Goal: Transaction & Acquisition: Purchase product/service

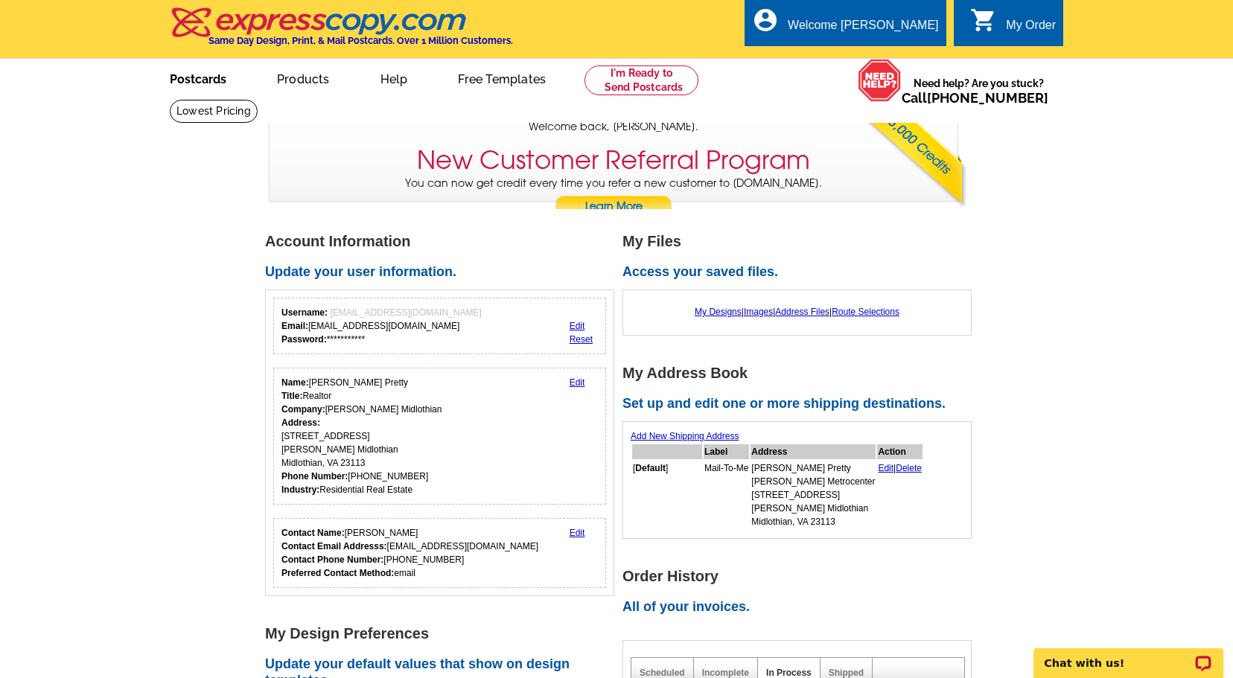
click at [197, 83] on link "Postcards" at bounding box center [198, 77] width 104 height 35
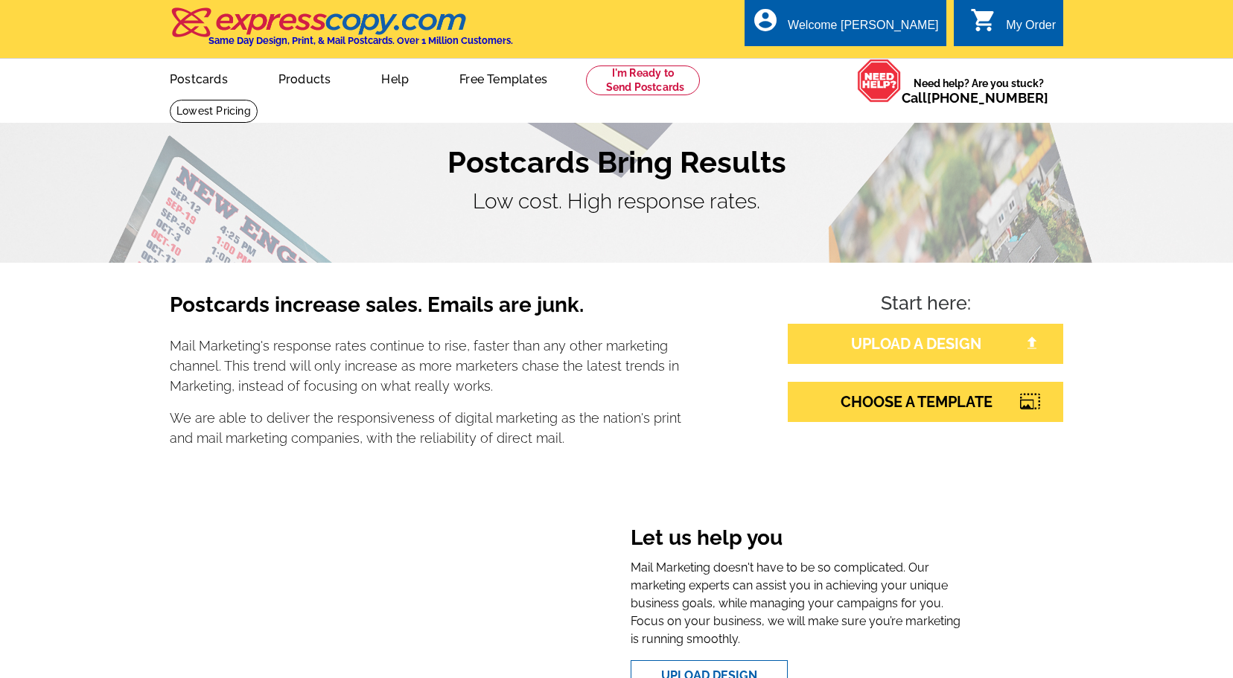
click at [935, 347] on link "UPLOAD A DESIGN" at bounding box center [926, 344] width 276 height 40
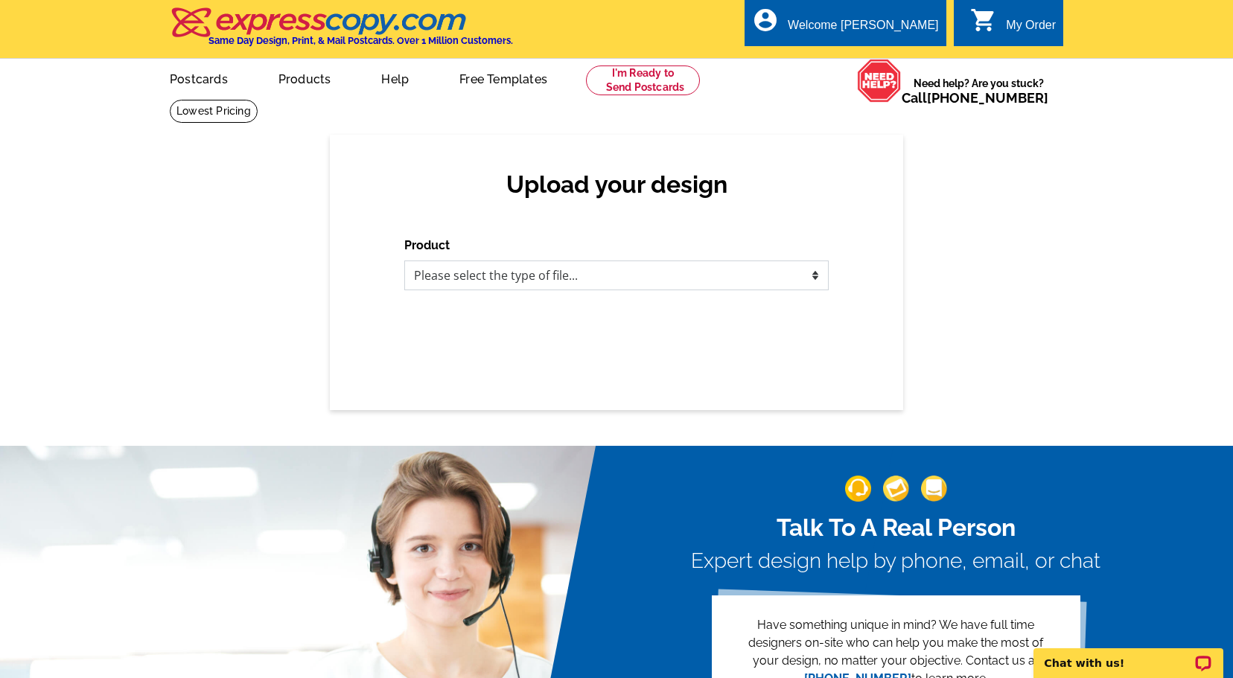
click at [796, 275] on select "Please select the type of file... Postcards Business Cards Letters and flyers G…" at bounding box center [616, 276] width 424 height 30
select select "1"
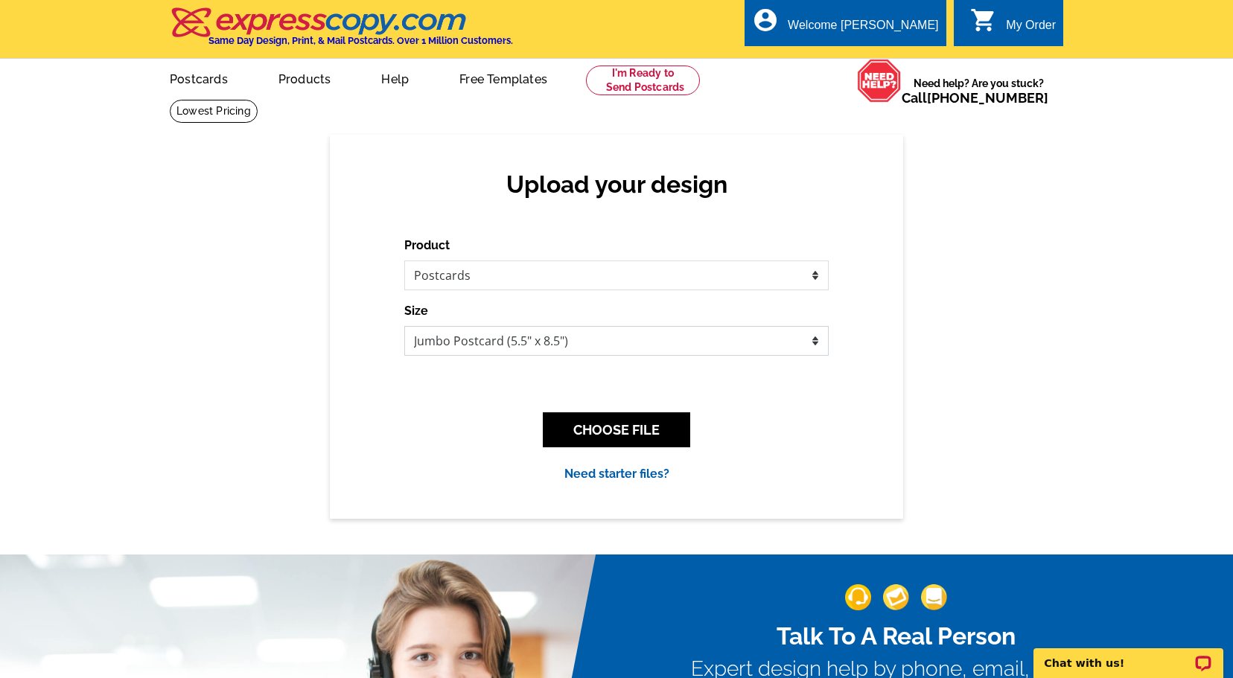
click at [793, 338] on select "Jumbo Postcard (5.5" x 8.5") Regular Postcard (4.25" x 5.6") Panoramic Postcard…" at bounding box center [616, 341] width 424 height 30
select select "3"
click at [634, 424] on button "CHOOSE FILE" at bounding box center [616, 430] width 147 height 35
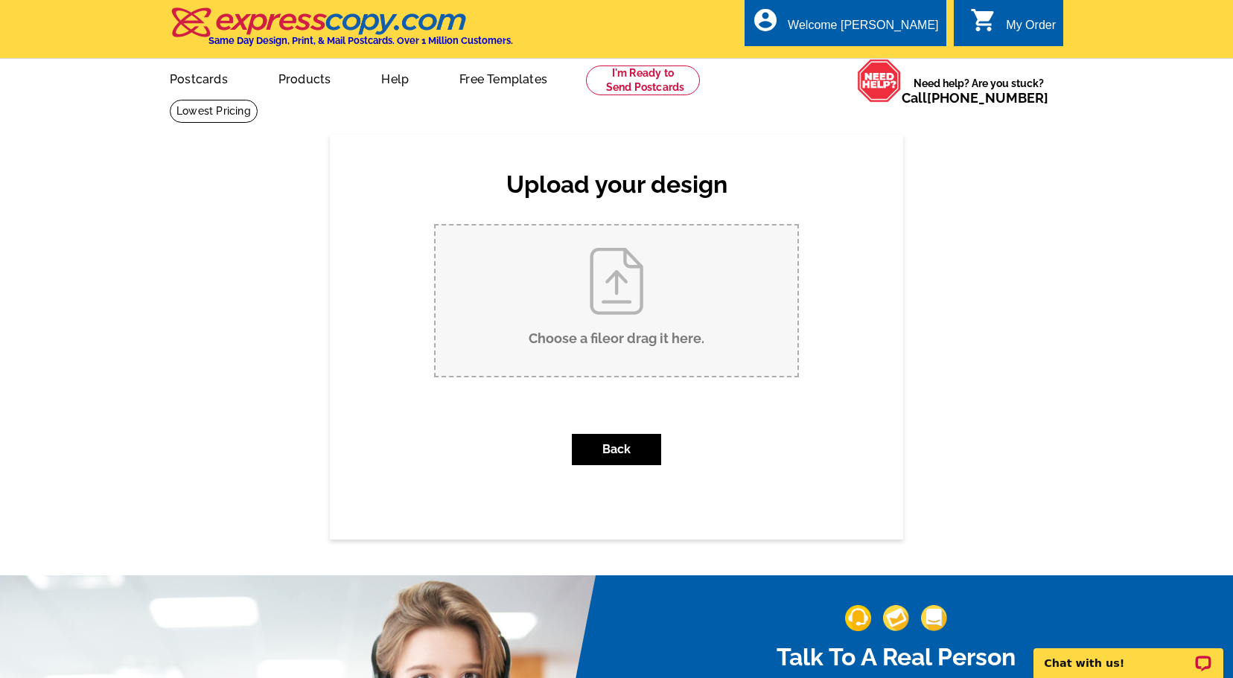
click at [618, 289] on input "Choose a file or drag it here ." at bounding box center [617, 301] width 362 height 150
type input "C:\fakepath\HOMEARAMA PANO PC FRONT.pdf"
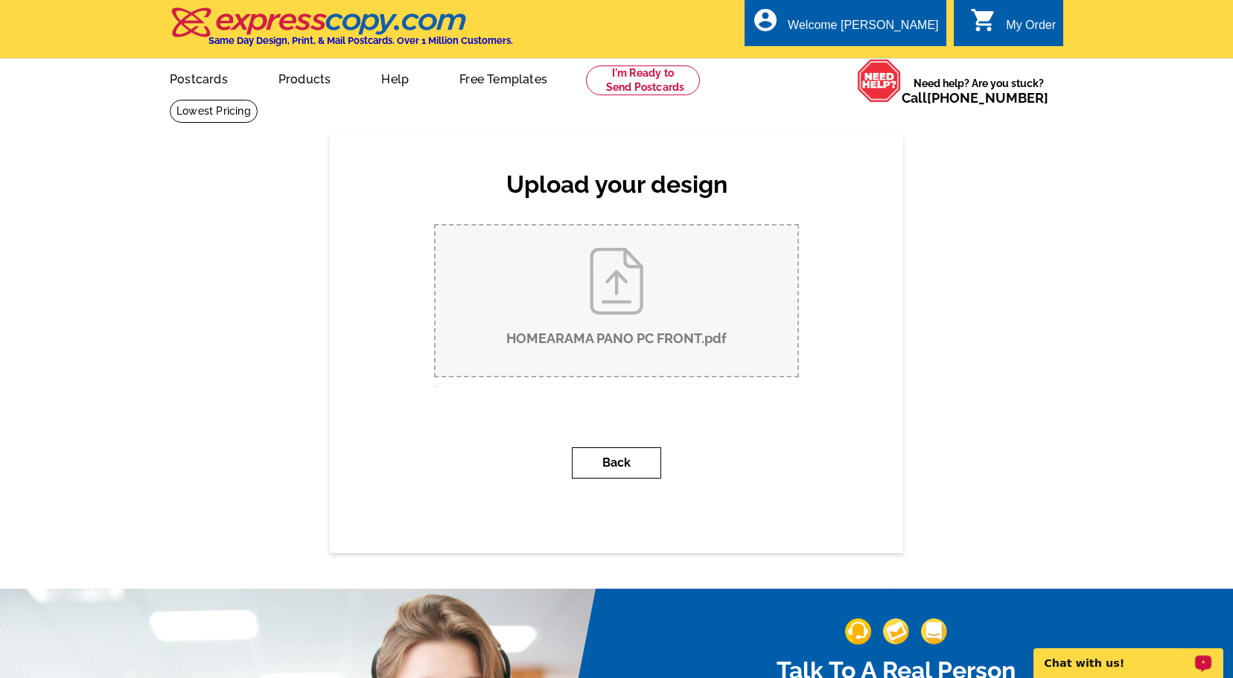
click at [619, 462] on button "Back" at bounding box center [616, 463] width 89 height 31
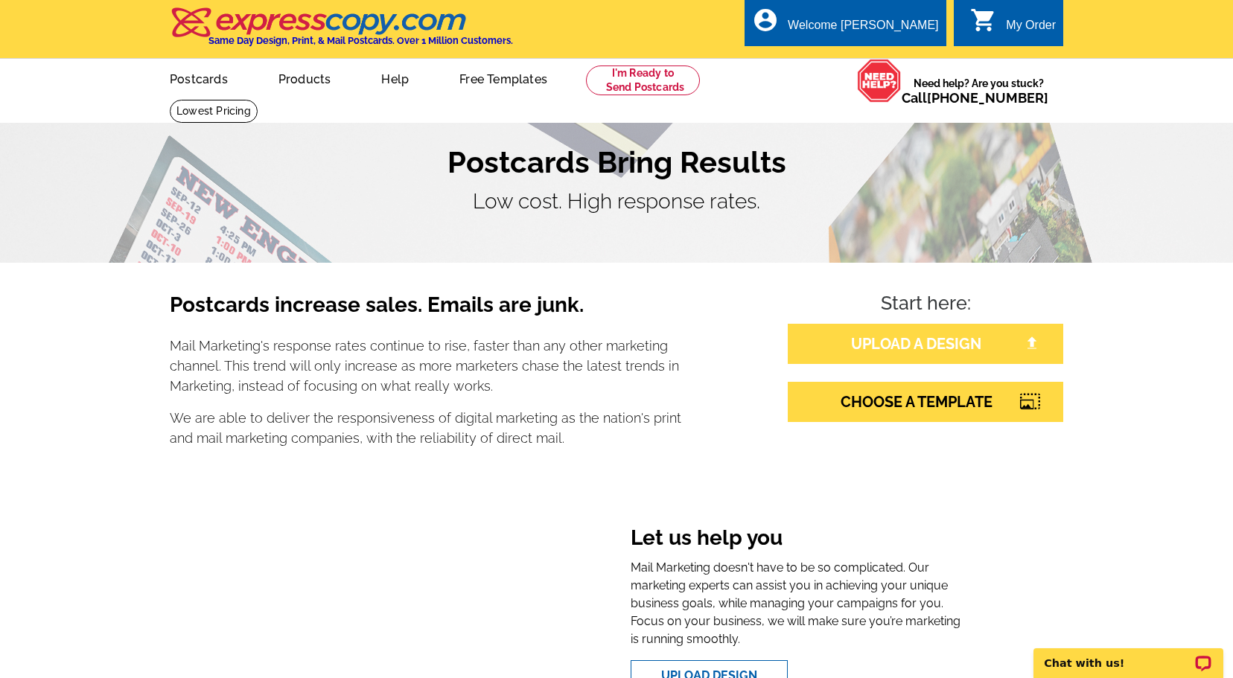
click at [947, 343] on link "UPLOAD A DESIGN" at bounding box center [926, 344] width 276 height 40
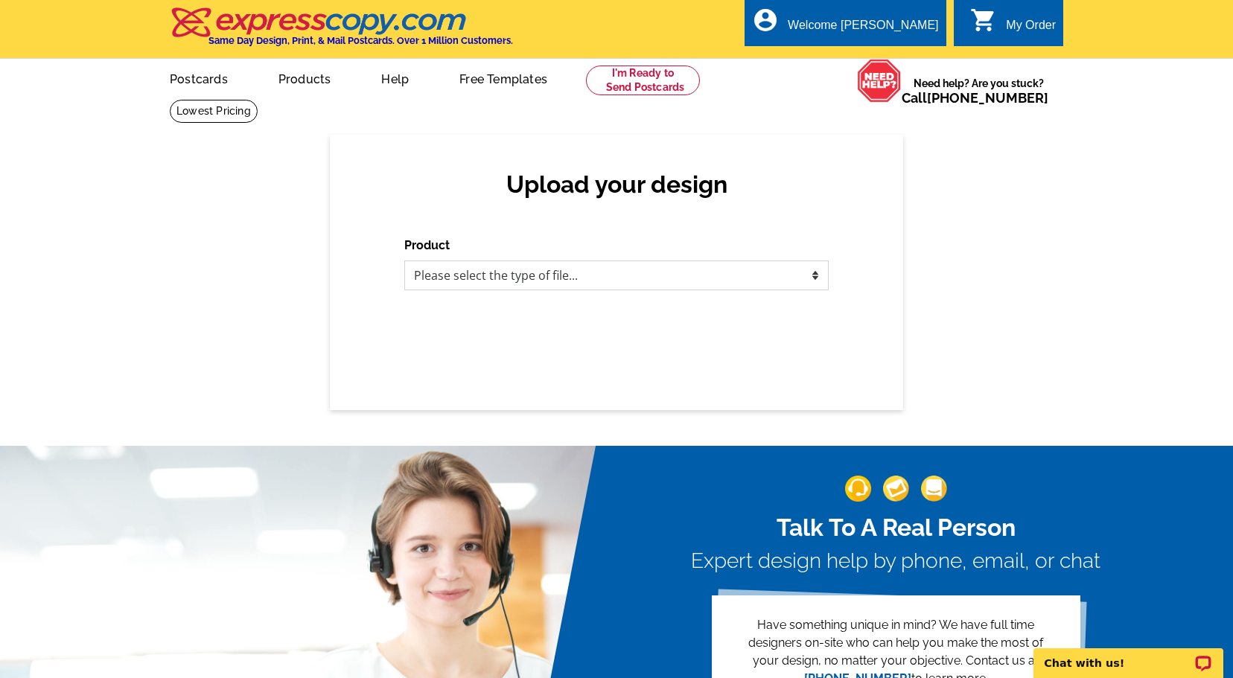
click at [785, 279] on select "Please select the type of file... Postcards Business Cards Letters and flyers G…" at bounding box center [616, 276] width 424 height 30
select select "1"
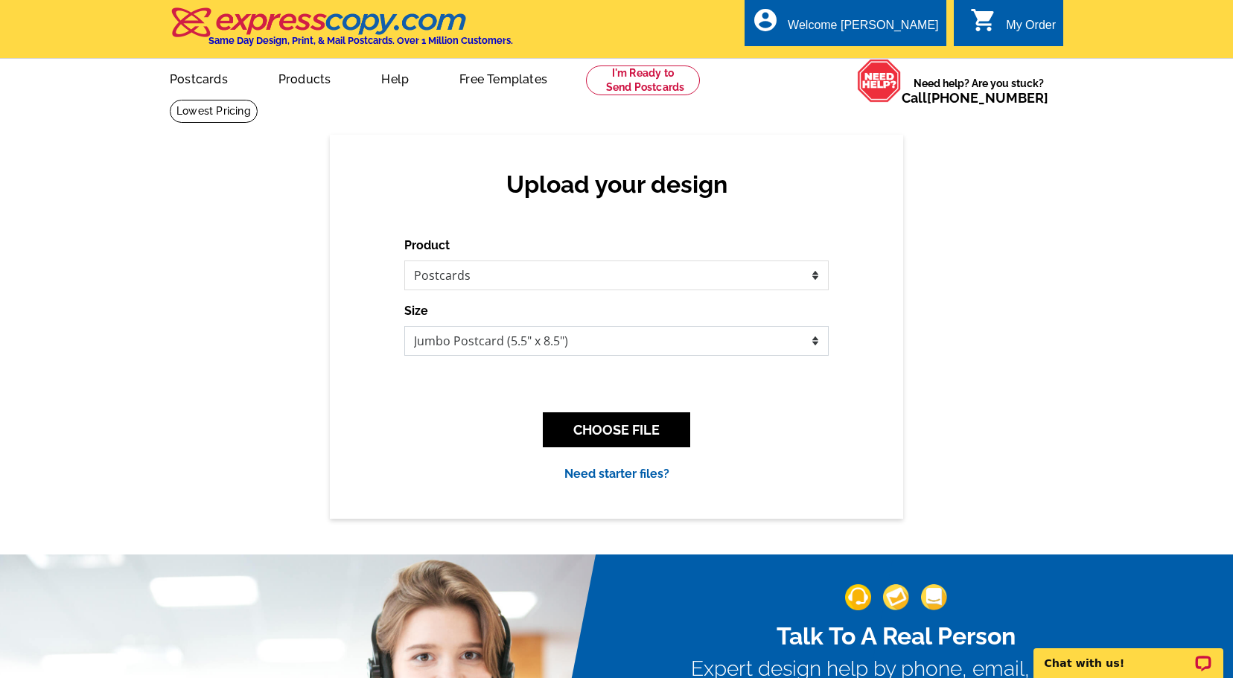
click at [807, 342] on select "Jumbo Postcard (5.5" x 8.5") Regular Postcard (4.25" x 5.6") Panoramic Postcard…" at bounding box center [616, 341] width 424 height 30
select select "3"
click at [672, 431] on button "CHOOSE FILE" at bounding box center [616, 430] width 147 height 35
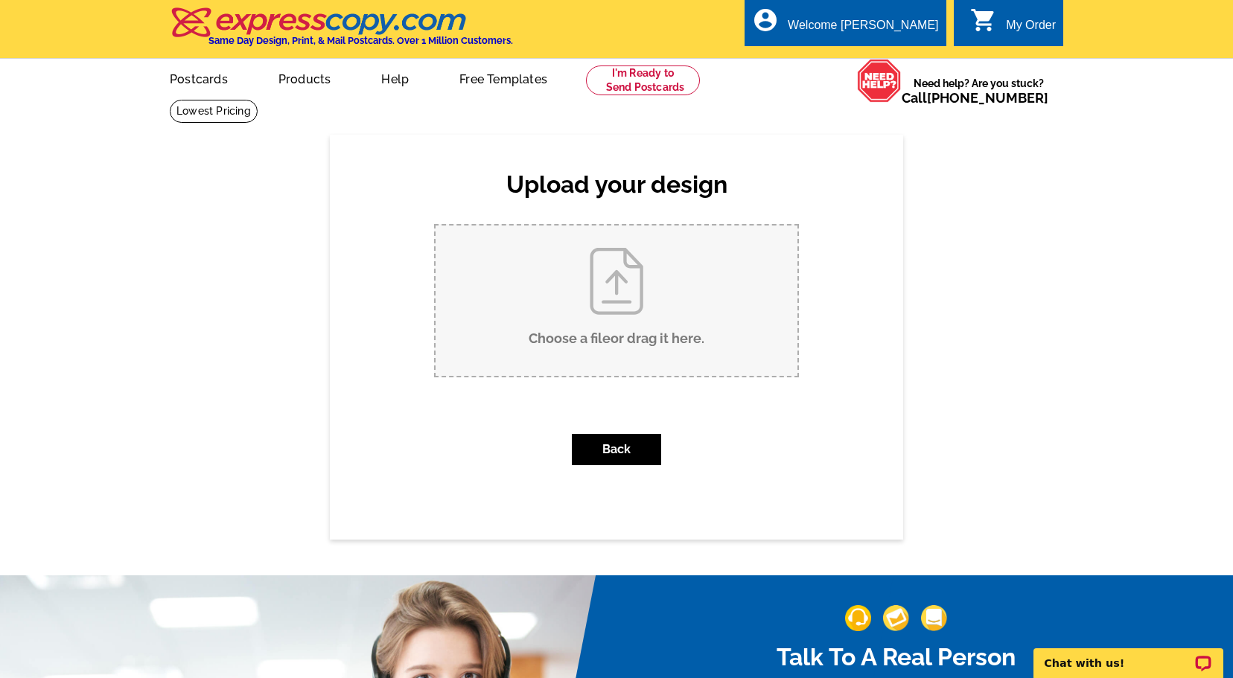
click at [629, 311] on input "Choose a file or drag it here ." at bounding box center [617, 301] width 362 height 150
type input "C:\fakepath\HOMEARAMA PANO PC FRONT.pdf"
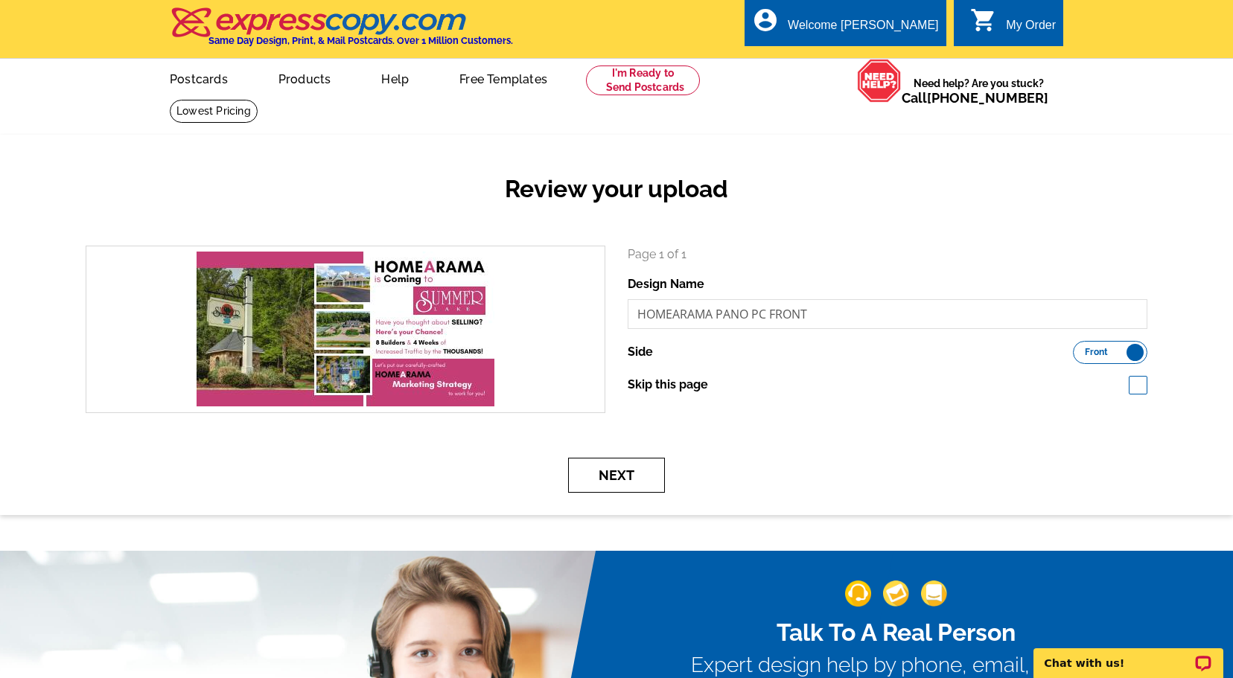
click at [624, 481] on button "Next" at bounding box center [616, 475] width 97 height 35
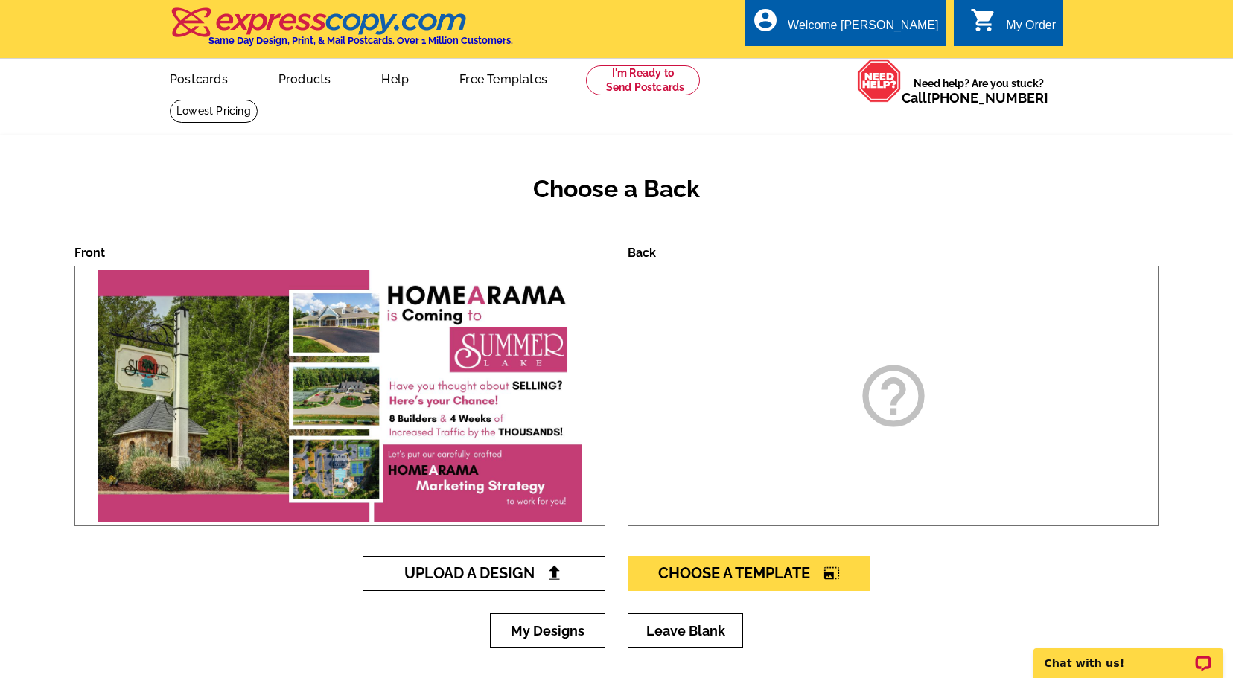
click at [528, 573] on span "Upload A Design" at bounding box center [484, 573] width 160 height 18
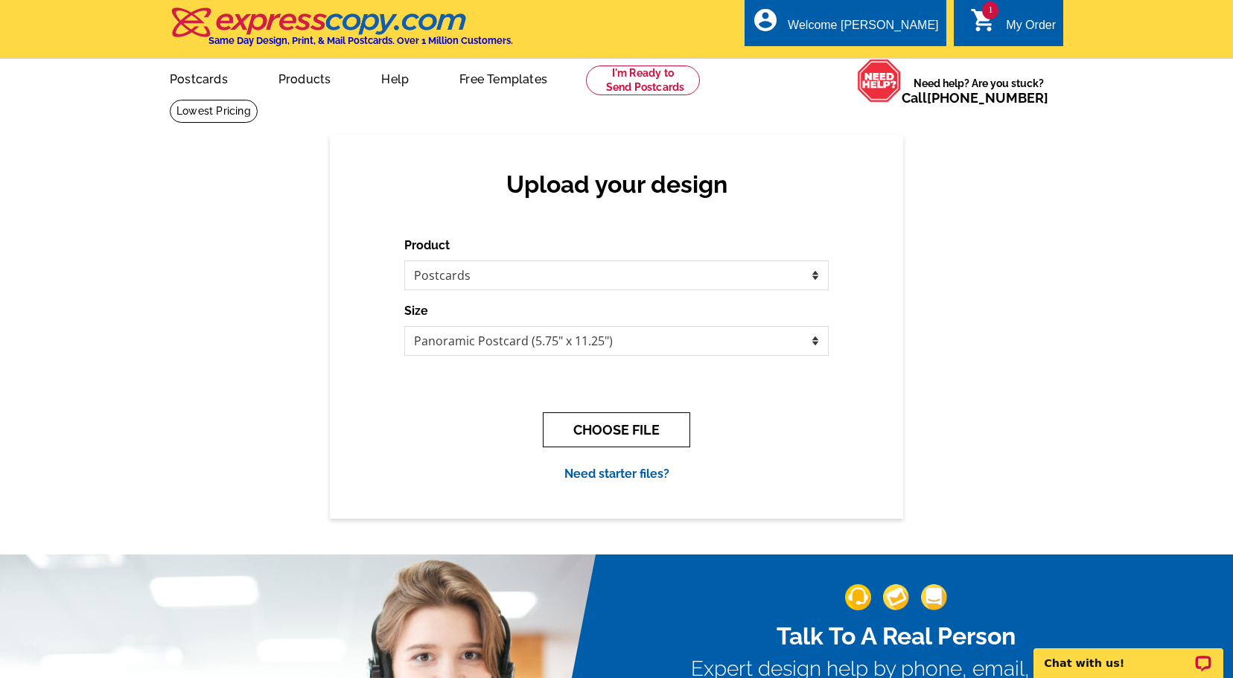
click at [649, 429] on button "CHOOSE FILE" at bounding box center [616, 430] width 147 height 35
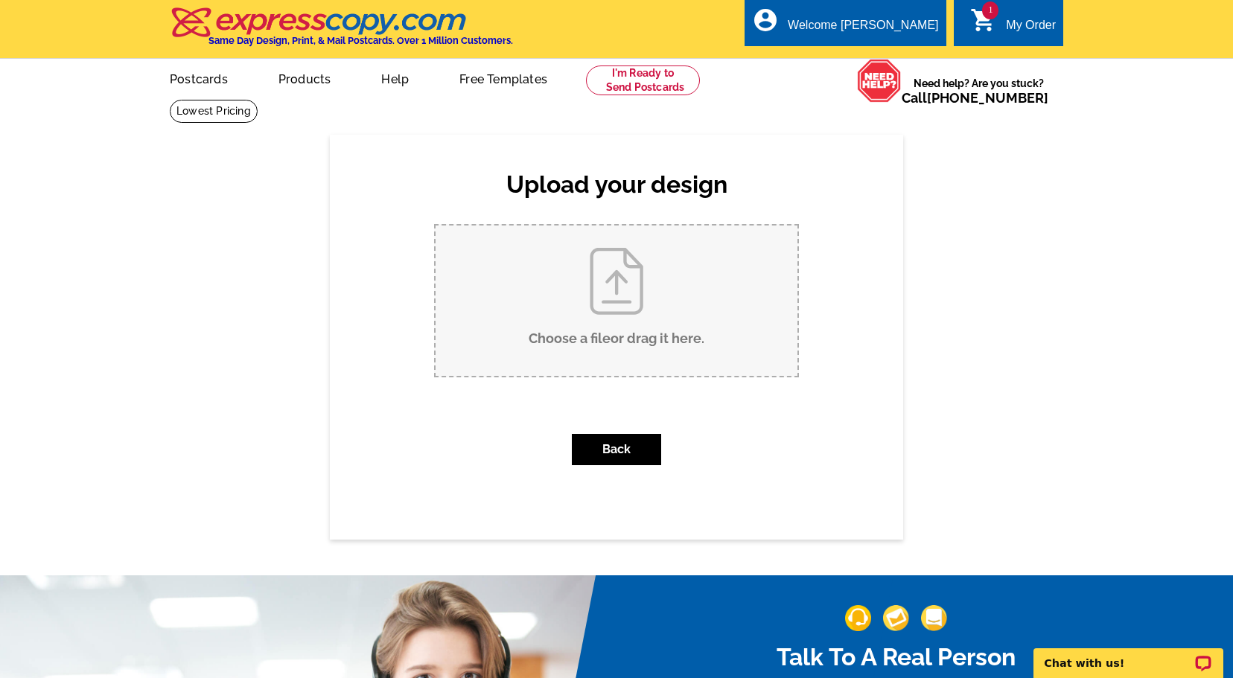
click at [634, 315] on input "Choose a file or drag it here ." at bounding box center [617, 301] width 362 height 150
type input "C:\fakepath\HOMEARAMA PANO PC BACK.pdf"
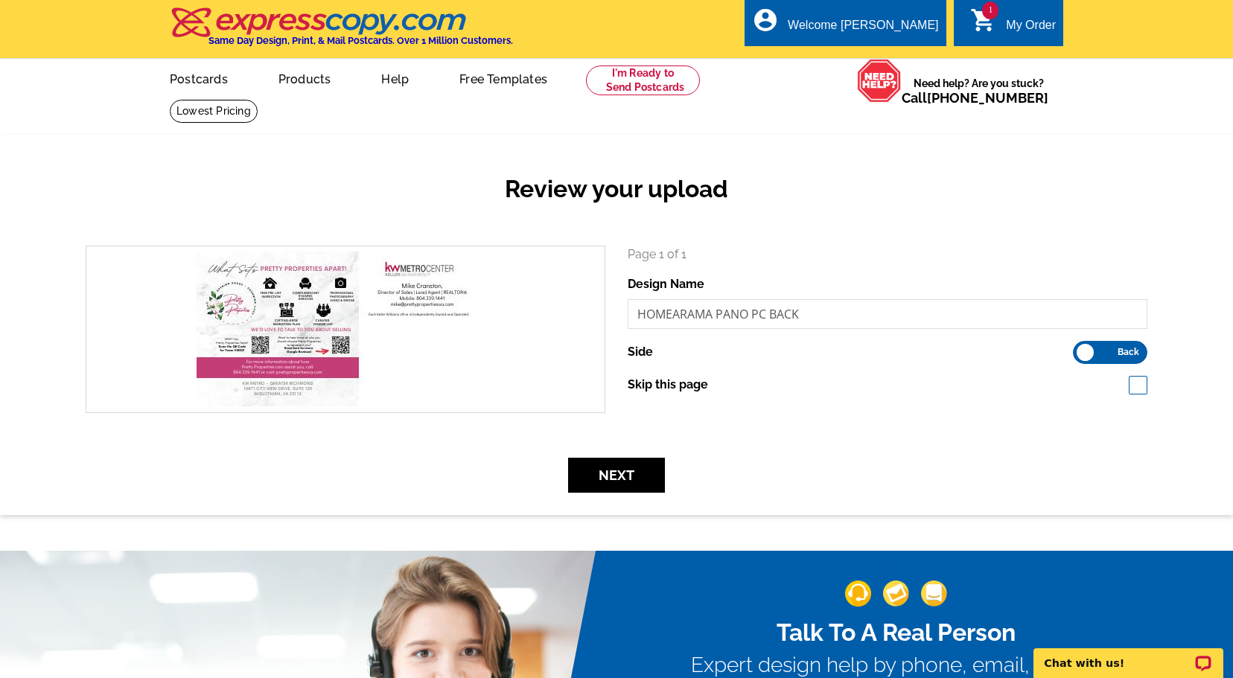
click at [1109, 347] on label "Front Back" at bounding box center [1110, 352] width 74 height 23
click at [1081, 349] on input "Front Back" at bounding box center [1081, 349] width 0 height 0
click at [1110, 351] on label "Front Back" at bounding box center [1110, 352] width 74 height 23
click at [1081, 349] on input "Front Back" at bounding box center [1081, 349] width 0 height 0
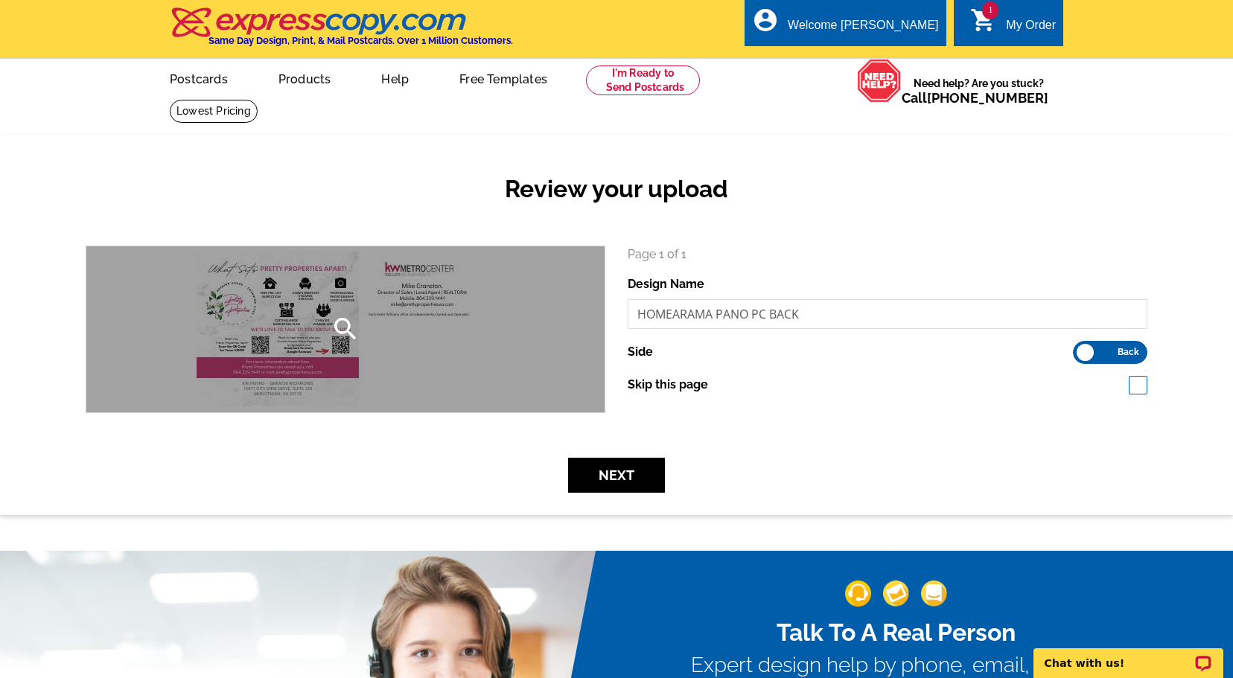
click at [258, 319] on div "search" at bounding box center [345, 329] width 518 height 166
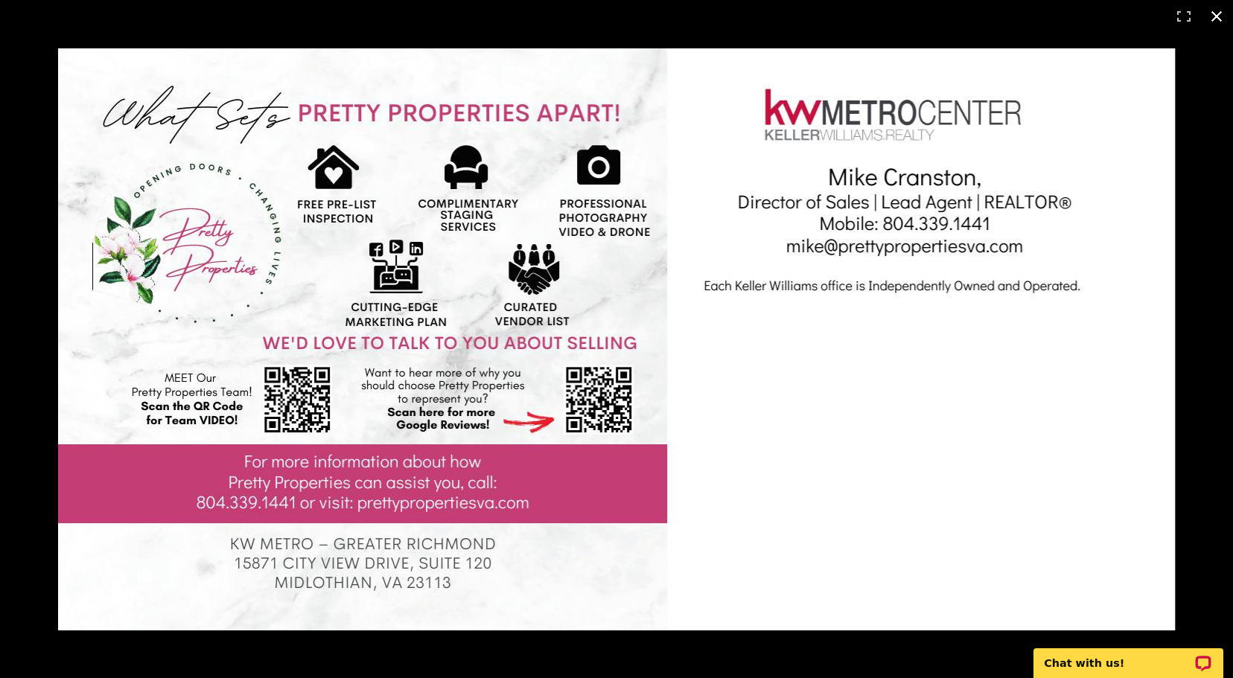
click at [1215, 12] on button at bounding box center [1216, 16] width 33 height 33
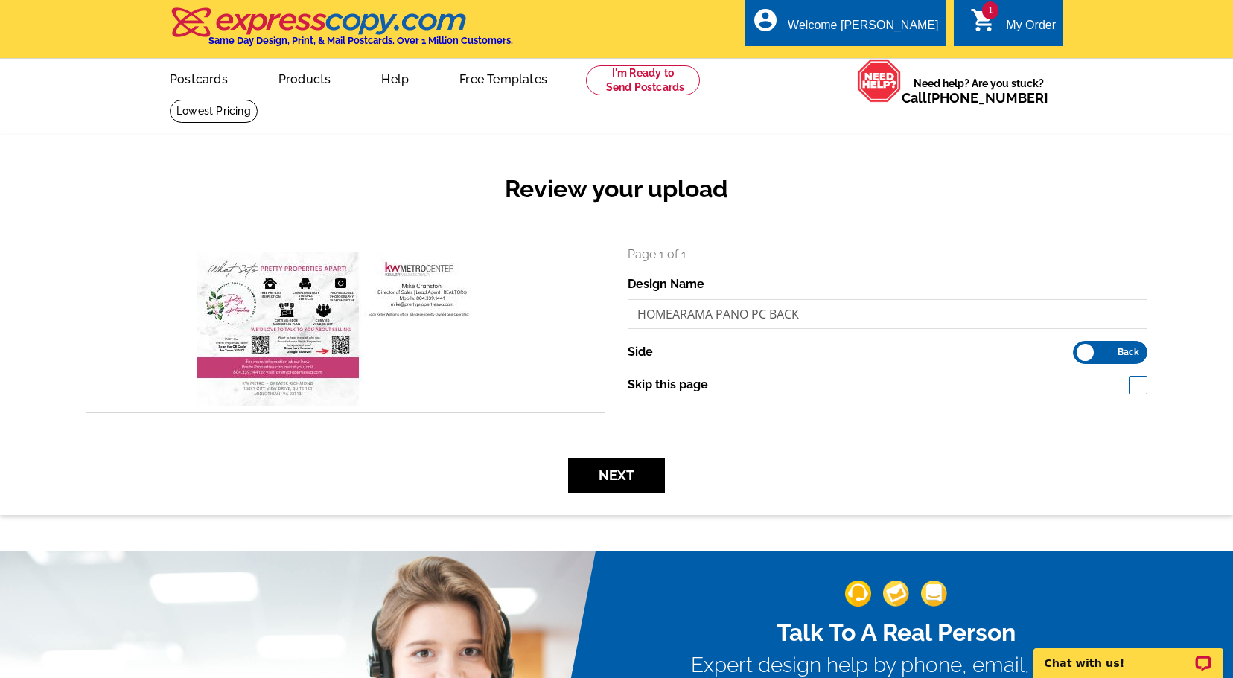
click at [1107, 351] on label "Front Back" at bounding box center [1110, 352] width 74 height 23
click at [1081, 349] on input "Front Back" at bounding box center [1081, 349] width 0 height 0
click at [1107, 351] on label "Front Back" at bounding box center [1110, 352] width 74 height 23
click at [1081, 349] on input "Front Back" at bounding box center [1081, 349] width 0 height 0
click at [1107, 351] on label "Front Back" at bounding box center [1110, 352] width 74 height 23
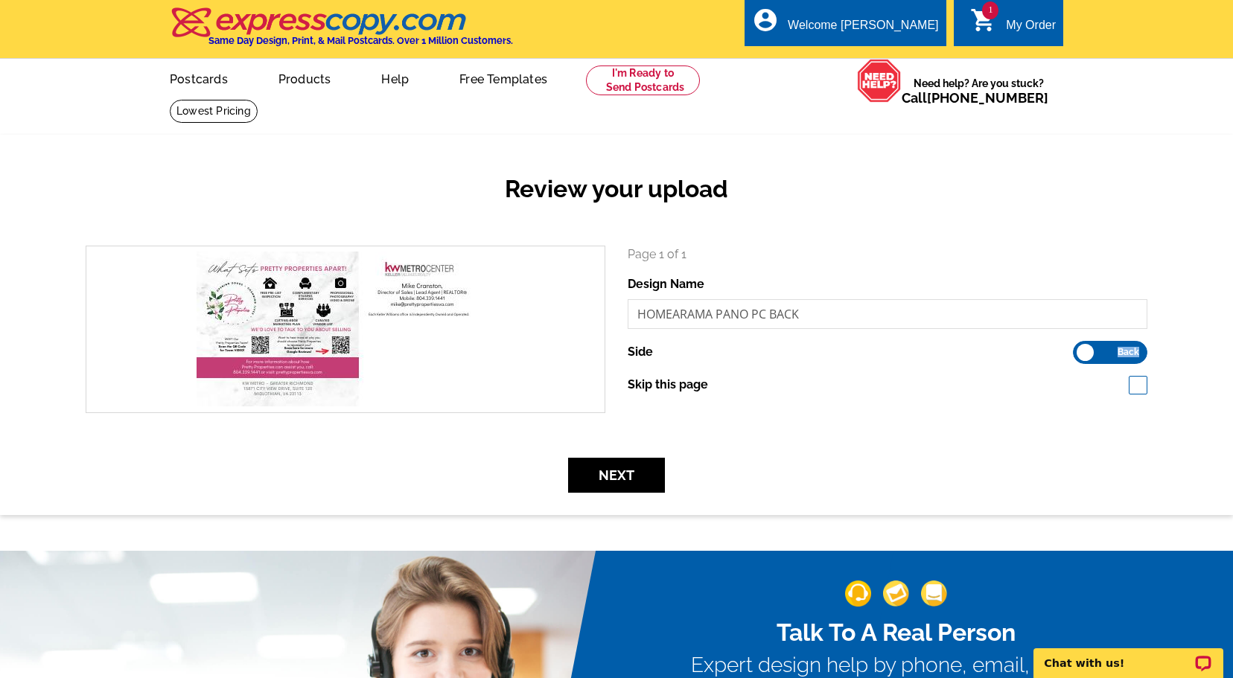
click at [1081, 349] on input "Front Back" at bounding box center [1081, 349] width 0 height 0
click at [1107, 351] on label "Front Back" at bounding box center [1110, 352] width 74 height 23
click at [1081, 349] on input "Front Back" at bounding box center [1081, 349] width 0 height 0
click at [1107, 351] on label "Front Back" at bounding box center [1110, 352] width 74 height 23
click at [1081, 349] on input "Front Back" at bounding box center [1081, 349] width 0 height 0
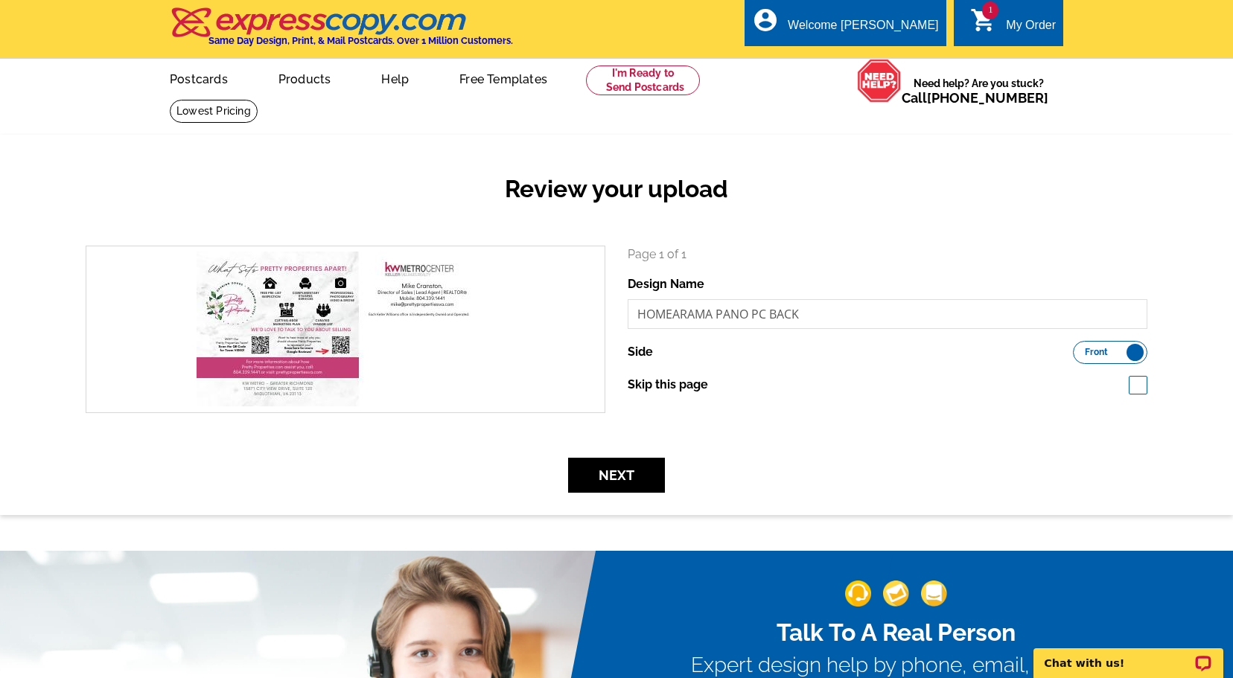
click at [1107, 351] on label "Front Back" at bounding box center [1110, 352] width 74 height 23
click at [1081, 349] on input "Front Back" at bounding box center [1081, 349] width 0 height 0
click at [626, 476] on button "Next" at bounding box center [616, 475] width 97 height 35
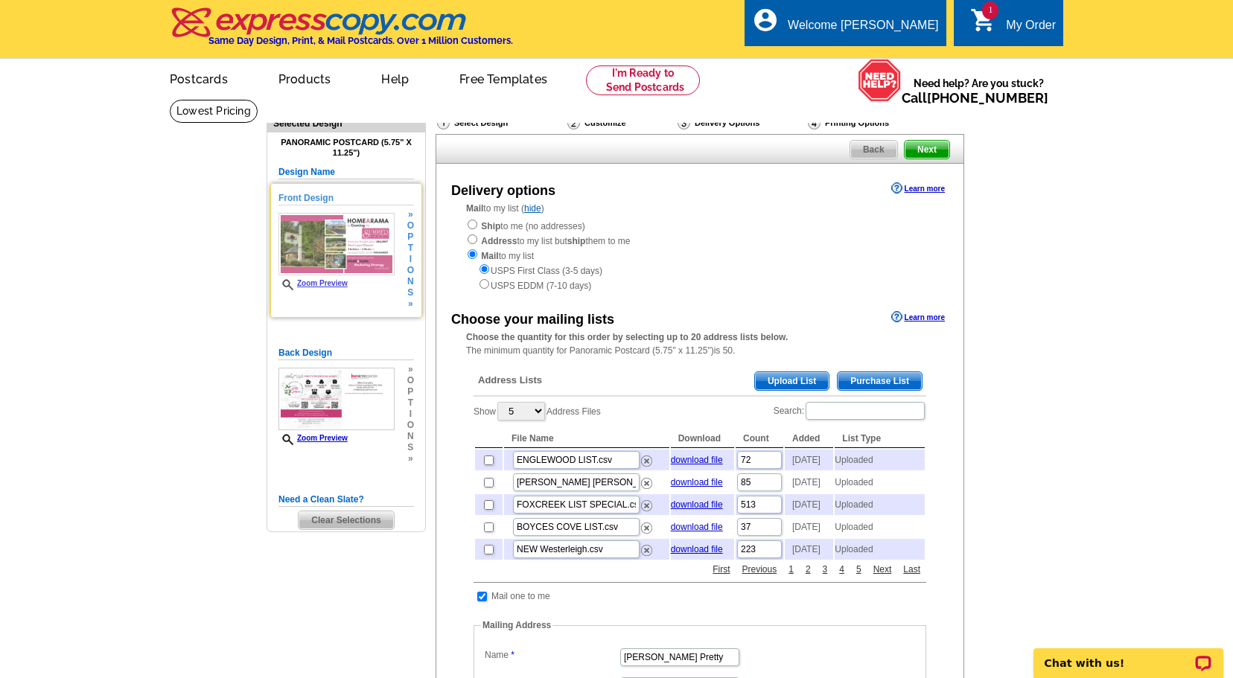
click at [331, 274] on img at bounding box center [337, 244] width 116 height 63
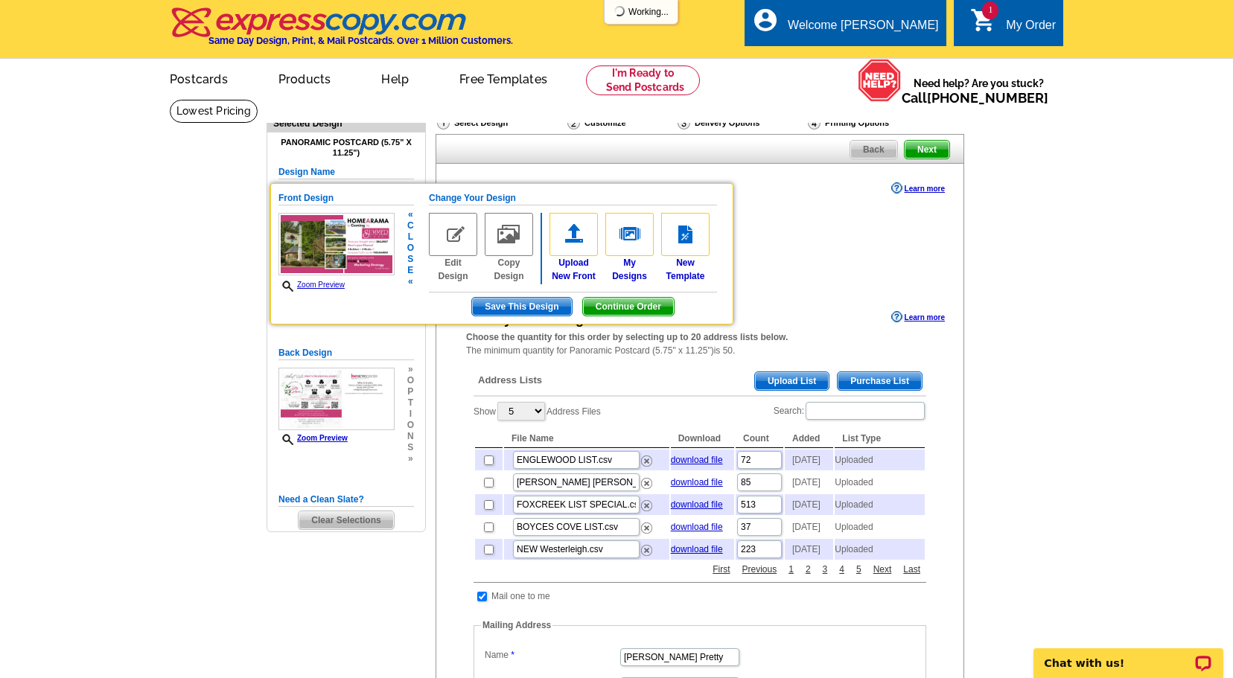
click at [321, 285] on link "Zoom Preview" at bounding box center [312, 285] width 66 height 8
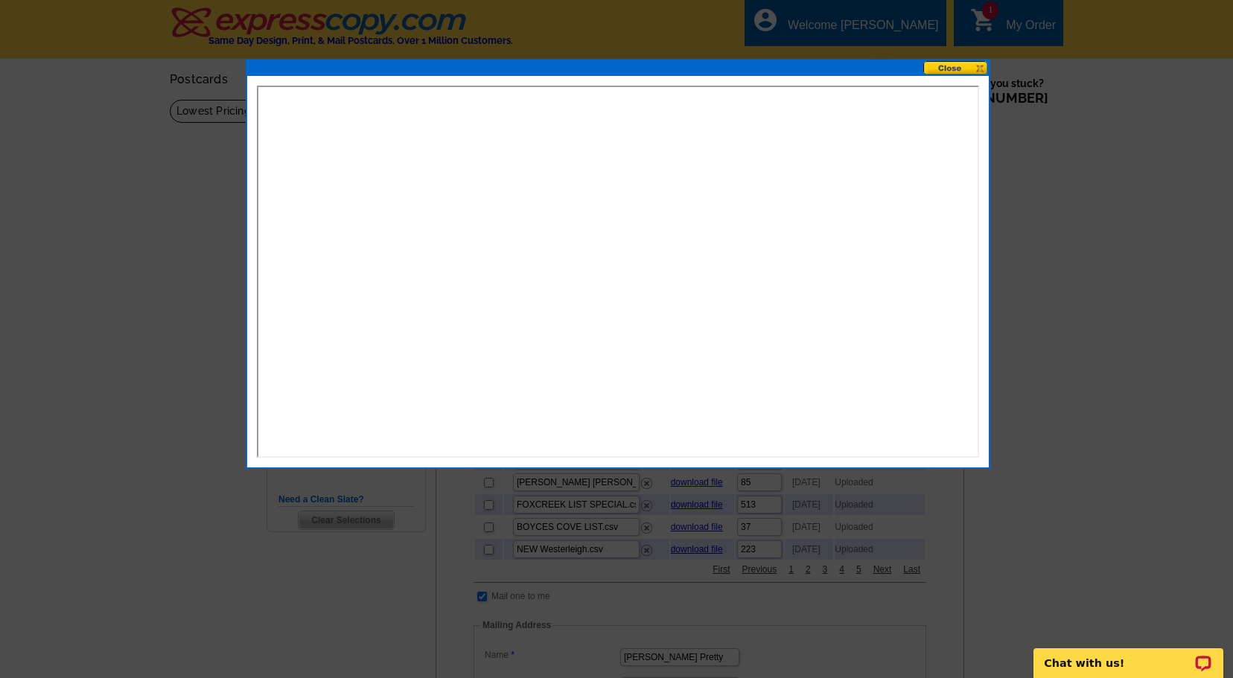
click at [955, 63] on button at bounding box center [956, 68] width 66 height 14
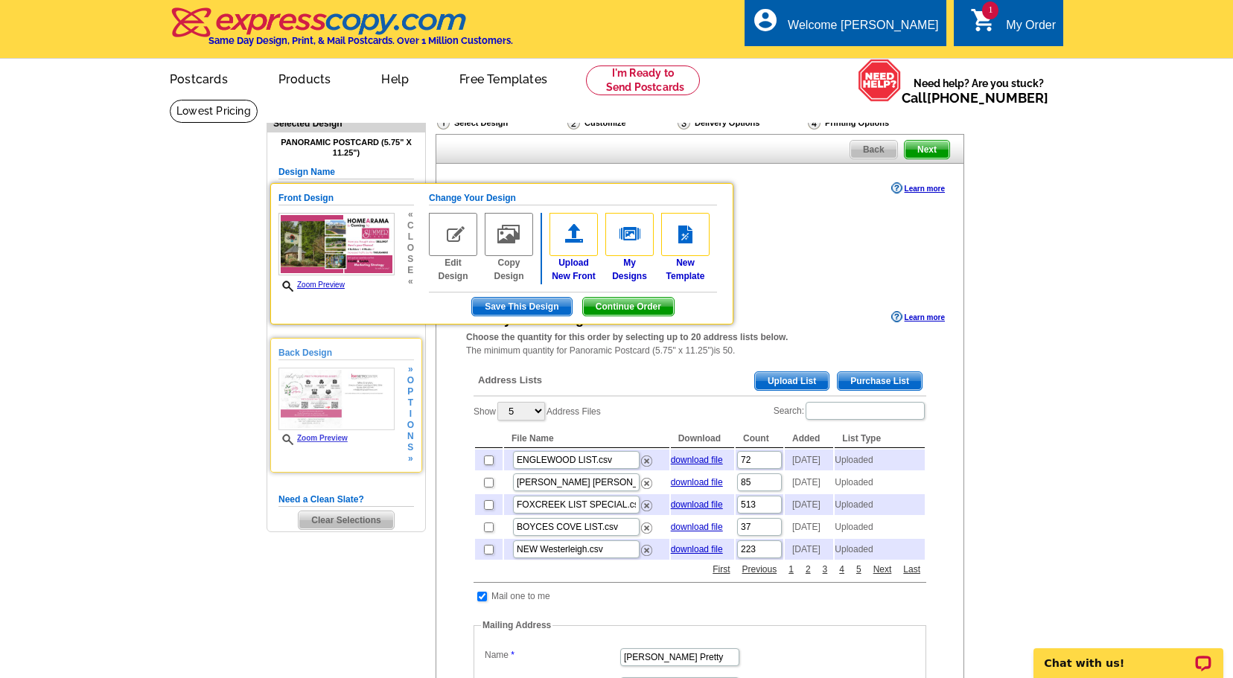
click at [314, 432] on div "Zoom Preview" at bounding box center [337, 406] width 116 height 77
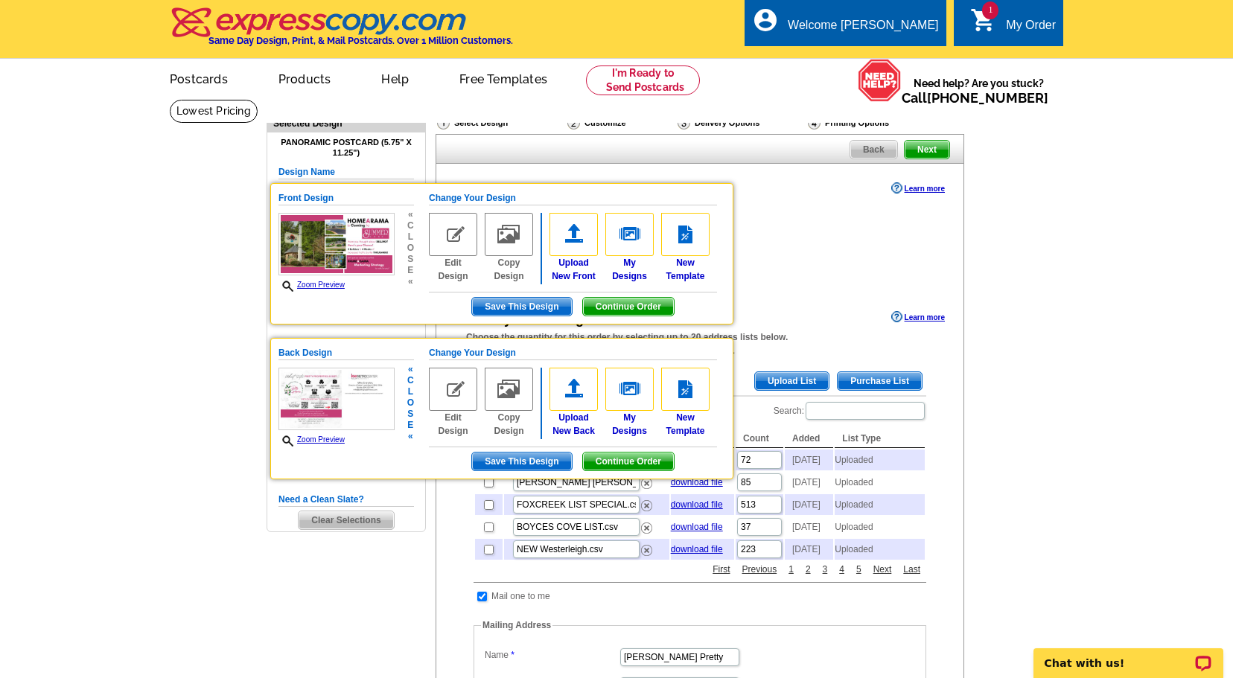
click at [314, 421] on img at bounding box center [337, 399] width 116 height 63
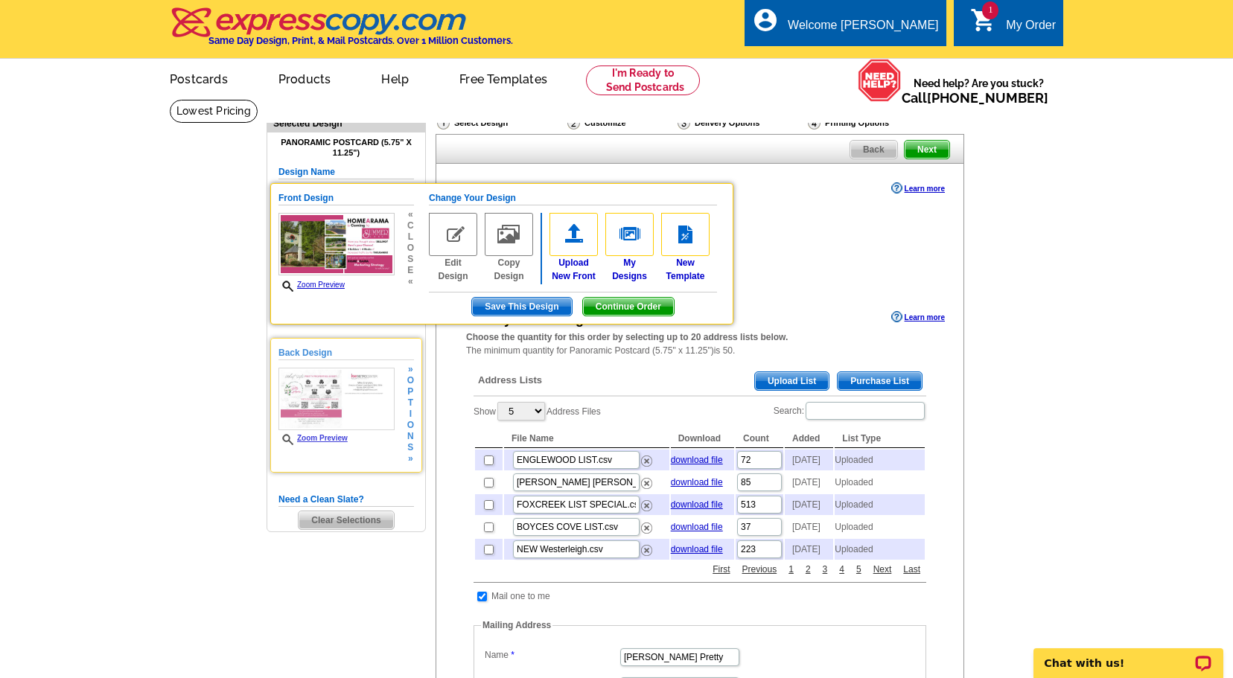
click at [322, 390] on img at bounding box center [337, 399] width 116 height 63
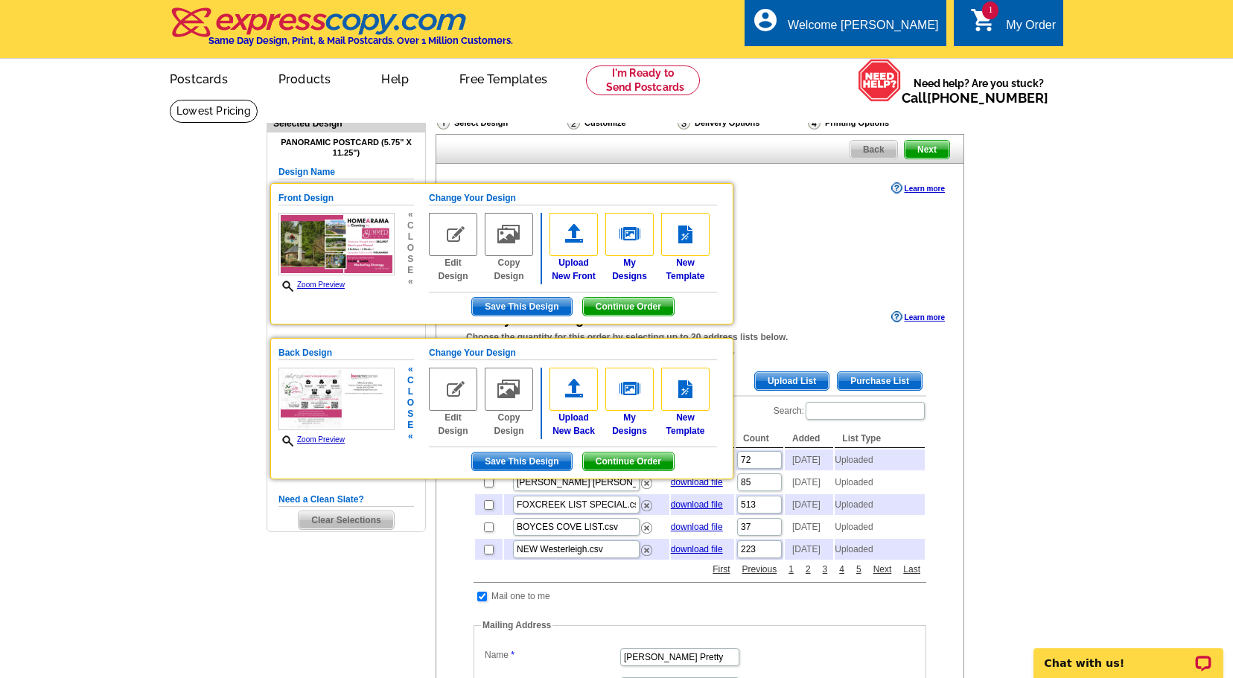
click at [322, 440] on link "Zoom Preview" at bounding box center [312, 440] width 66 height 8
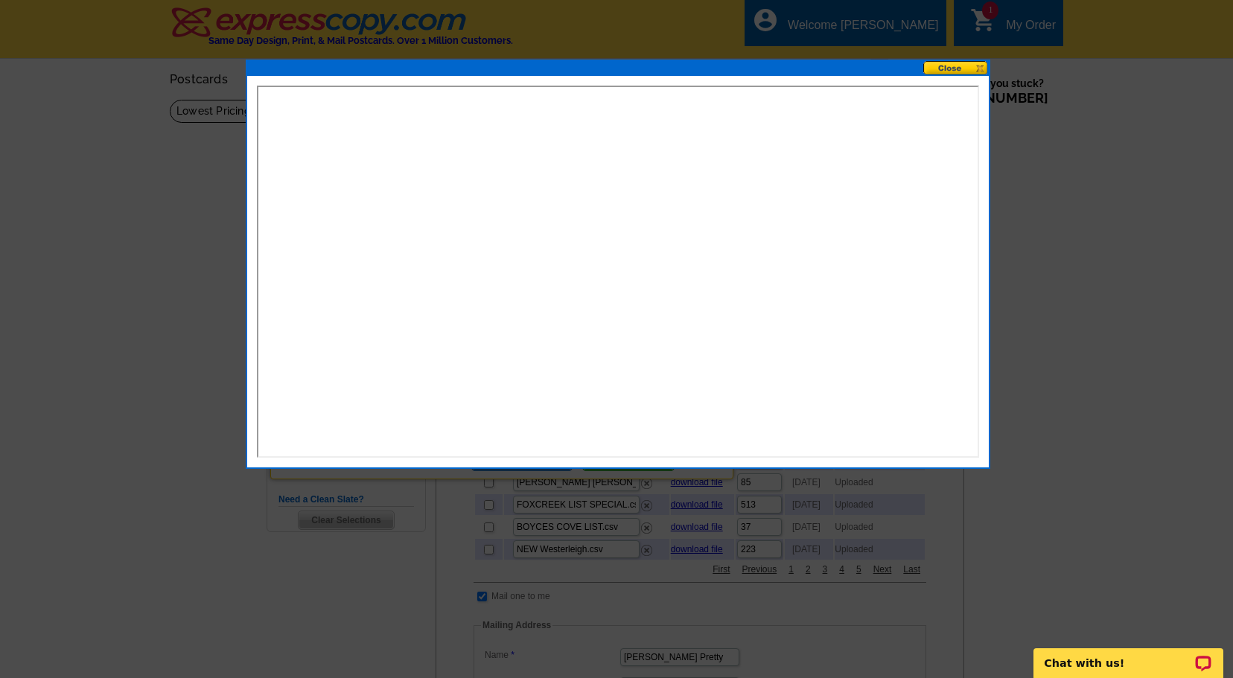
click at [954, 69] on button at bounding box center [956, 68] width 66 height 14
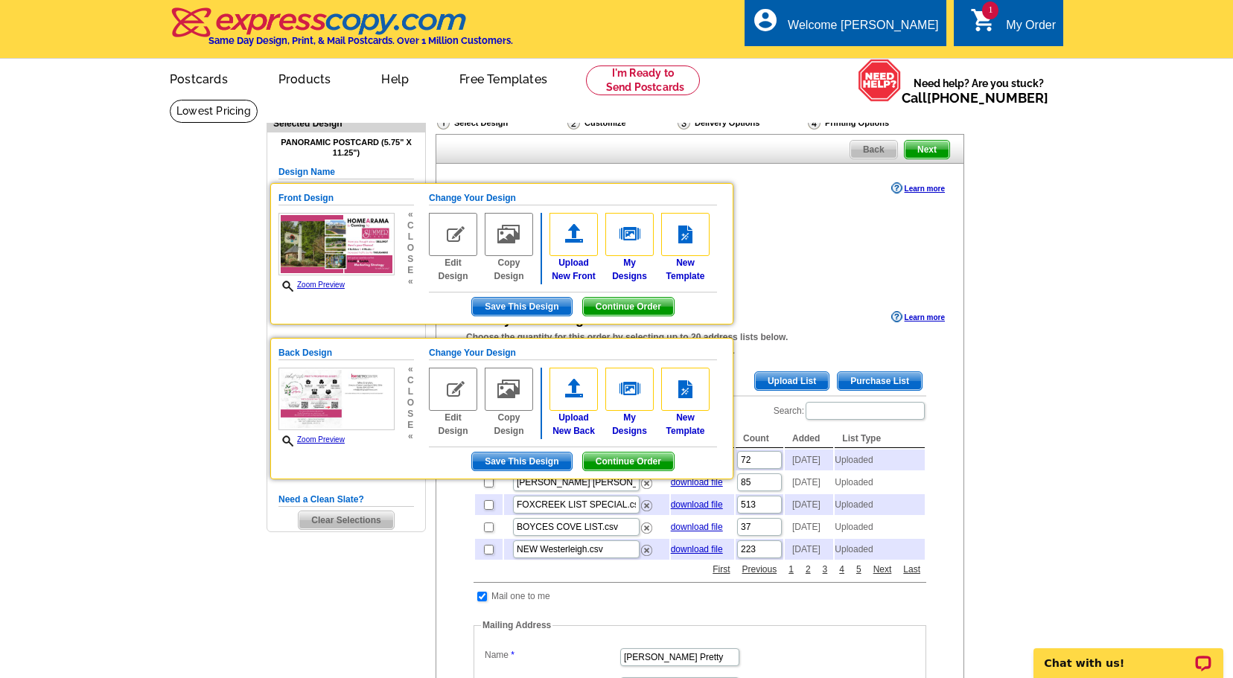
click at [1064, 305] on main "Need Help? call 800-260-5887, chat with support, or have our designers make som…" at bounding box center [616, 592] width 1233 height 987
click at [369, 297] on div "Front Design Zoom Preview « c l o s e « Change Your Design Edit Design Copy Des…" at bounding box center [501, 253] width 463 height 141
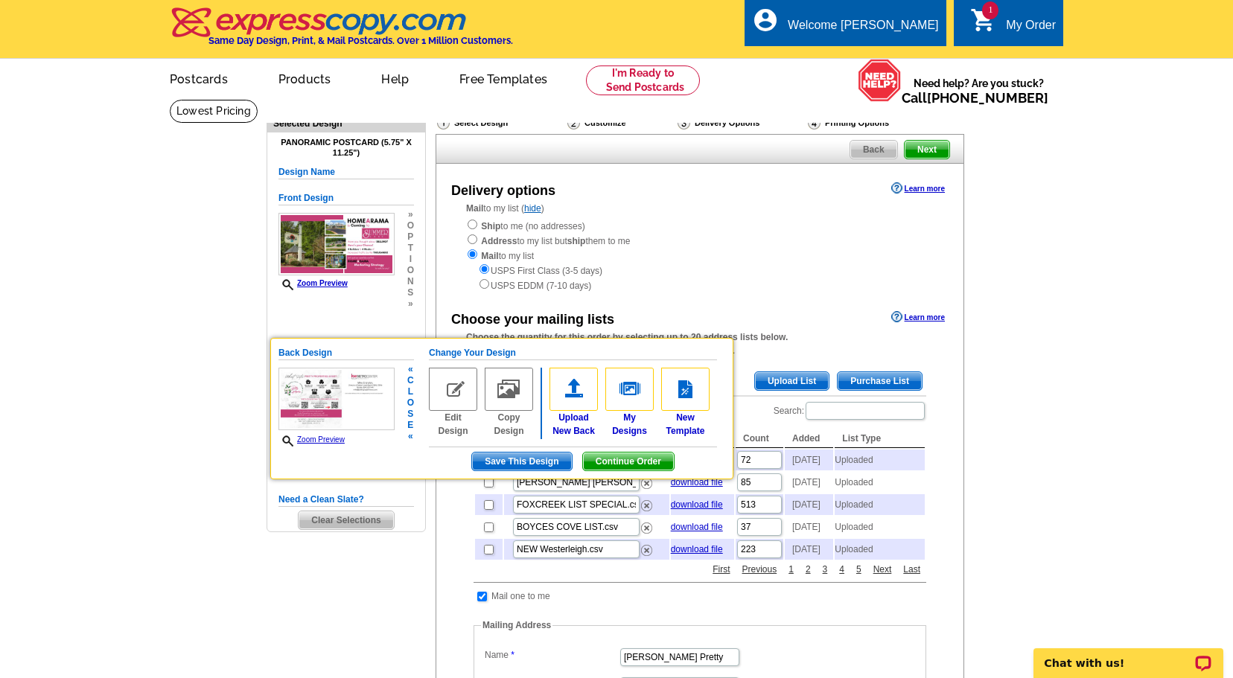
click at [372, 449] on div "Back Design Zoom Preview « c l o s e « Change Your Design Edit Design Copy Desi…" at bounding box center [501, 408] width 463 height 141
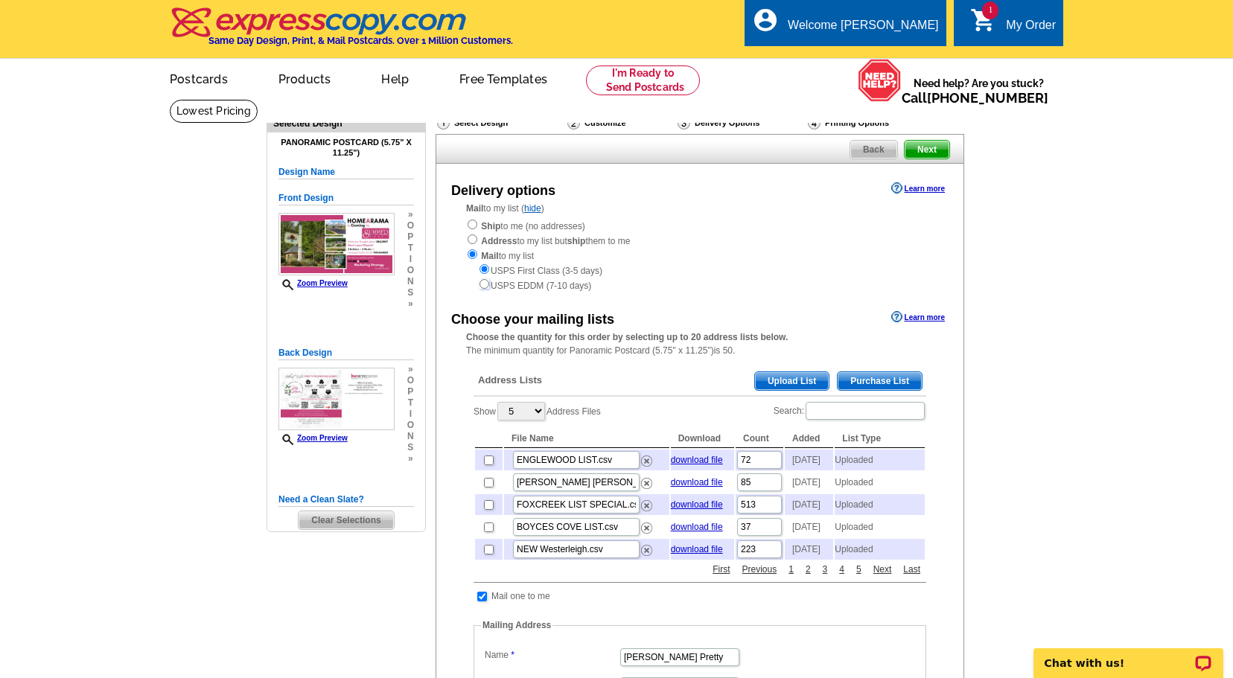
click at [485, 285] on input "radio" at bounding box center [485, 284] width 10 height 10
radio input "true"
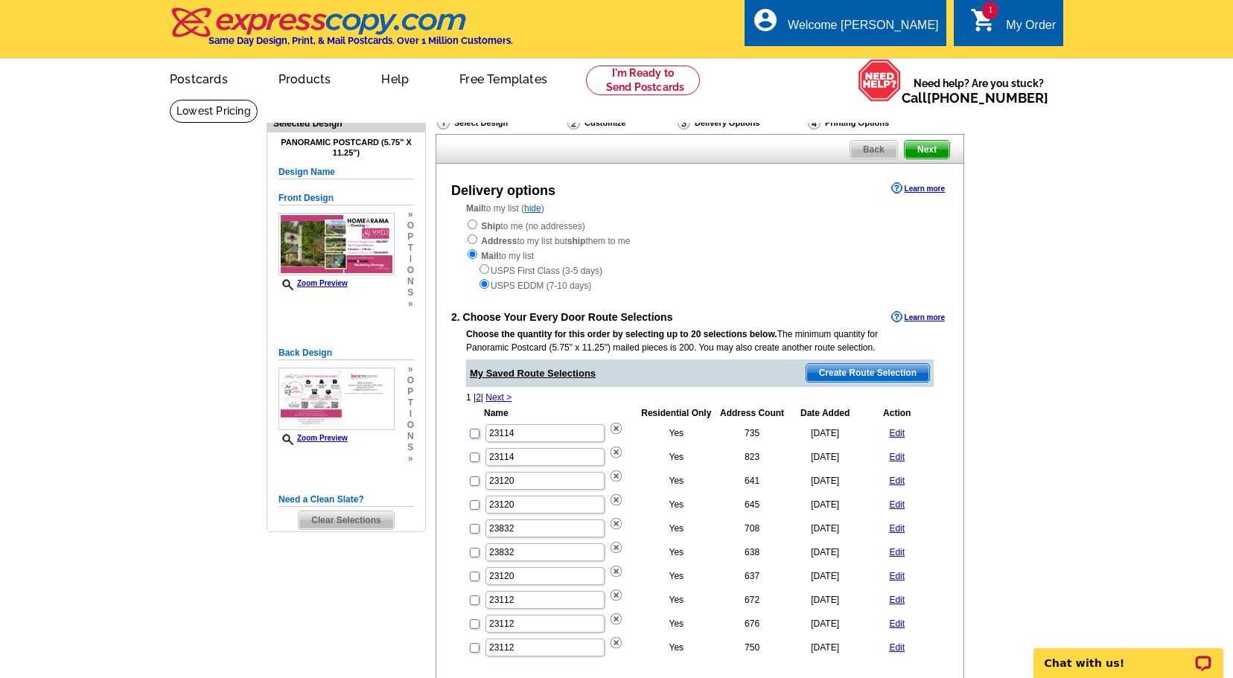
click at [471, 436] on input "checkbox" at bounding box center [475, 434] width 10 height 10
checkbox input "true"
click at [473, 456] on input "checkbox" at bounding box center [475, 458] width 10 height 10
checkbox input "true"
click at [473, 480] on input "checkbox" at bounding box center [475, 482] width 10 height 10
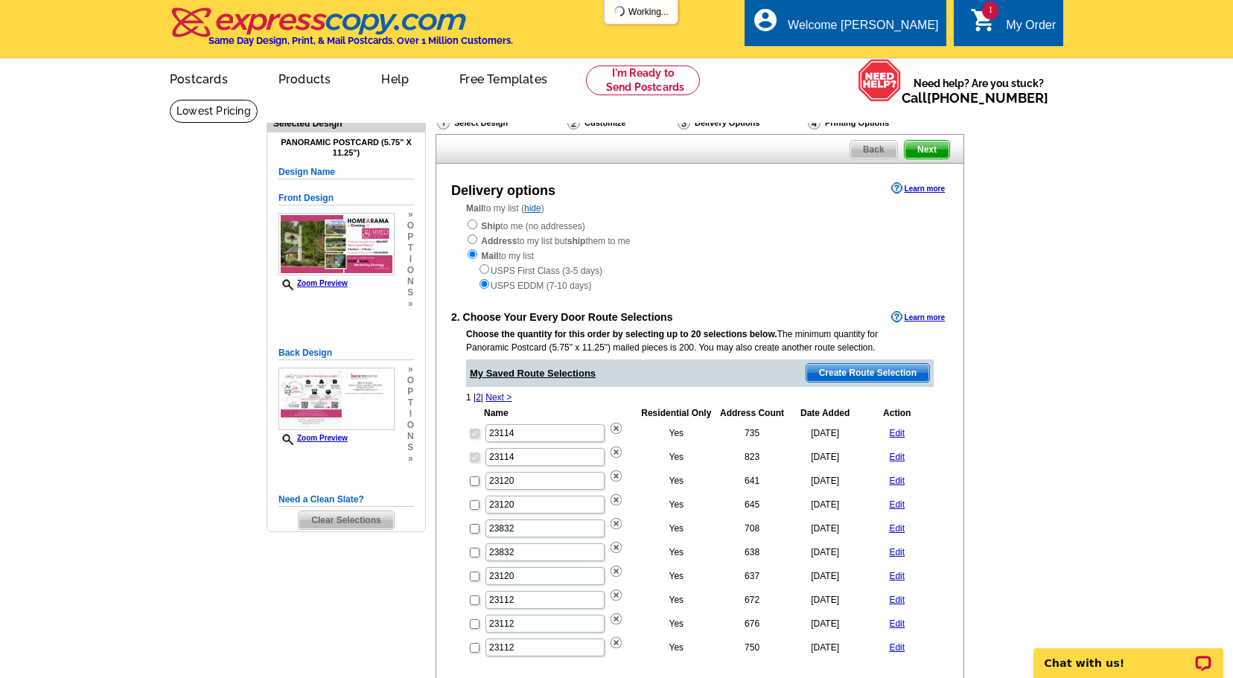
checkbox input "true"
click at [474, 505] on input "checkbox" at bounding box center [475, 505] width 10 height 10
checkbox input "true"
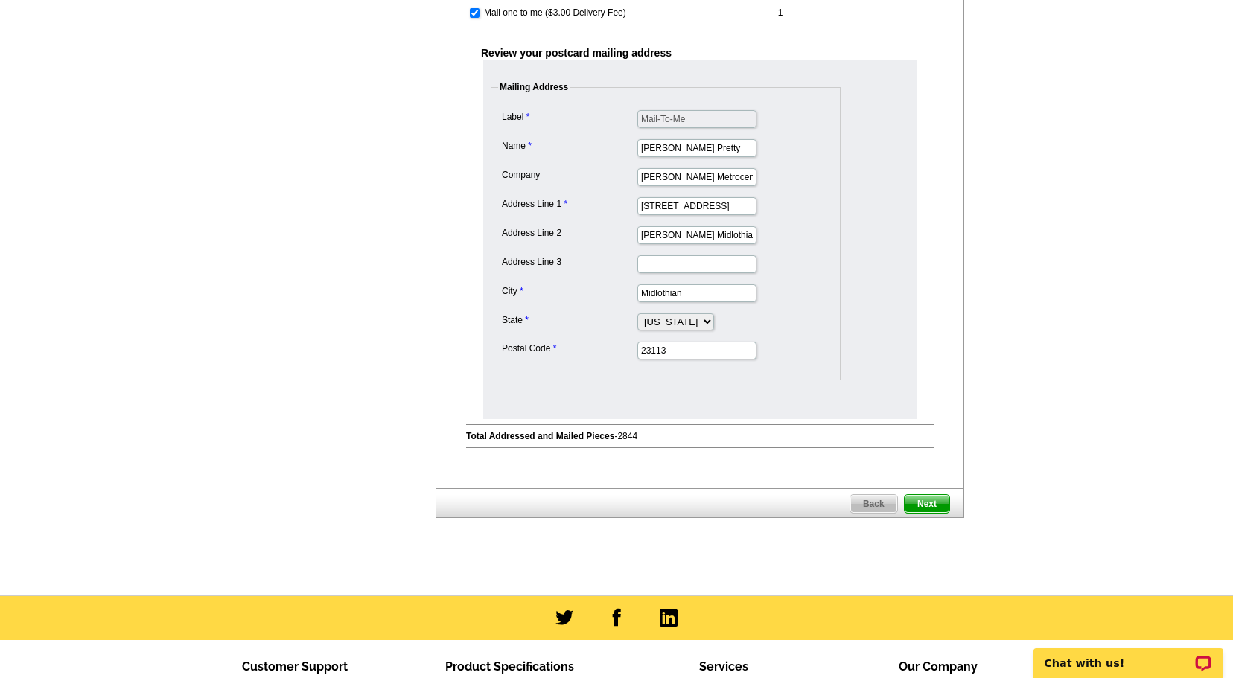
scroll to position [699, 0]
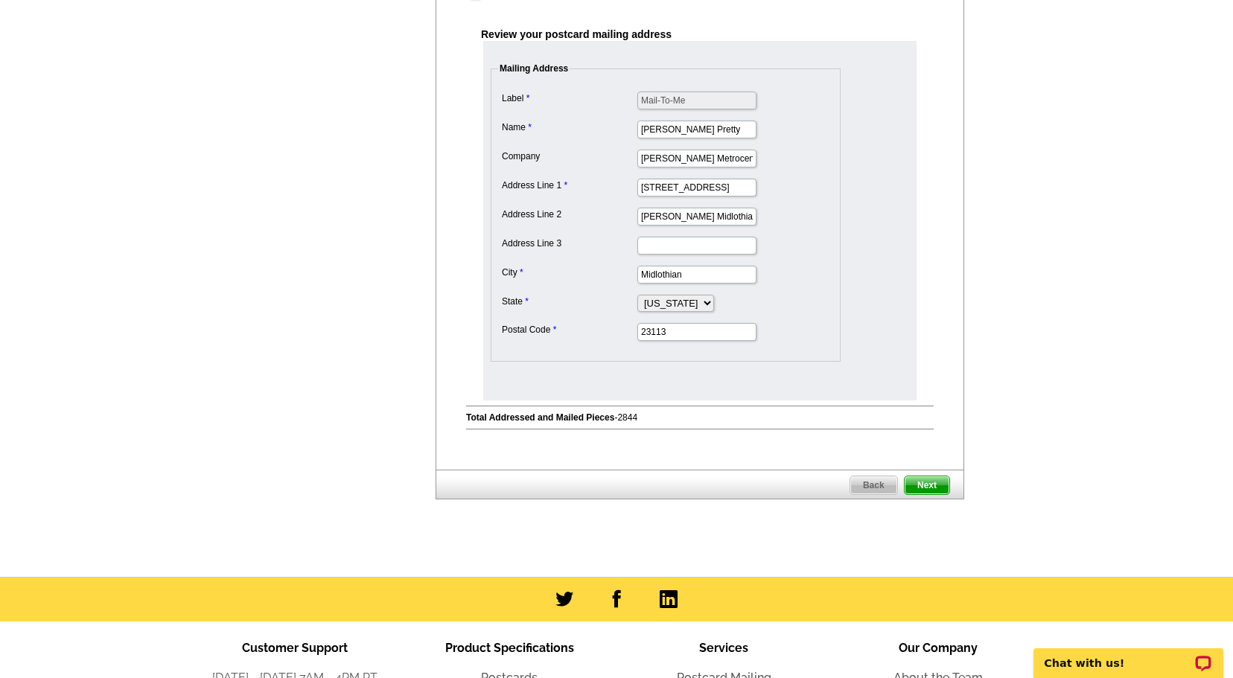
click at [932, 482] on span "Next" at bounding box center [927, 486] width 45 height 18
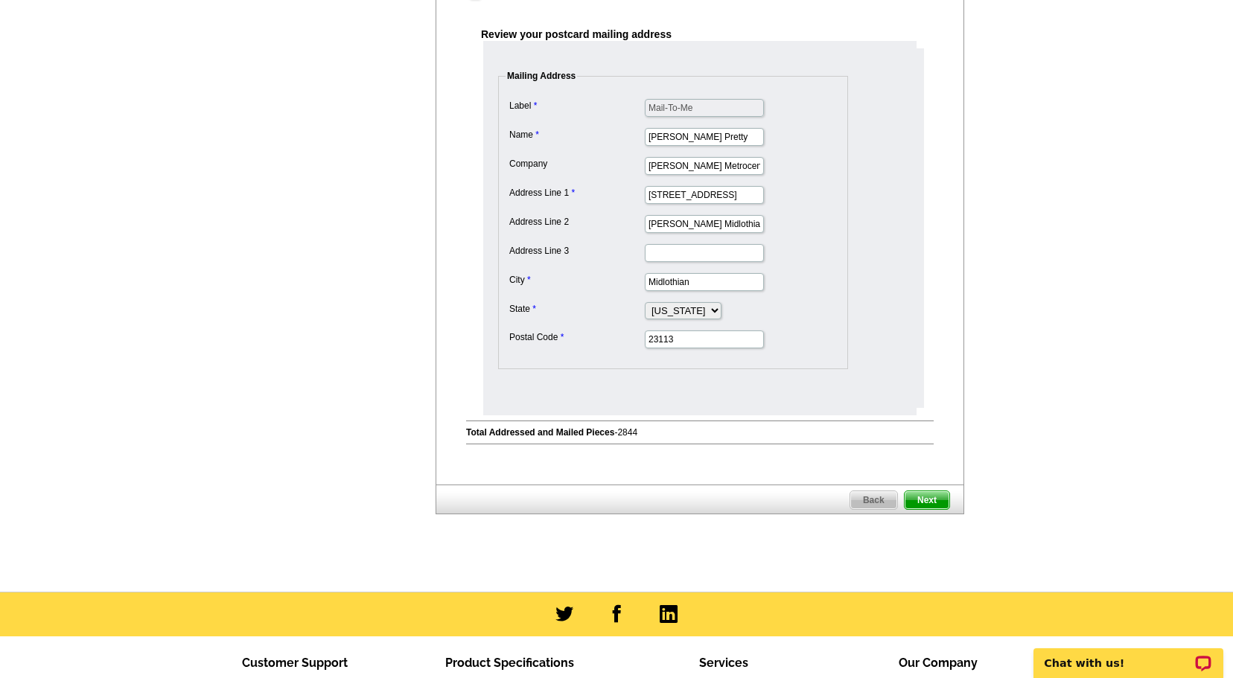
scroll to position [0, 0]
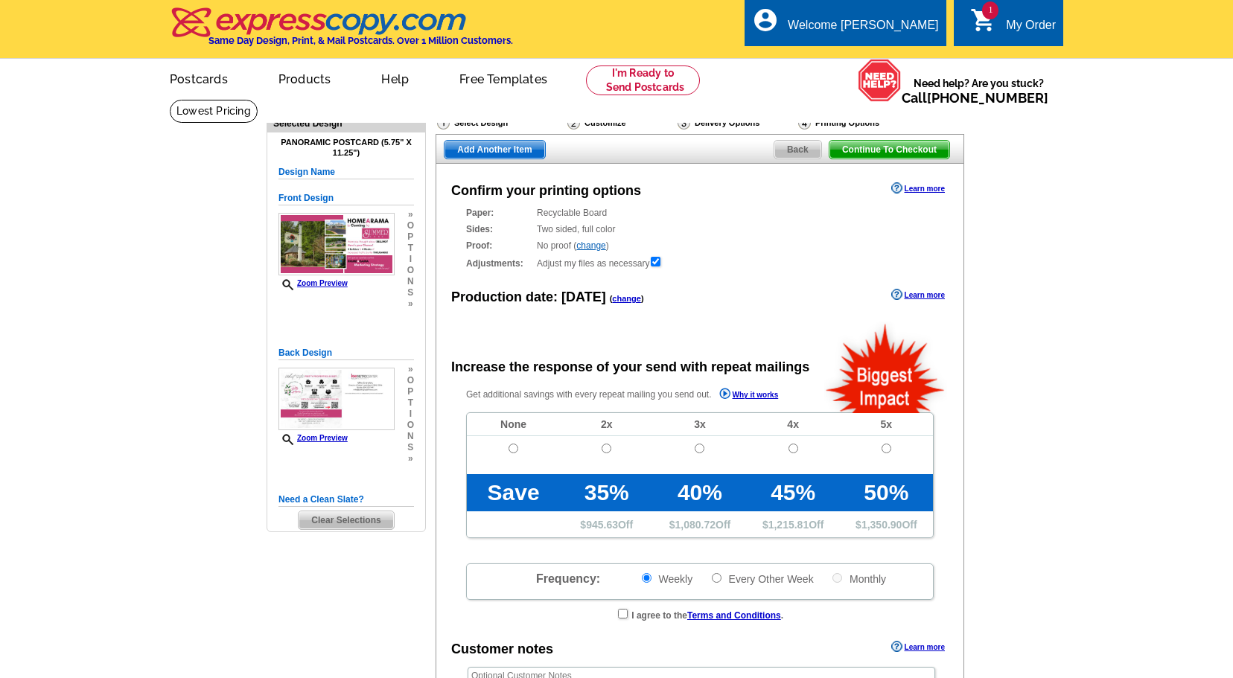
radio input "false"
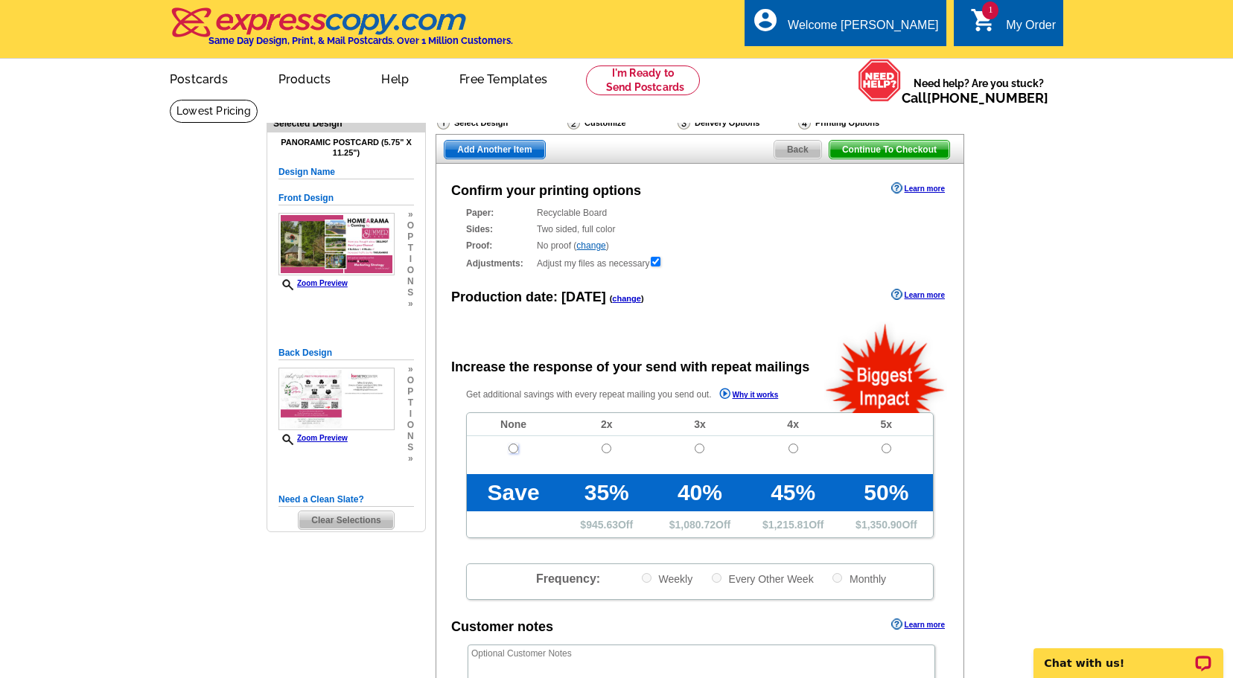
click at [515, 447] on input "radio" at bounding box center [514, 449] width 10 height 10
radio input "true"
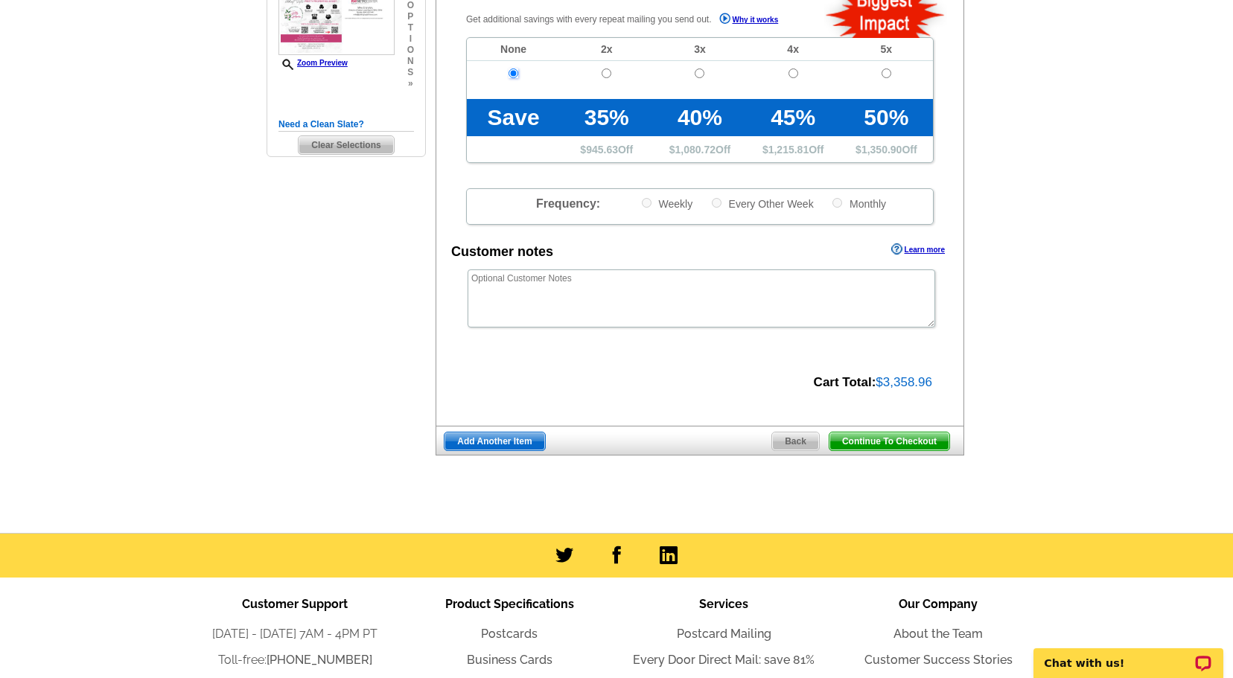
scroll to position [382, 0]
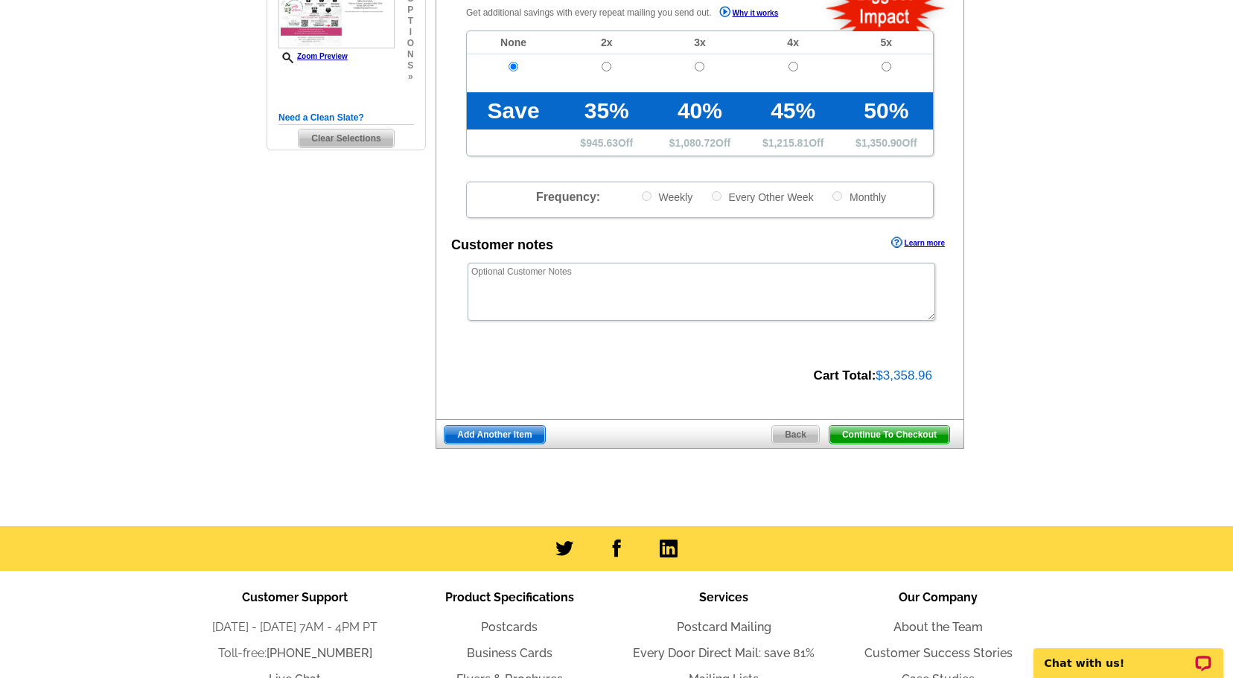
click at [876, 435] on span "Continue To Checkout" at bounding box center [890, 435] width 120 height 18
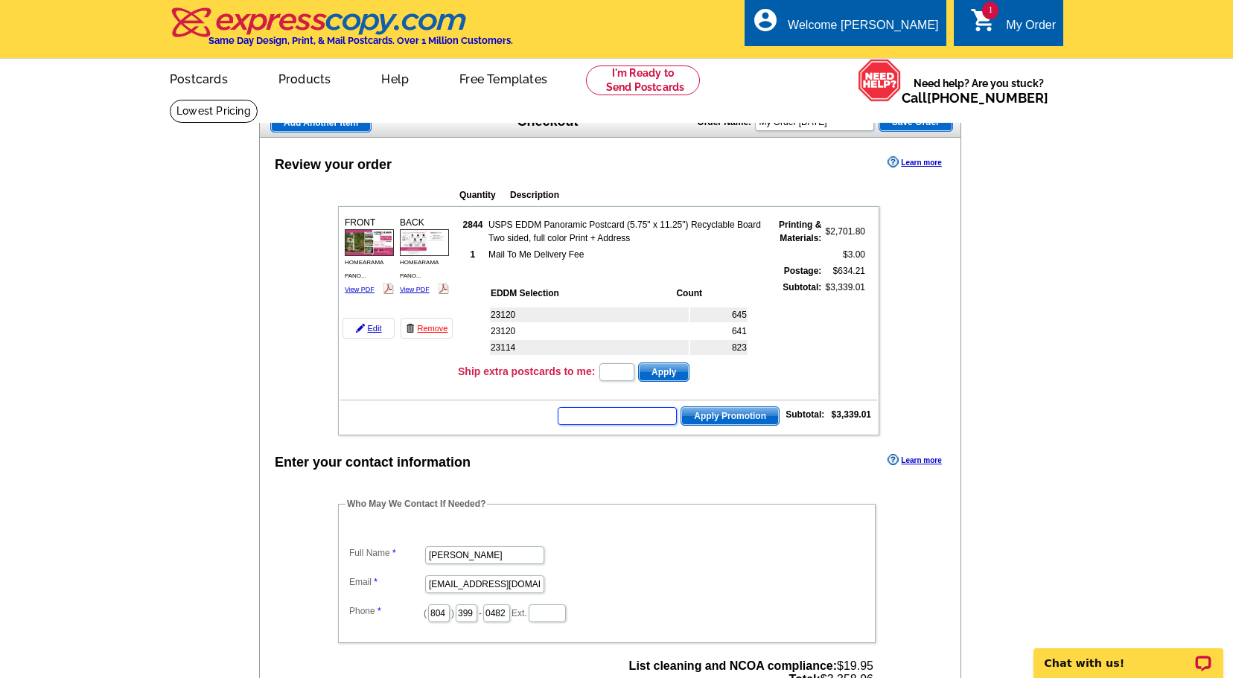
click at [632, 419] on input "text" at bounding box center [617, 416] width 119 height 18
type input "E3025"
click at [726, 414] on span "Apply Promotion" at bounding box center [730, 416] width 98 height 18
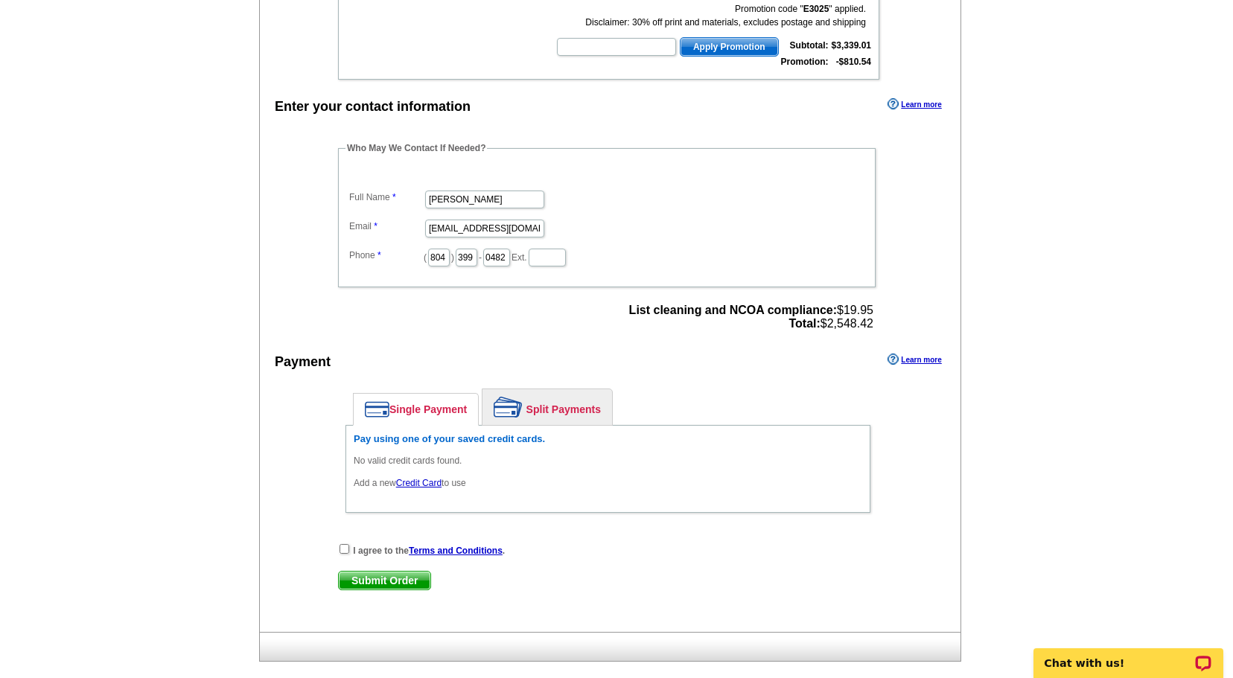
scroll to position [405, 0]
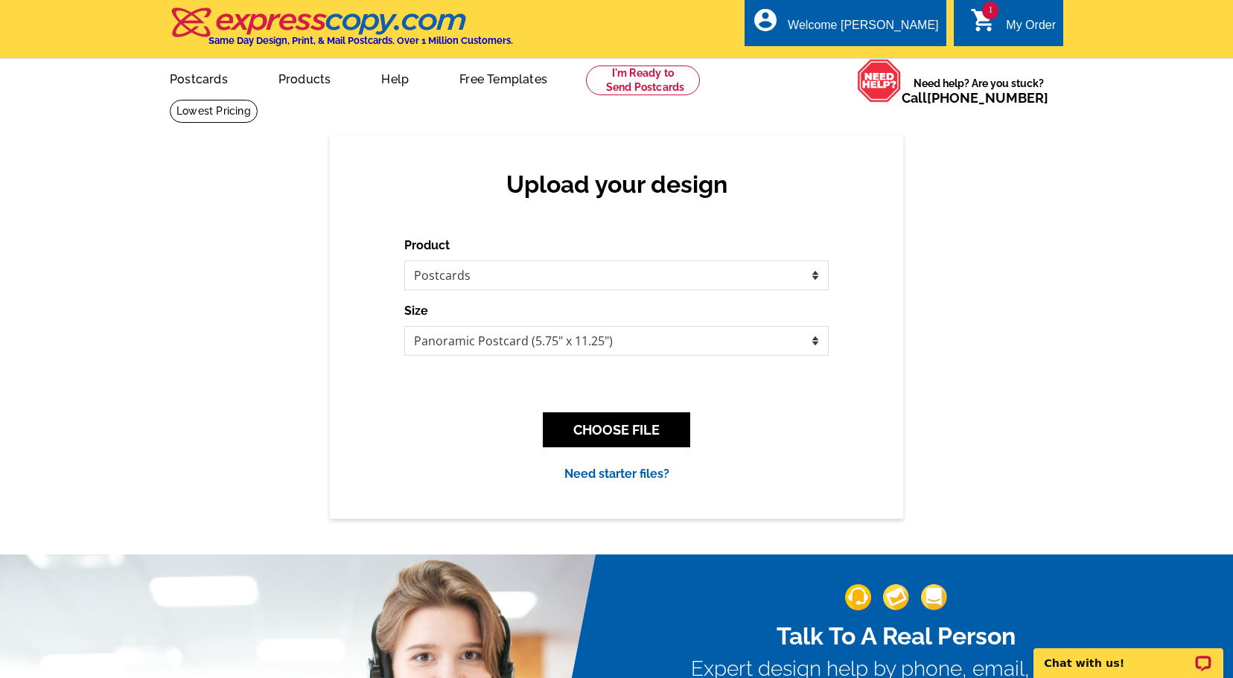
click at [1010, 22] on div "My Order" at bounding box center [1031, 29] width 50 height 21
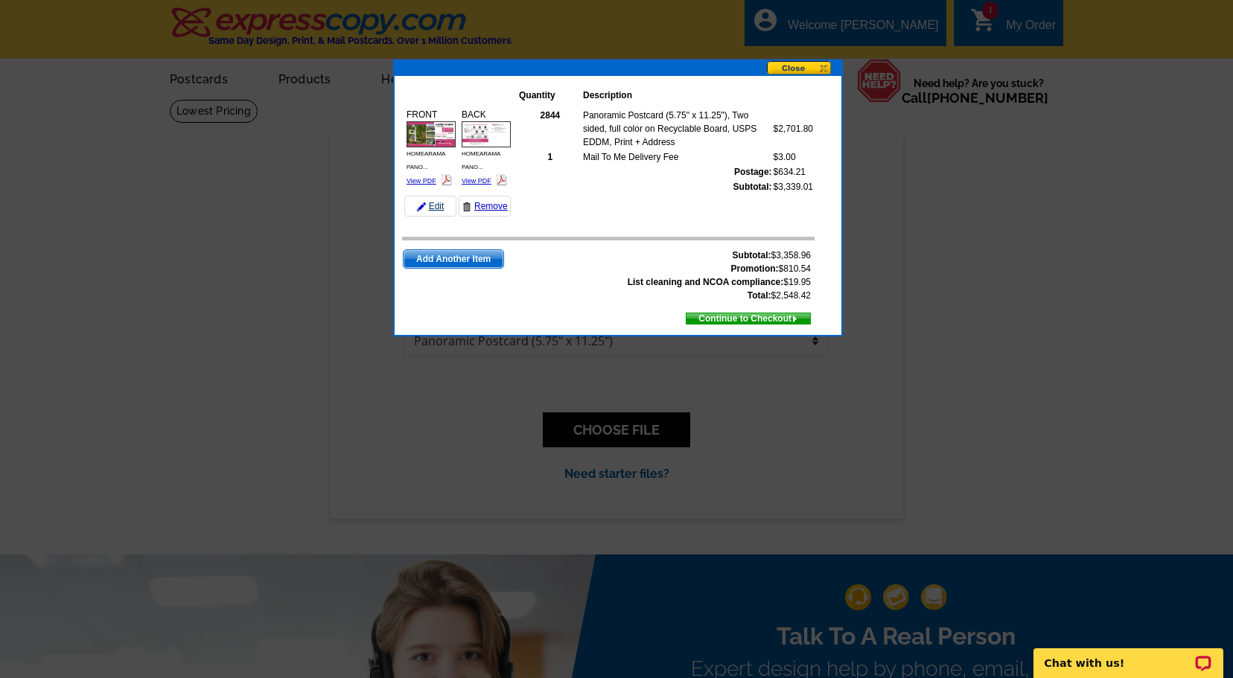
click at [440, 209] on link "Edit" at bounding box center [430, 206] width 52 height 21
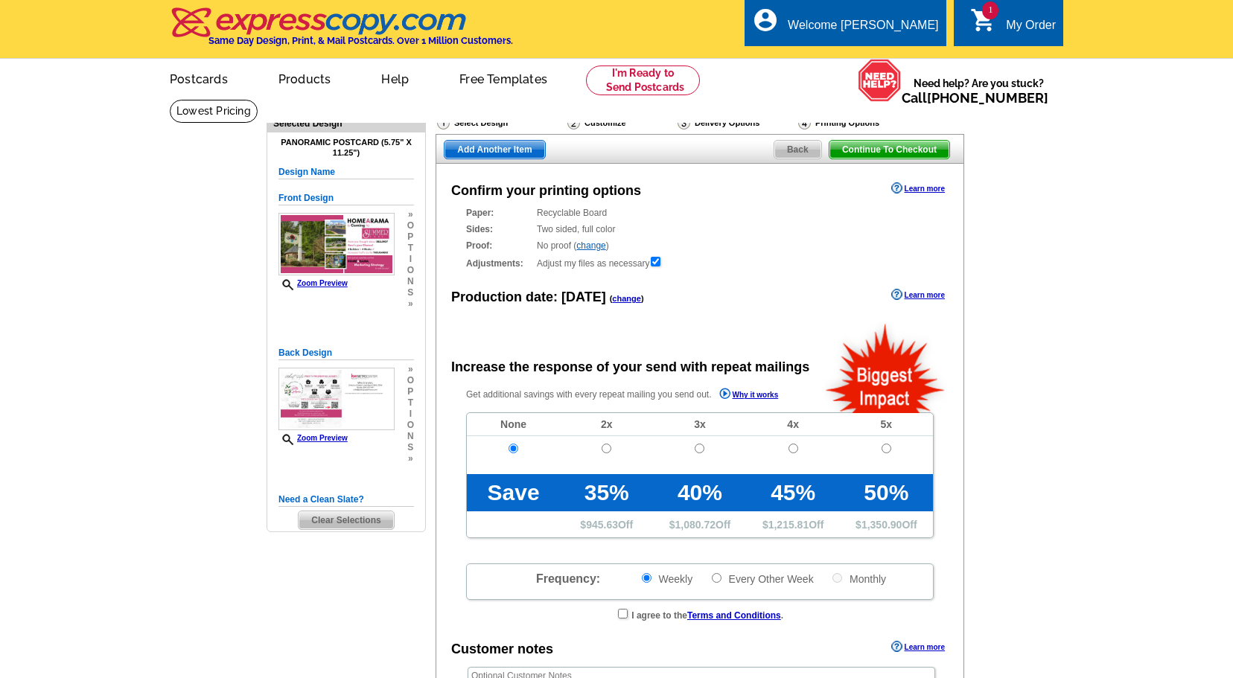
radio input "false"
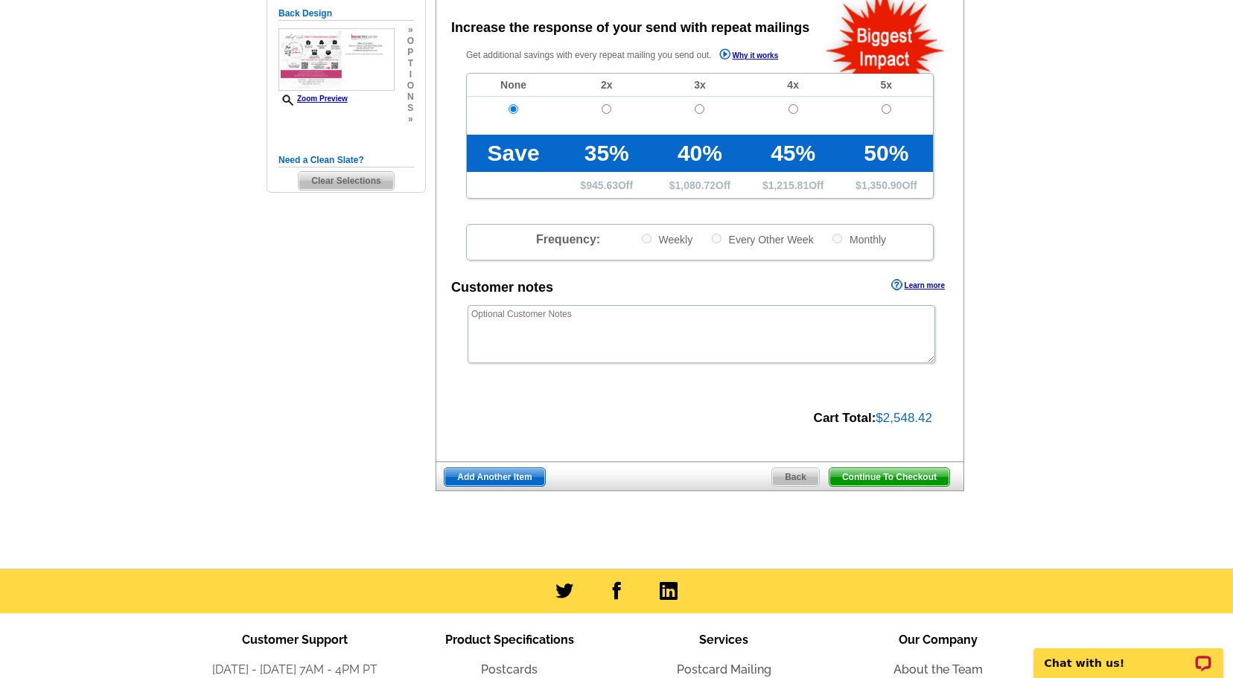
scroll to position [348, 0]
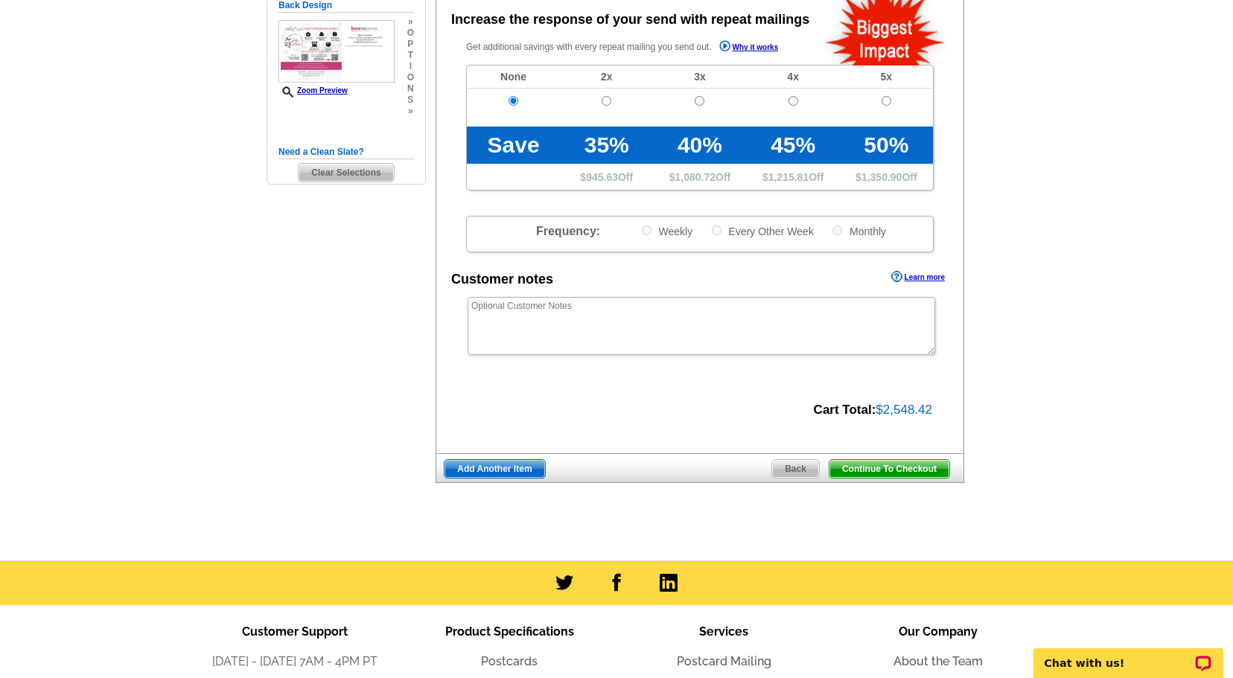
click at [880, 468] on span "Continue To Checkout" at bounding box center [890, 469] width 120 height 18
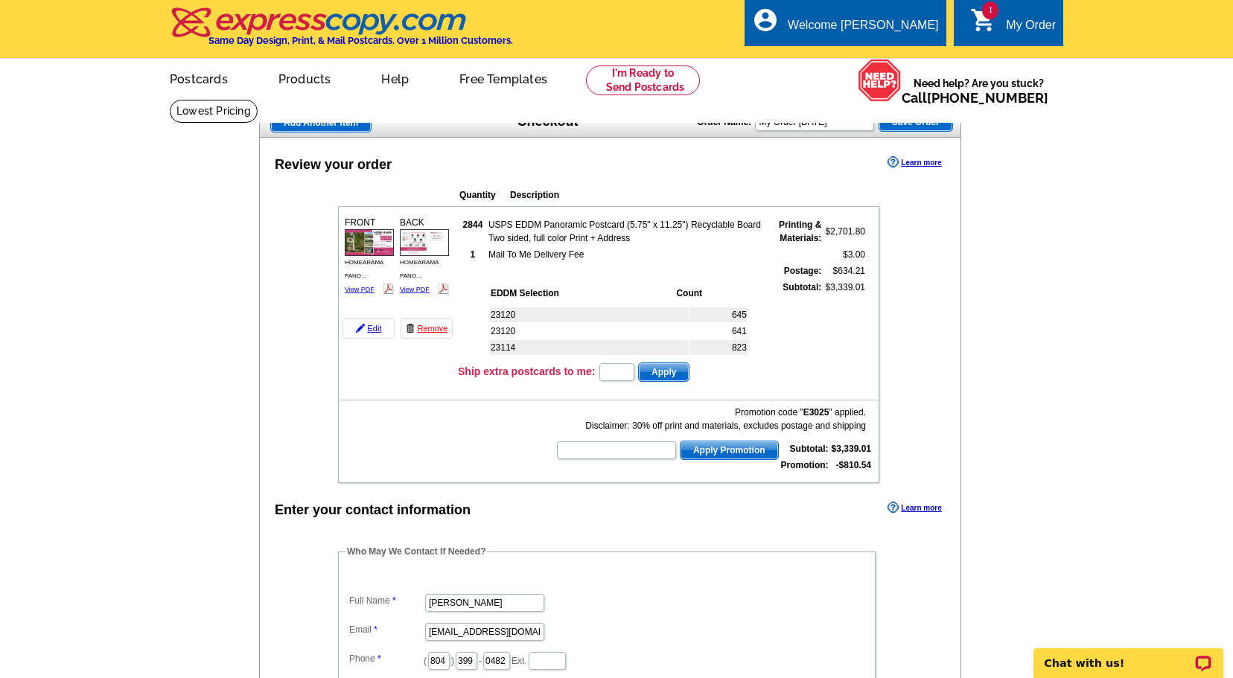
click at [328, 121] on span "Add Another Item" at bounding box center [321, 123] width 100 height 18
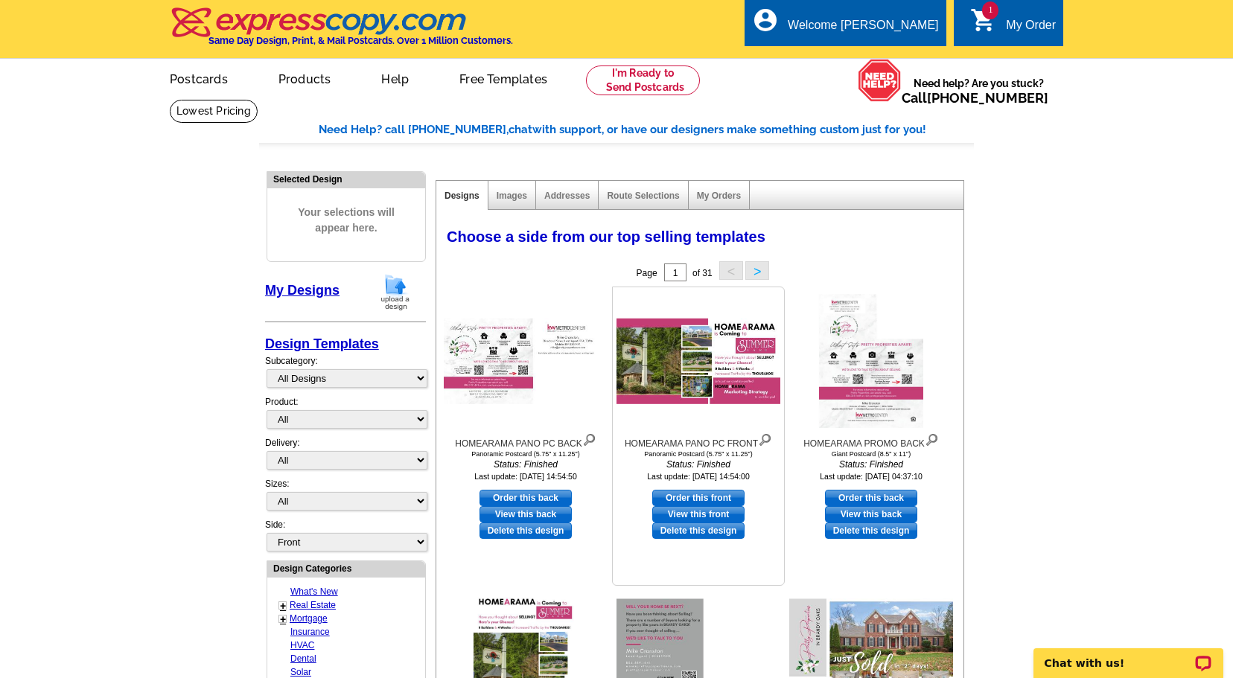
click at [701, 497] on link "Order this front" at bounding box center [698, 498] width 92 height 16
select select "3"
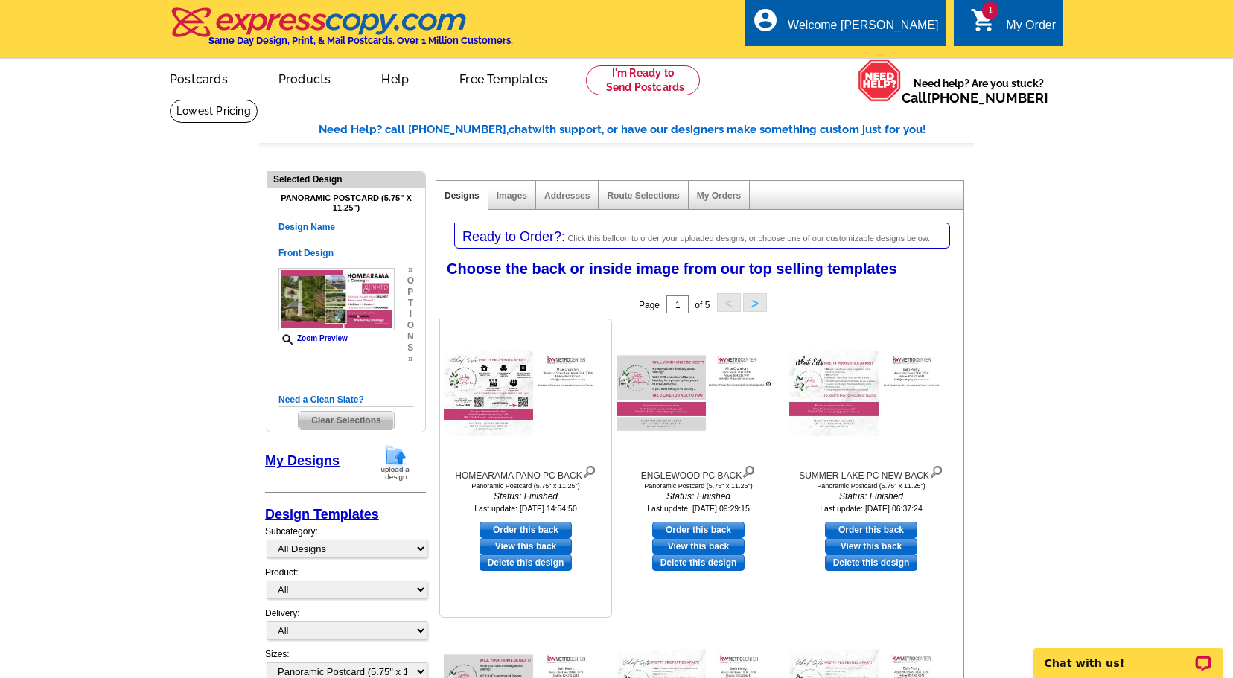
click at [532, 529] on link "Order this back" at bounding box center [526, 530] width 92 height 16
select select "front"
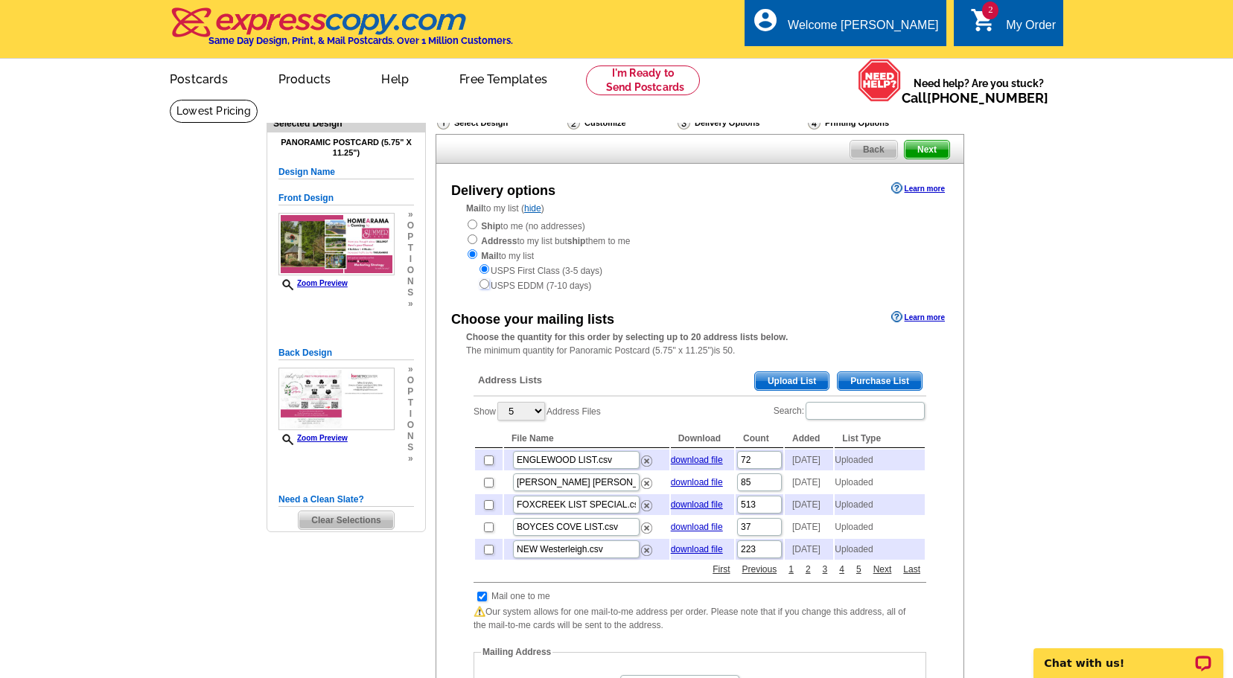
click at [485, 287] on input "radio" at bounding box center [485, 284] width 10 height 10
radio input "true"
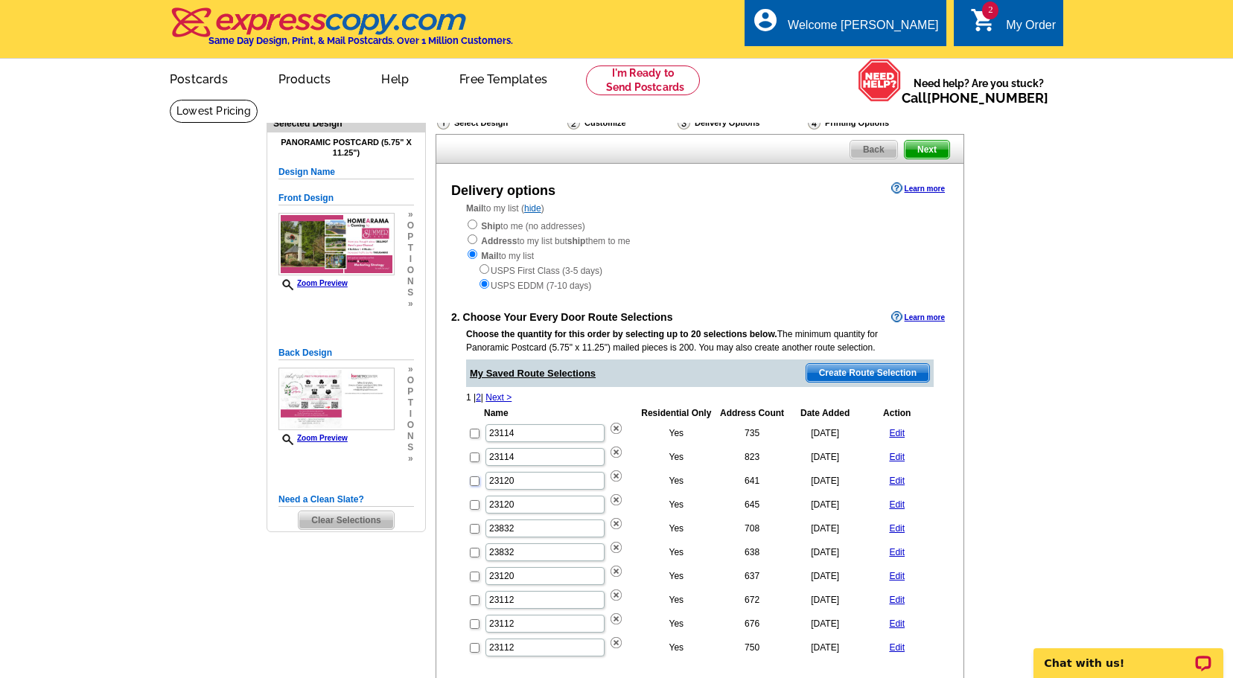
click at [472, 483] on input "checkbox" at bounding box center [475, 482] width 10 height 10
checkbox input "true"
click at [472, 506] on input "checkbox" at bounding box center [475, 505] width 10 height 10
checkbox input "true"
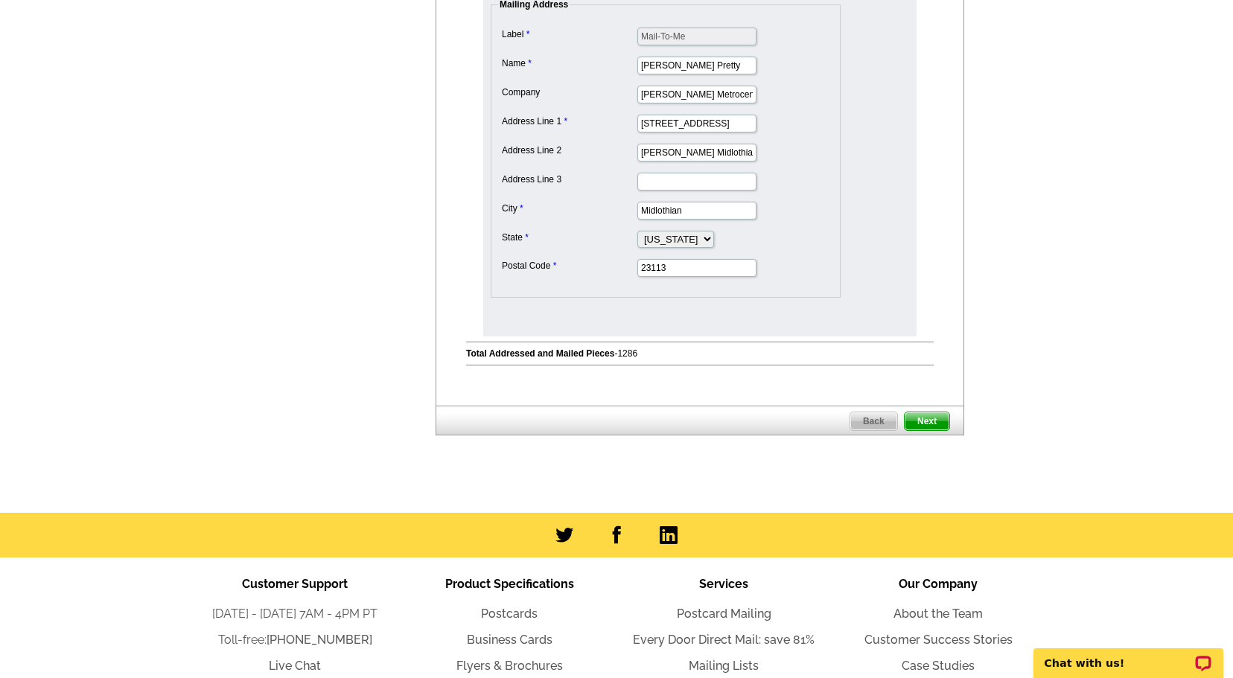
scroll to position [769, 0]
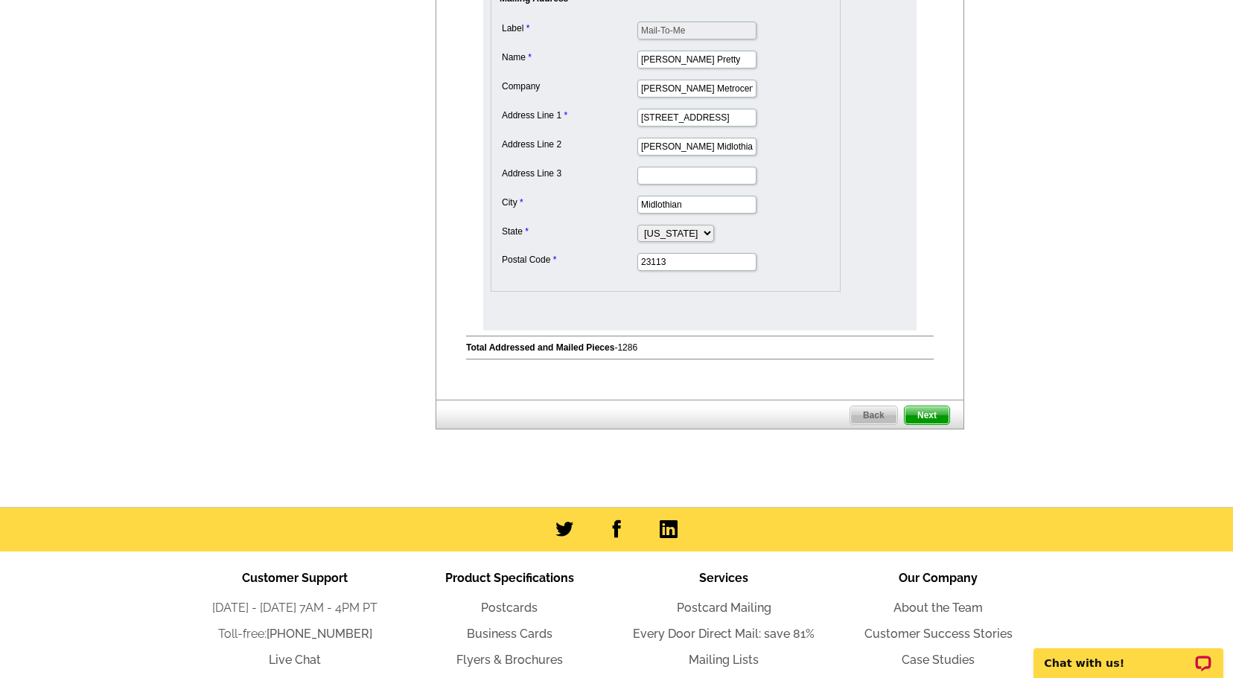
click at [932, 416] on span "Next" at bounding box center [927, 416] width 45 height 18
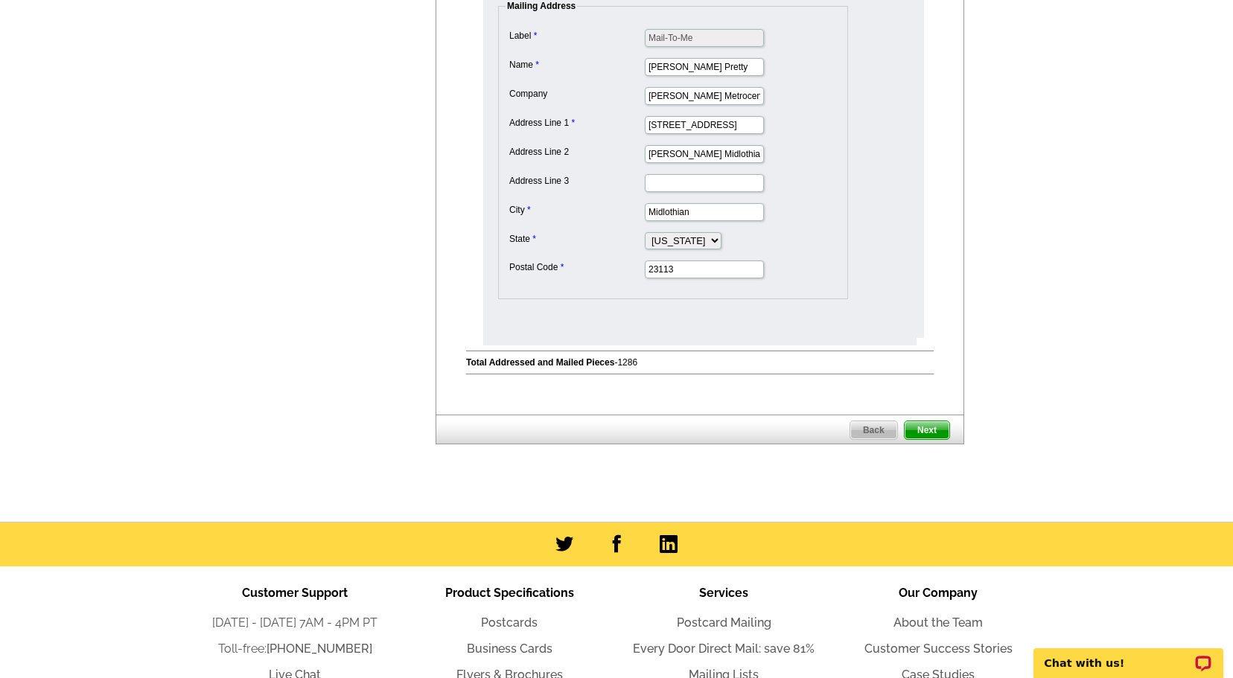
scroll to position [0, 0]
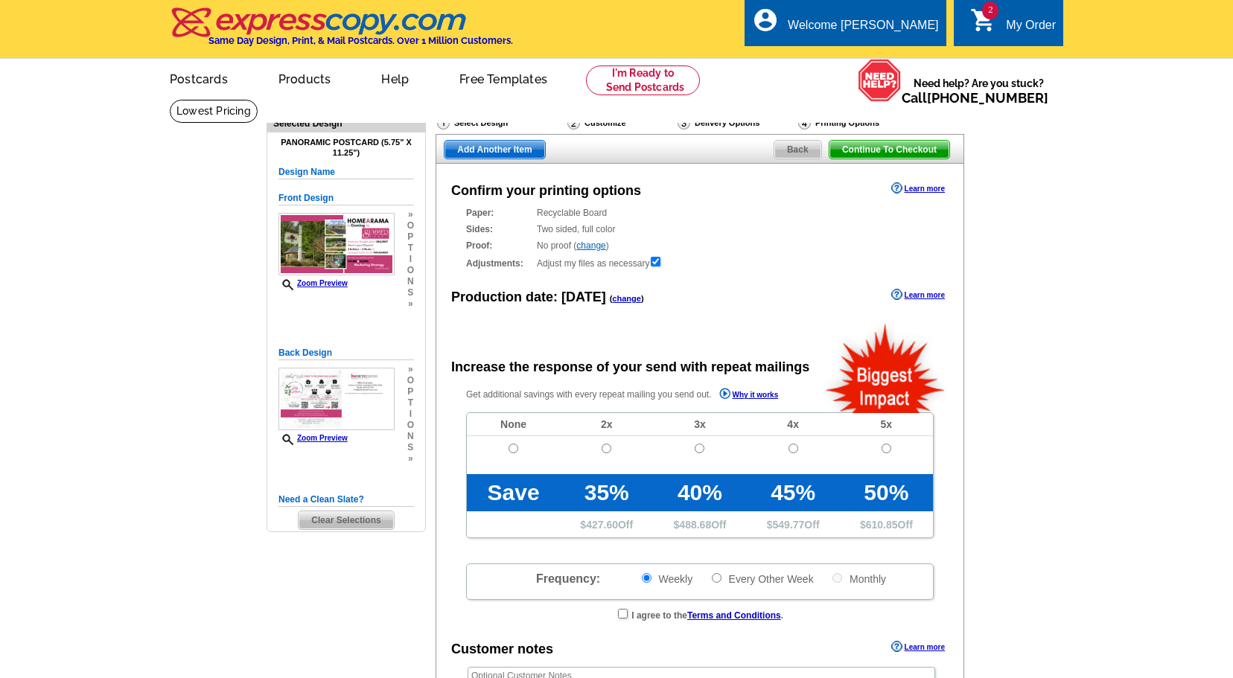
radio input "false"
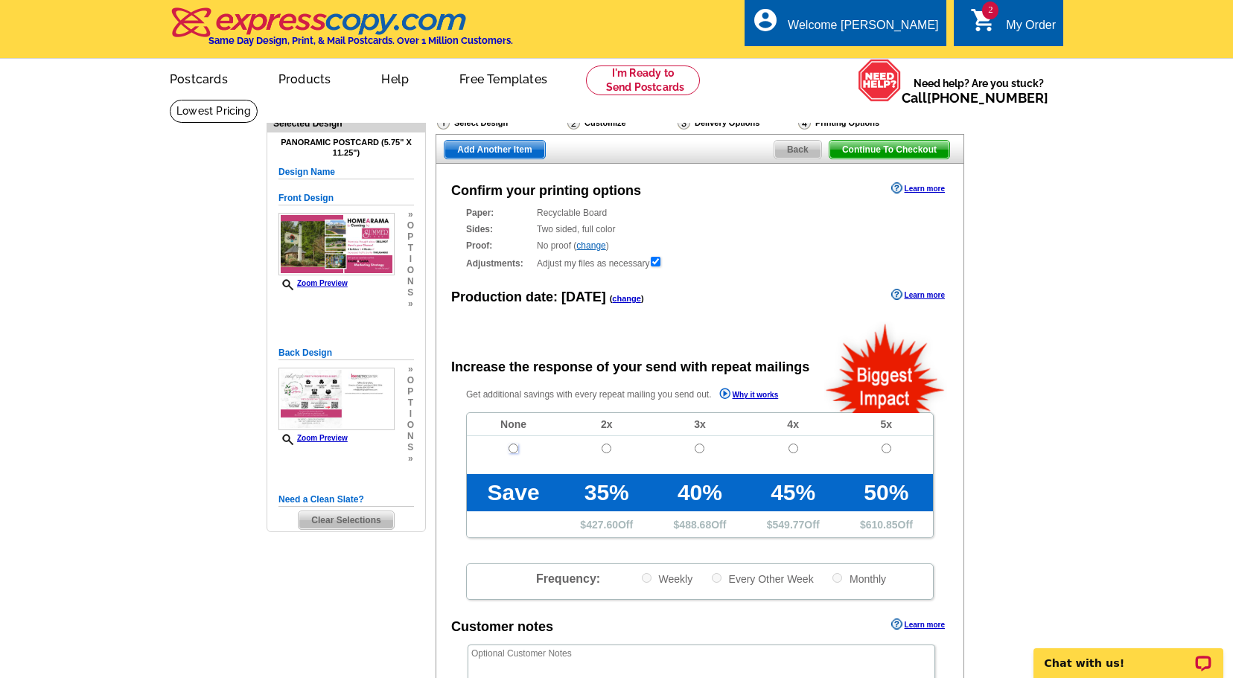
click at [512, 451] on input "radio" at bounding box center [514, 449] width 10 height 10
radio input "true"
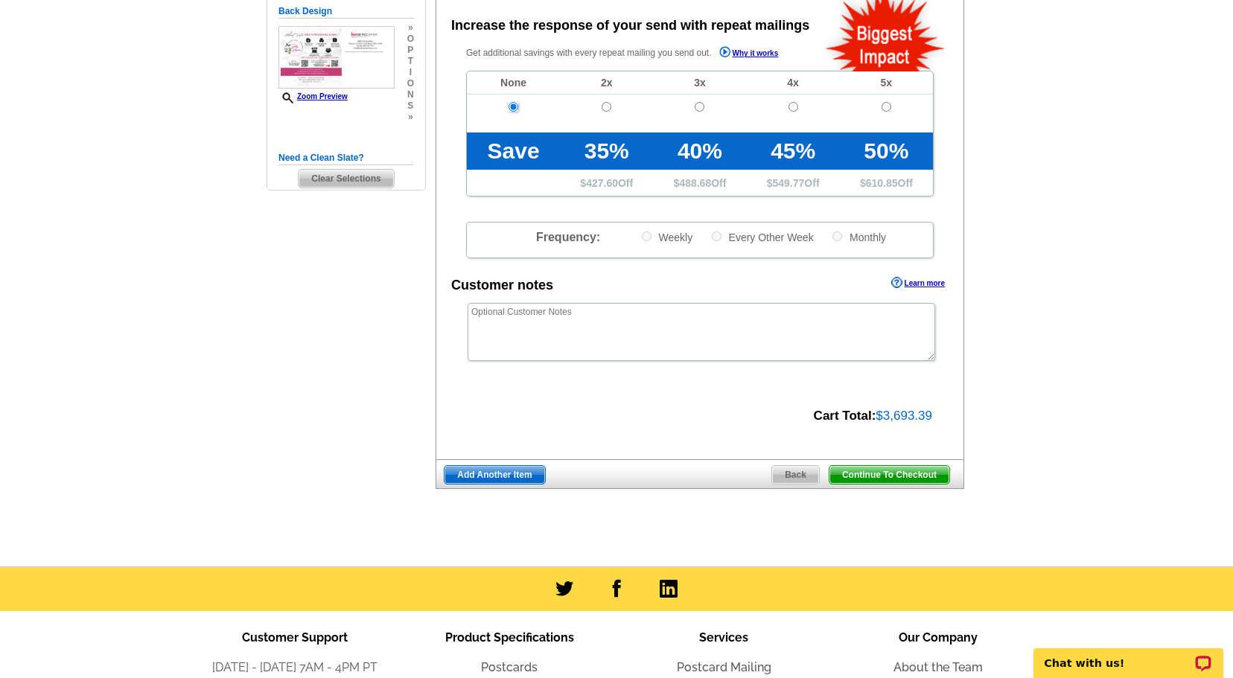
scroll to position [343, 0]
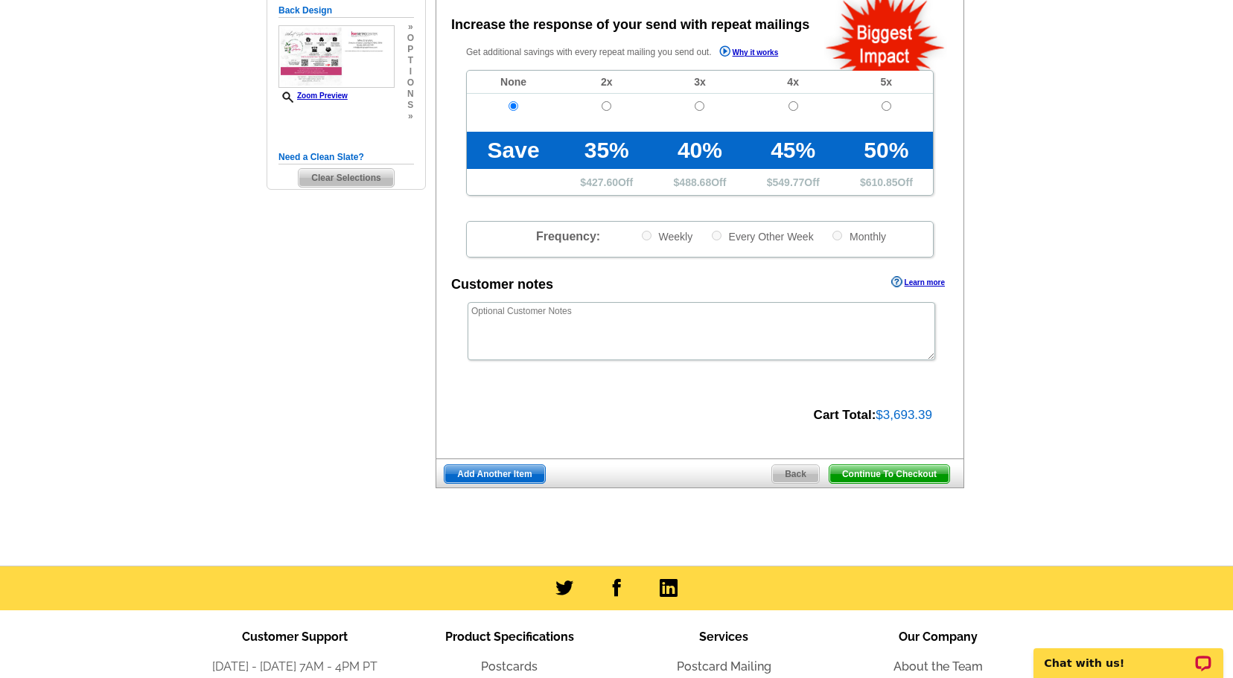
click at [894, 477] on span "Continue To Checkout" at bounding box center [890, 474] width 120 height 18
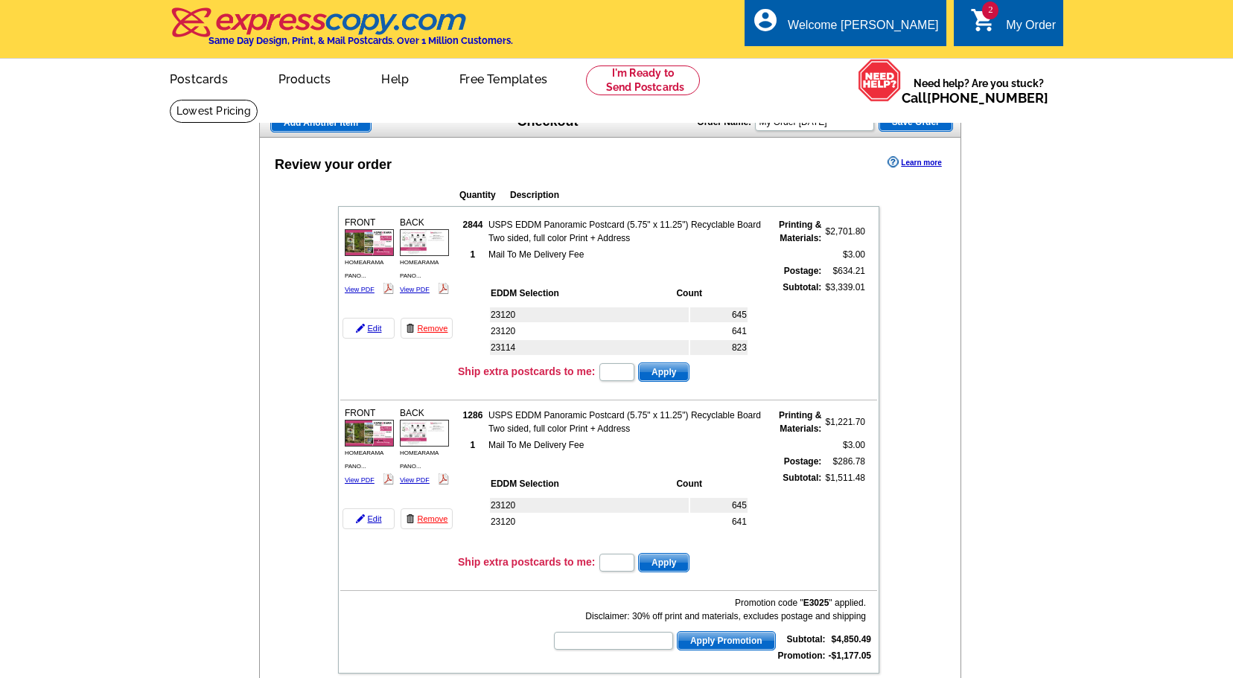
click at [293, 122] on span "Add Another Item" at bounding box center [321, 123] width 100 height 18
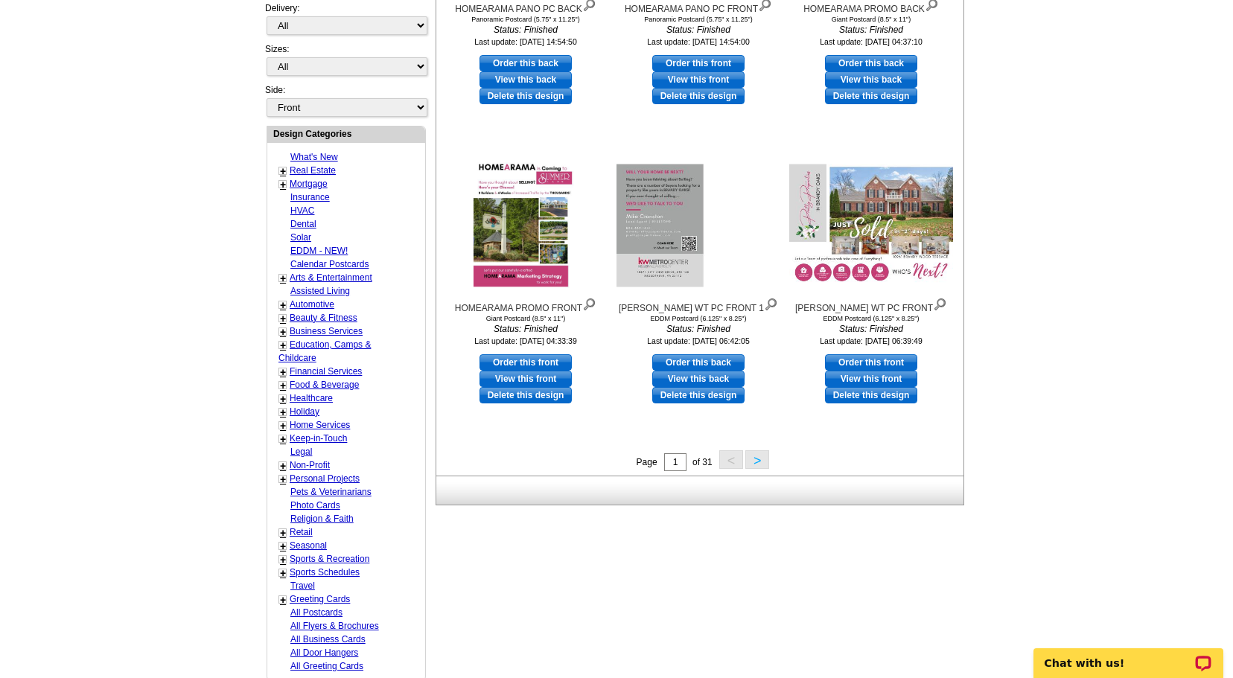
scroll to position [439, 0]
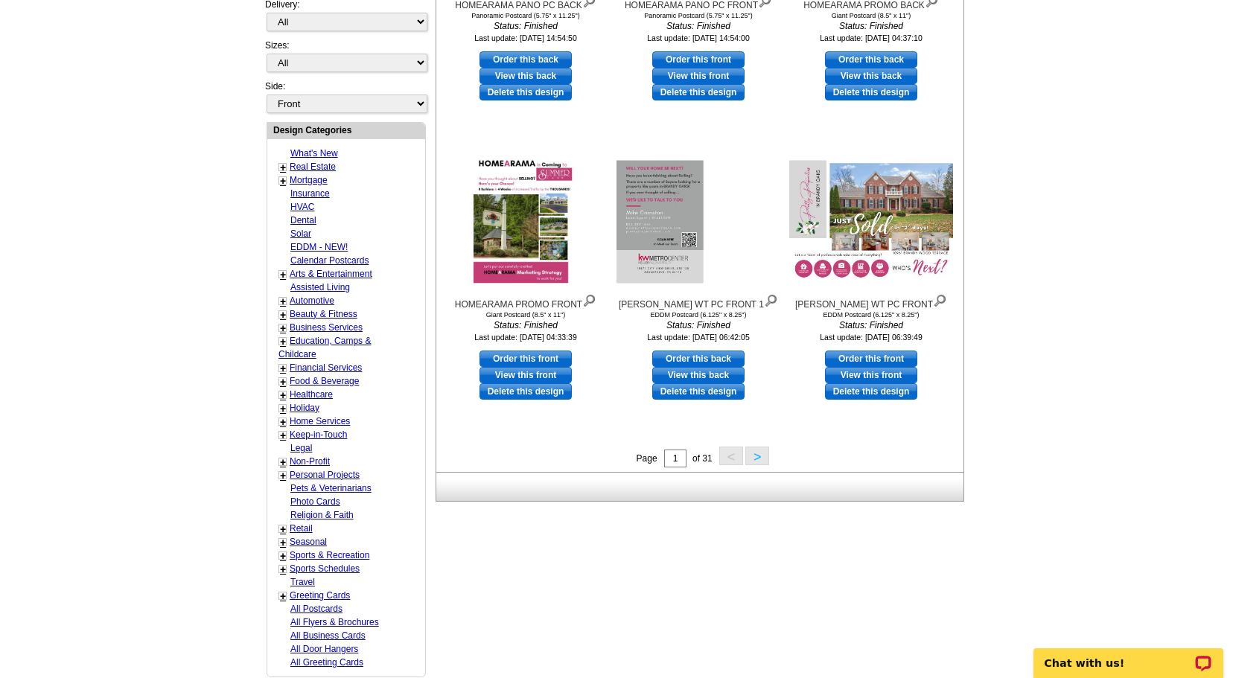
click at [758, 458] on button ">" at bounding box center [757, 456] width 24 height 19
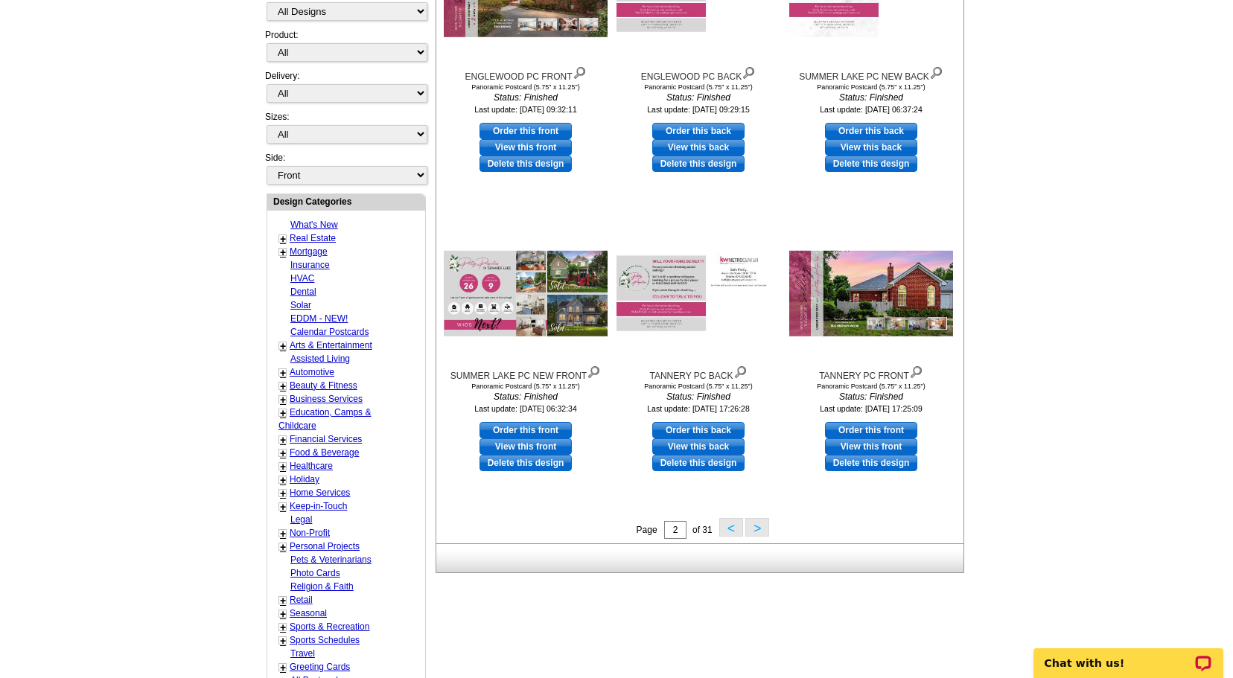
scroll to position [380, 0]
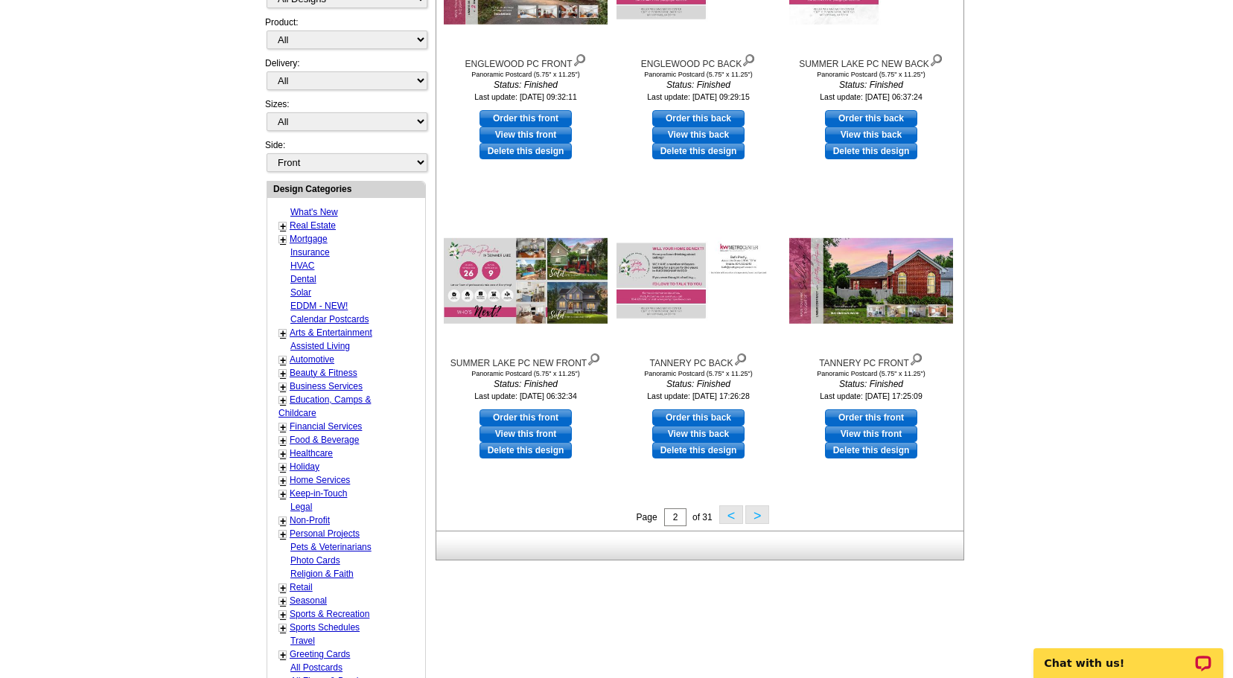
click at [761, 520] on button ">" at bounding box center [757, 515] width 24 height 19
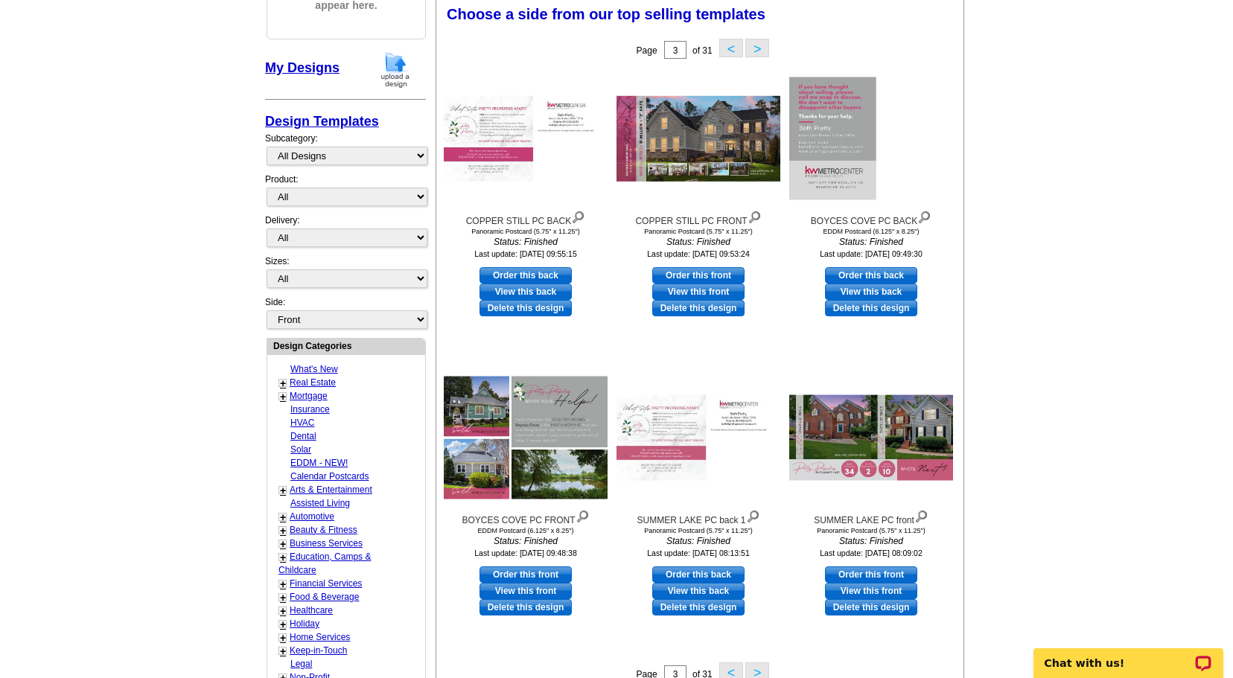
scroll to position [219, 0]
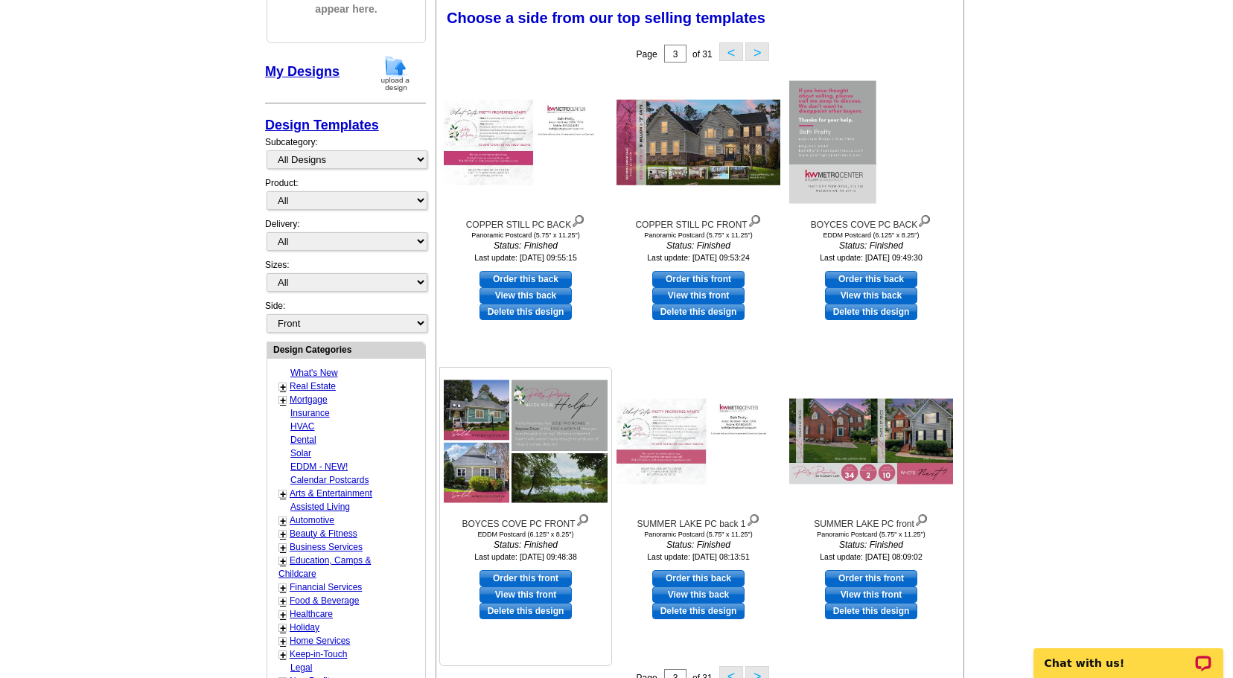
click at [538, 579] on link "Order this front" at bounding box center [526, 578] width 92 height 16
select select "14"
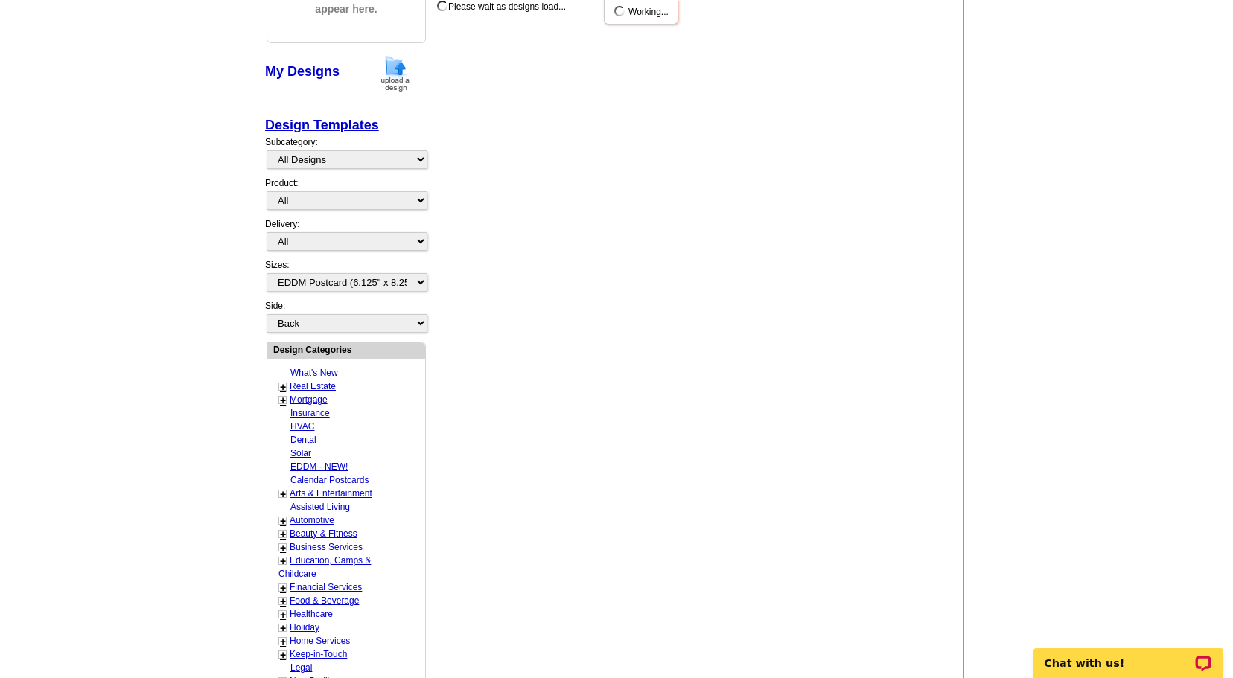
scroll to position [0, 0]
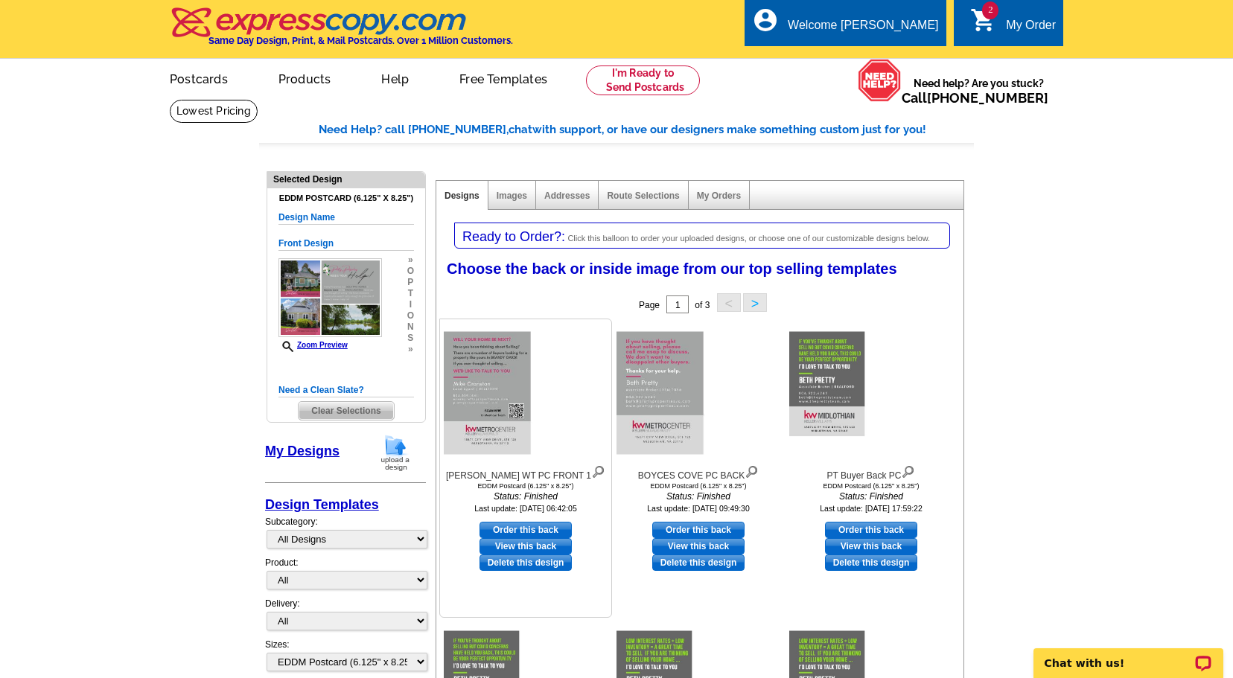
click at [540, 529] on link "Order this back" at bounding box center [526, 530] width 92 height 16
select select "front"
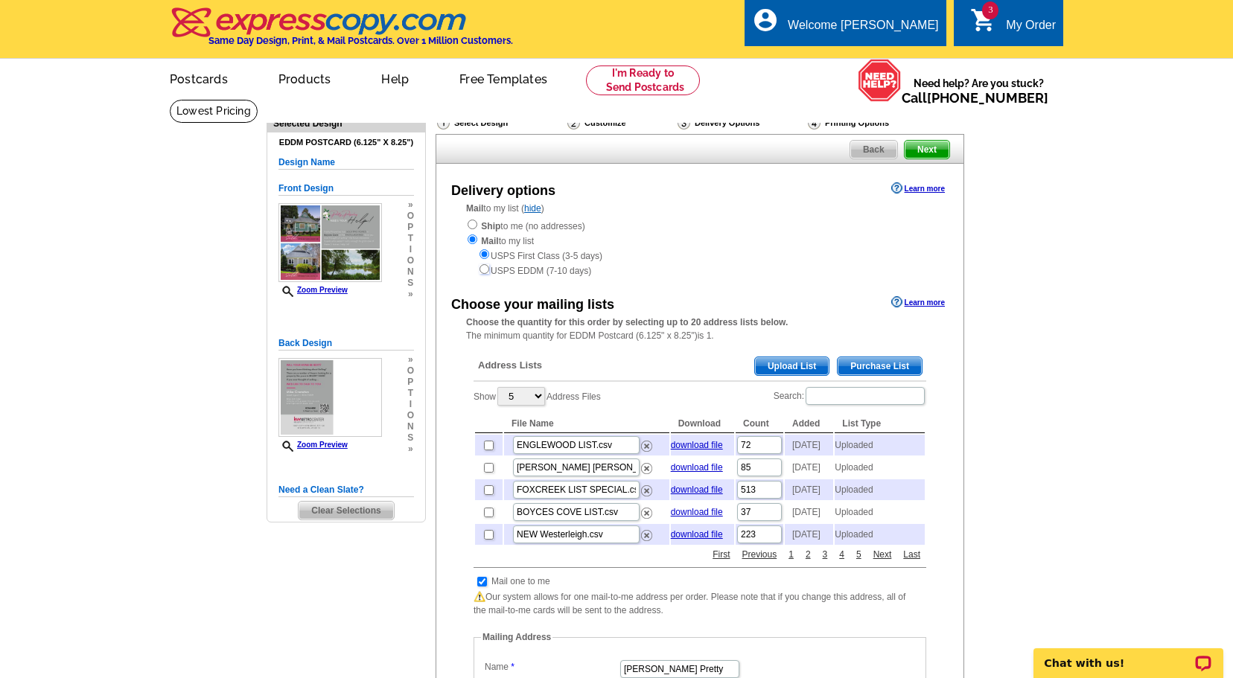
click at [483, 273] on input "radio" at bounding box center [485, 269] width 10 height 10
radio input "true"
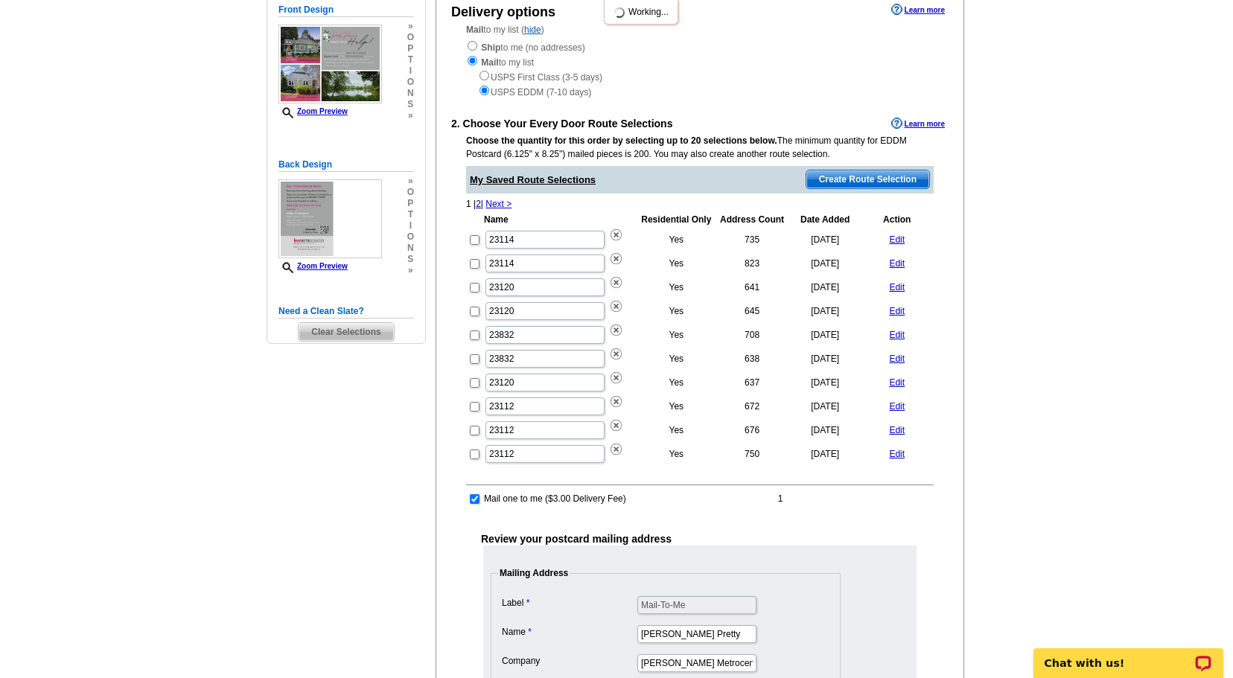
scroll to position [202, 0]
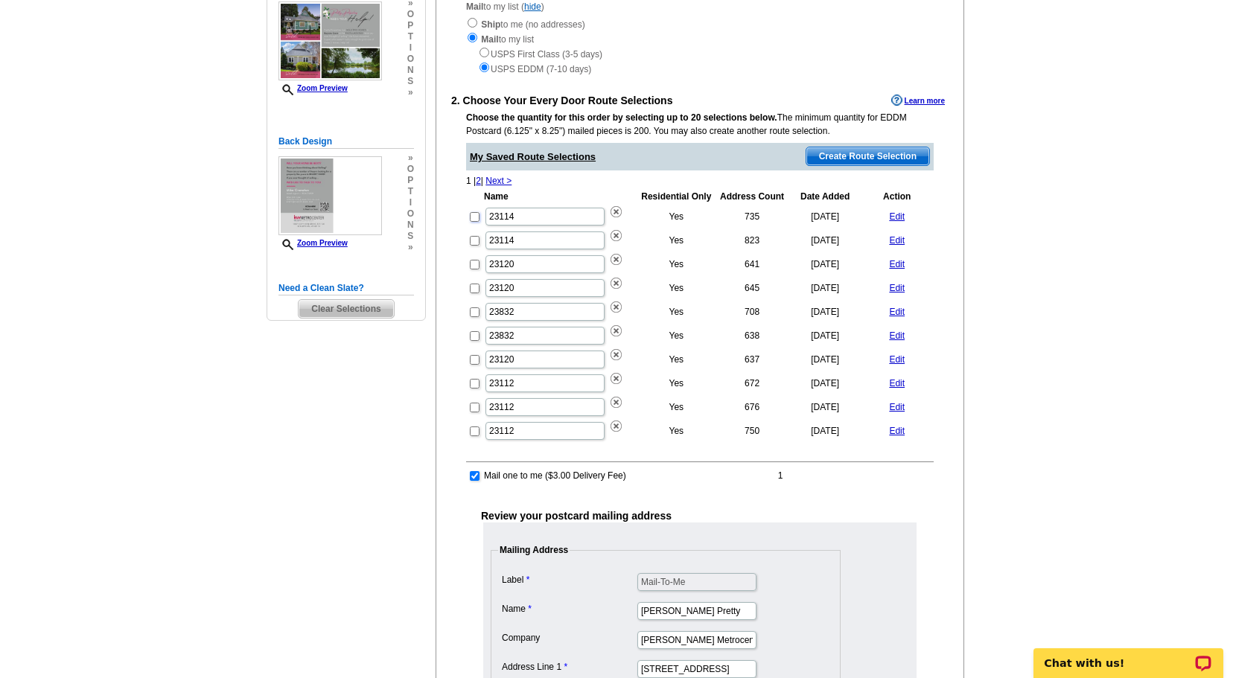
click at [474, 220] on input "checkbox" at bounding box center [475, 217] width 10 height 10
checkbox input "true"
click at [473, 238] on input "checkbox" at bounding box center [475, 241] width 10 height 10
checkbox input "true"
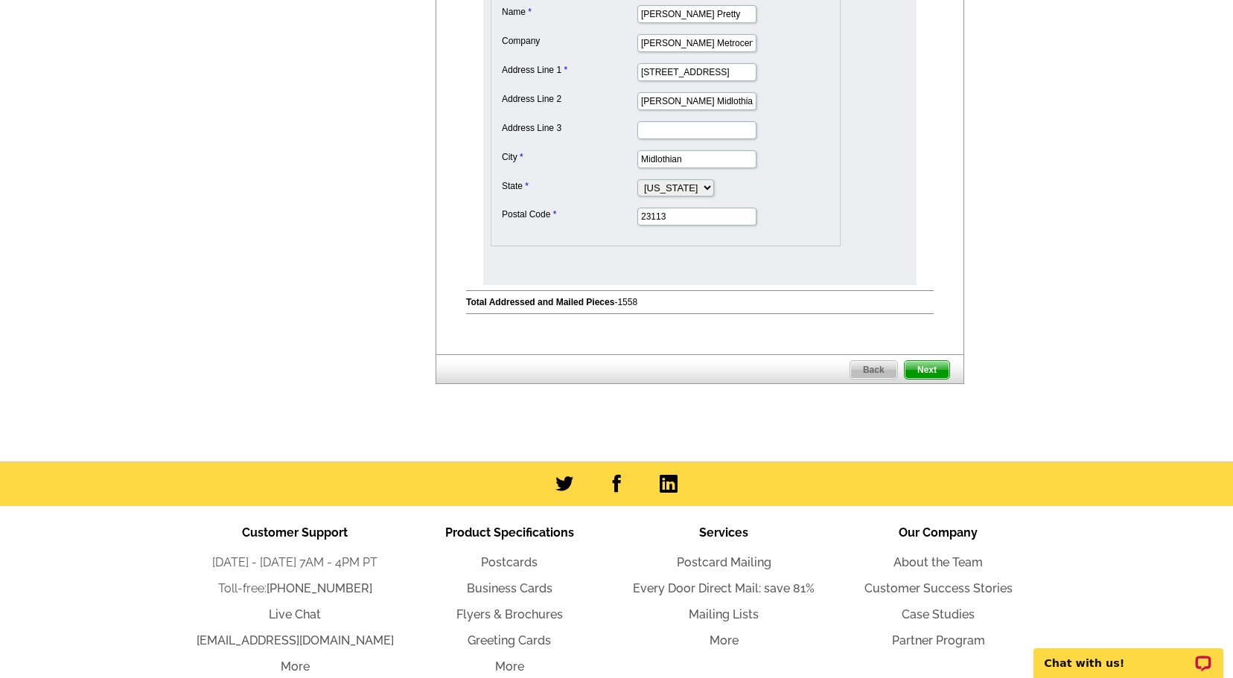
scroll to position [798, 0]
click at [931, 368] on span "Next" at bounding box center [927, 371] width 45 height 18
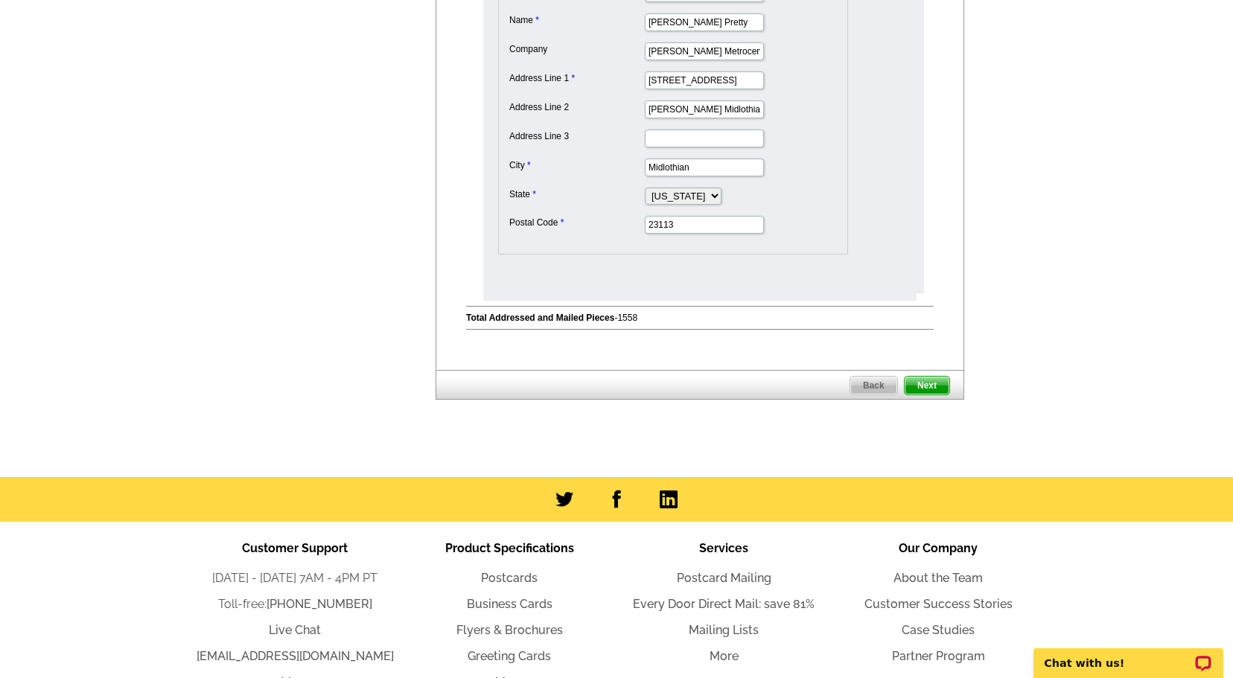
scroll to position [0, 0]
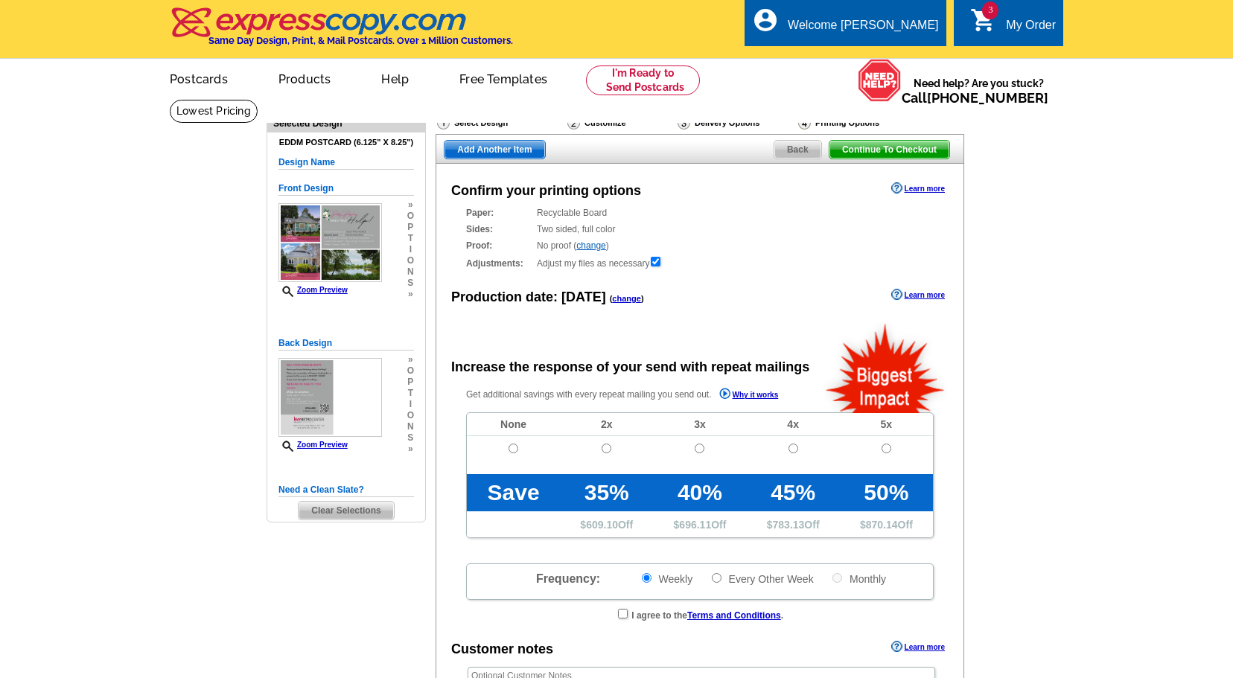
radio input "false"
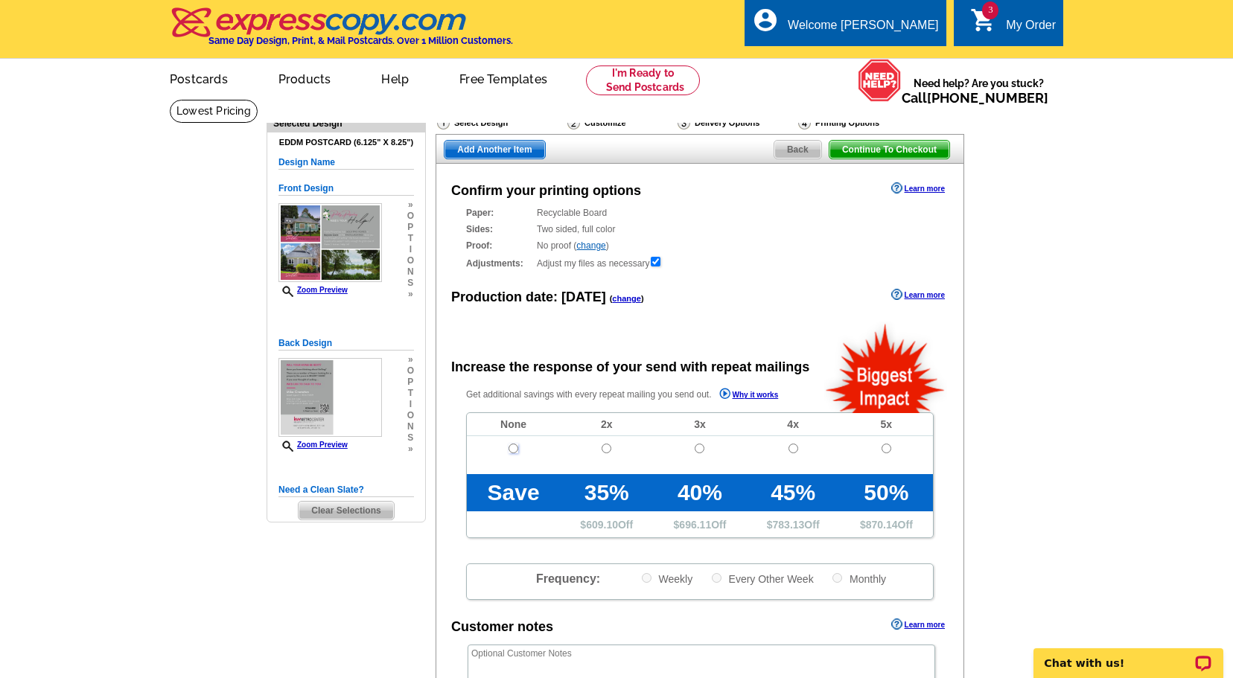
click at [514, 448] on input "radio" at bounding box center [514, 449] width 10 height 10
radio input "true"
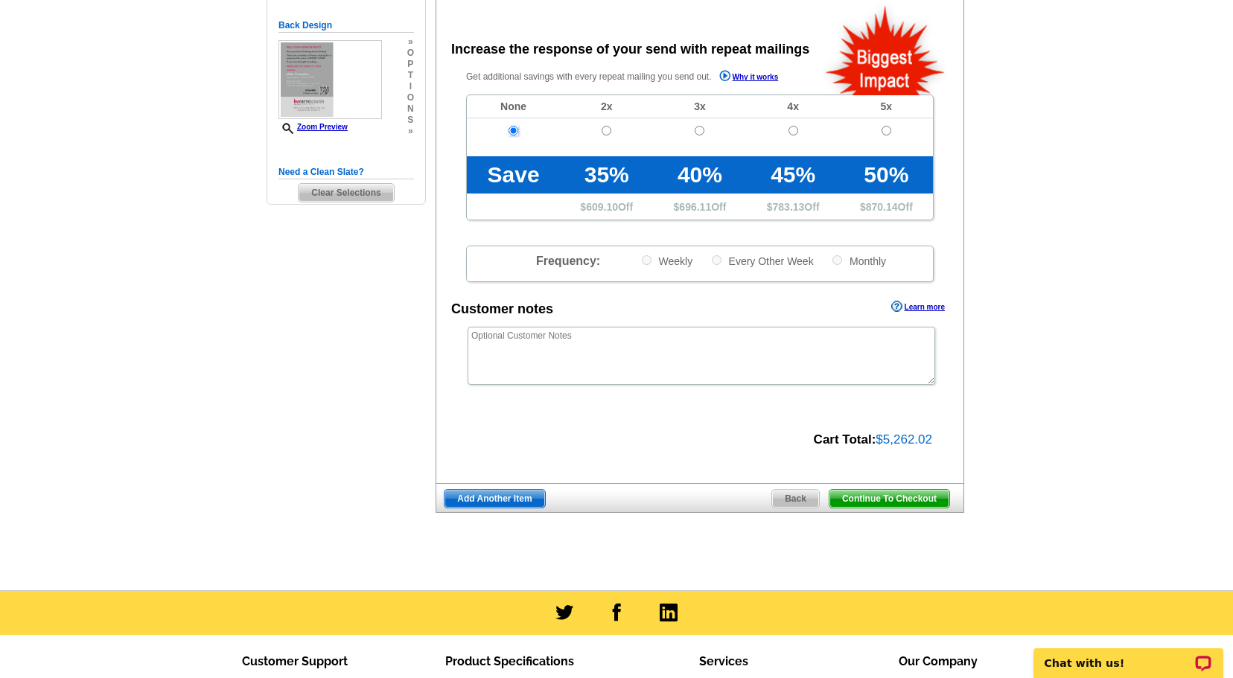
scroll to position [330, 0]
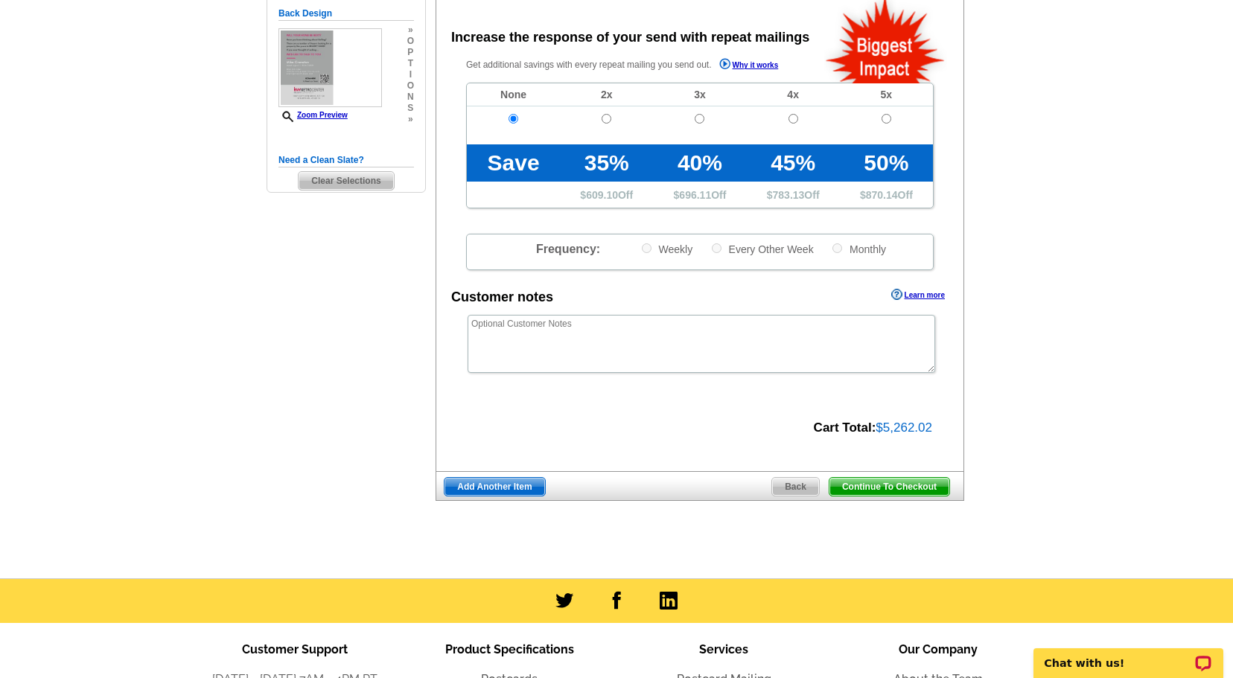
click at [899, 486] on span "Continue To Checkout" at bounding box center [890, 487] width 120 height 18
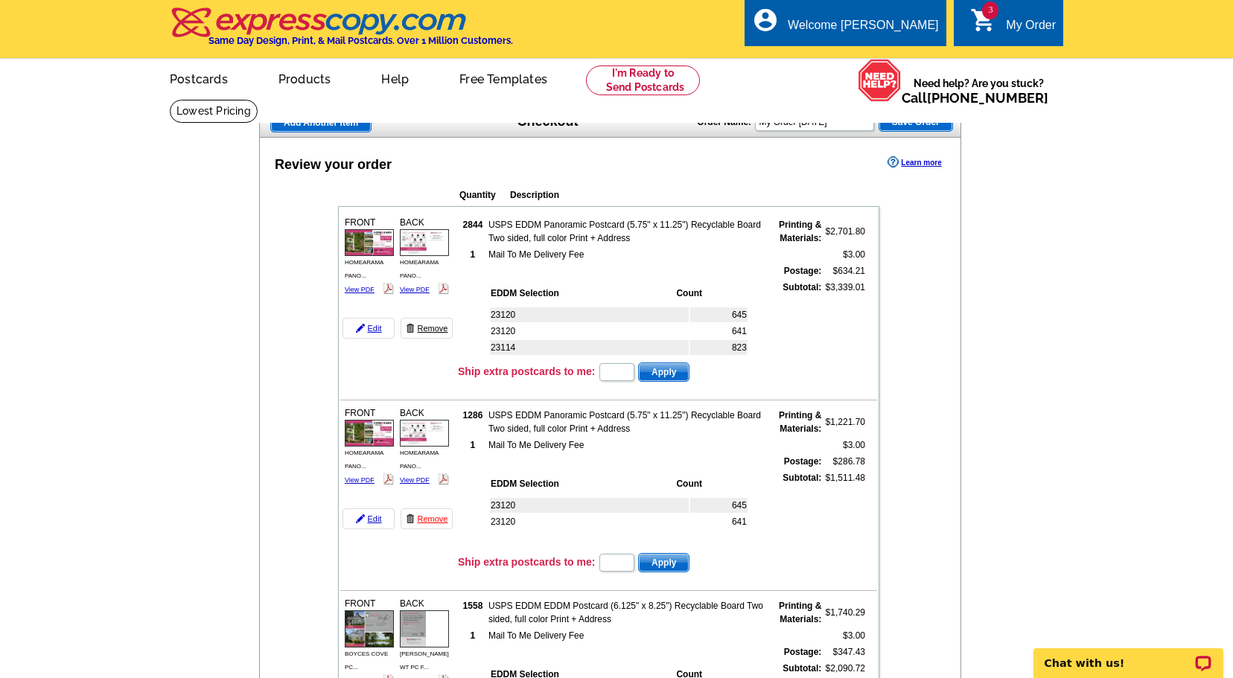
click at [435, 330] on link "Remove" at bounding box center [427, 328] width 52 height 21
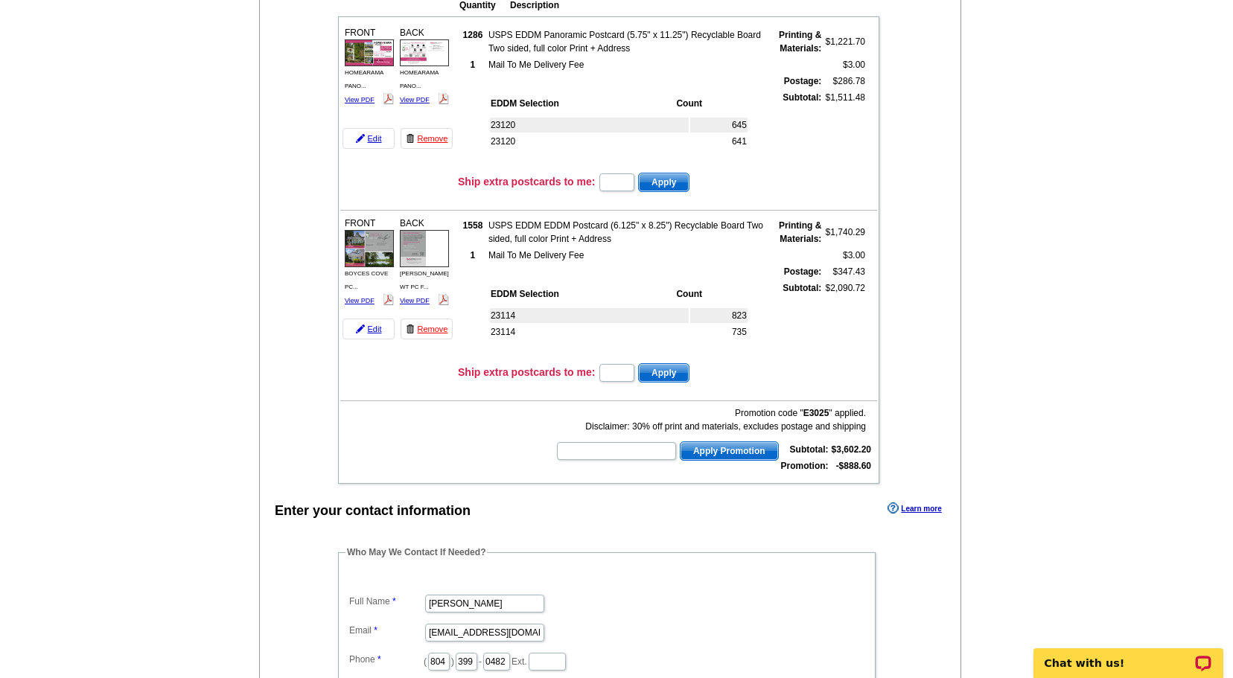
scroll to position [174, 0]
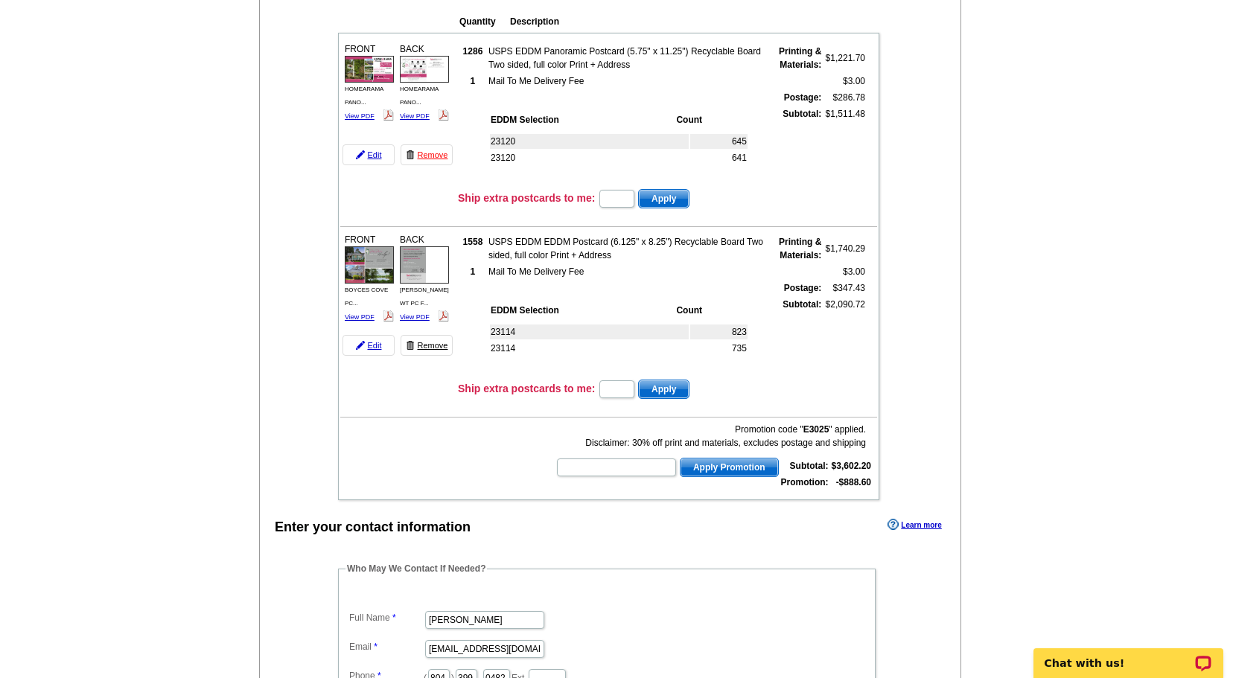
click at [431, 343] on link "Remove" at bounding box center [427, 345] width 52 height 21
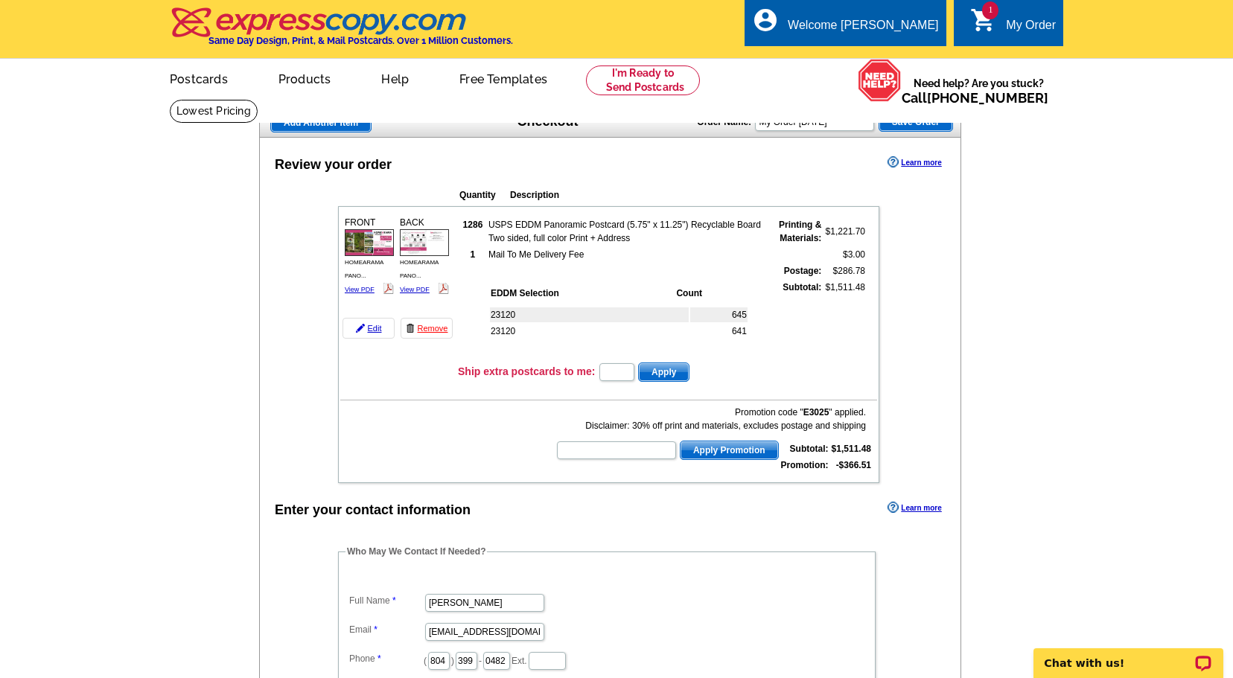
click at [334, 118] on span "Add Another Item" at bounding box center [321, 123] width 100 height 18
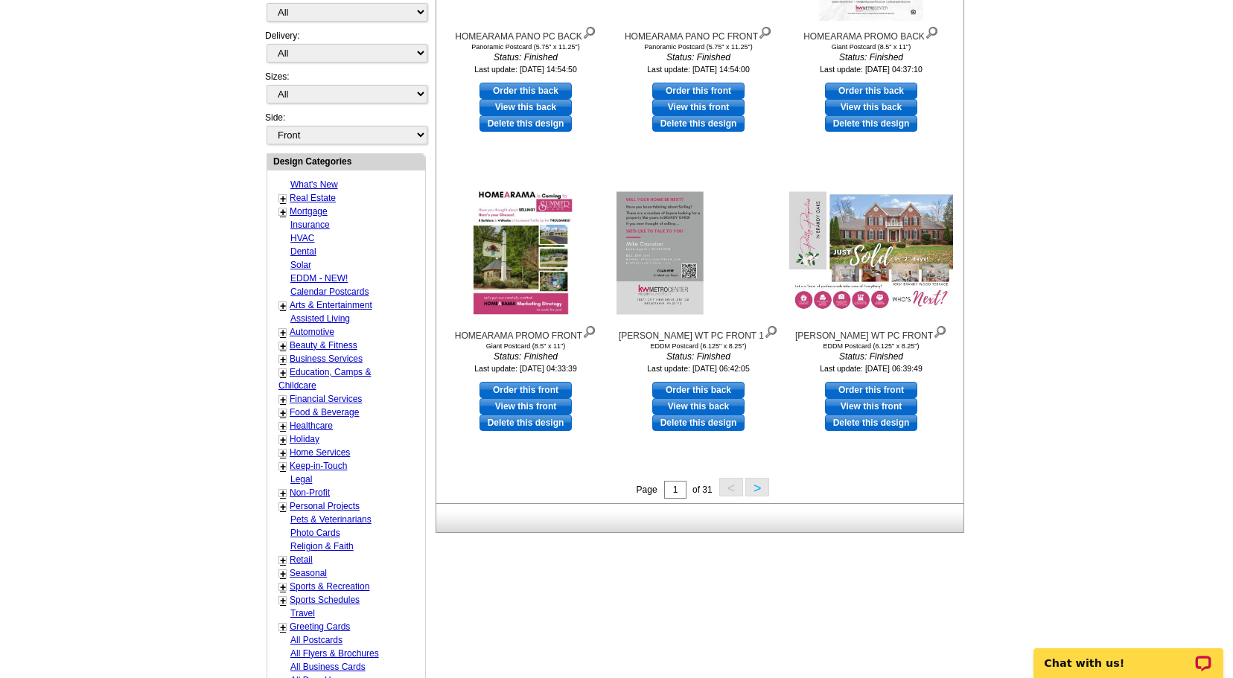
scroll to position [439, 0]
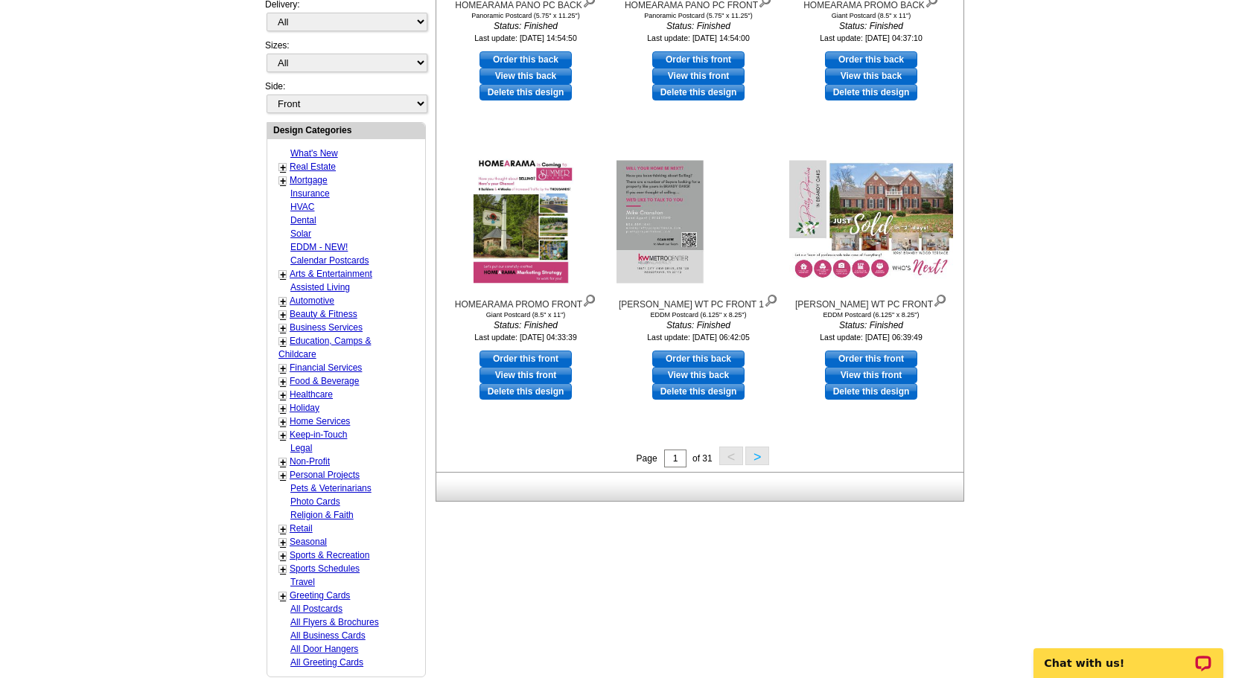
click at [753, 458] on button ">" at bounding box center [757, 456] width 24 height 19
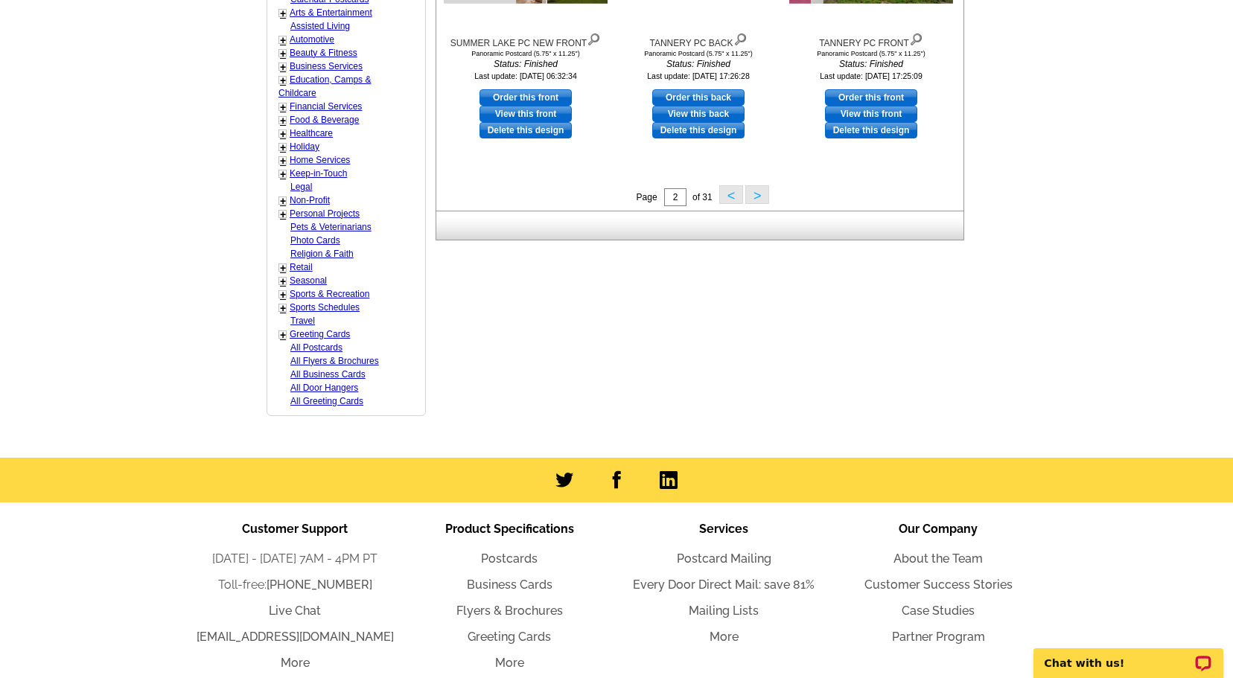
scroll to position [701, 0]
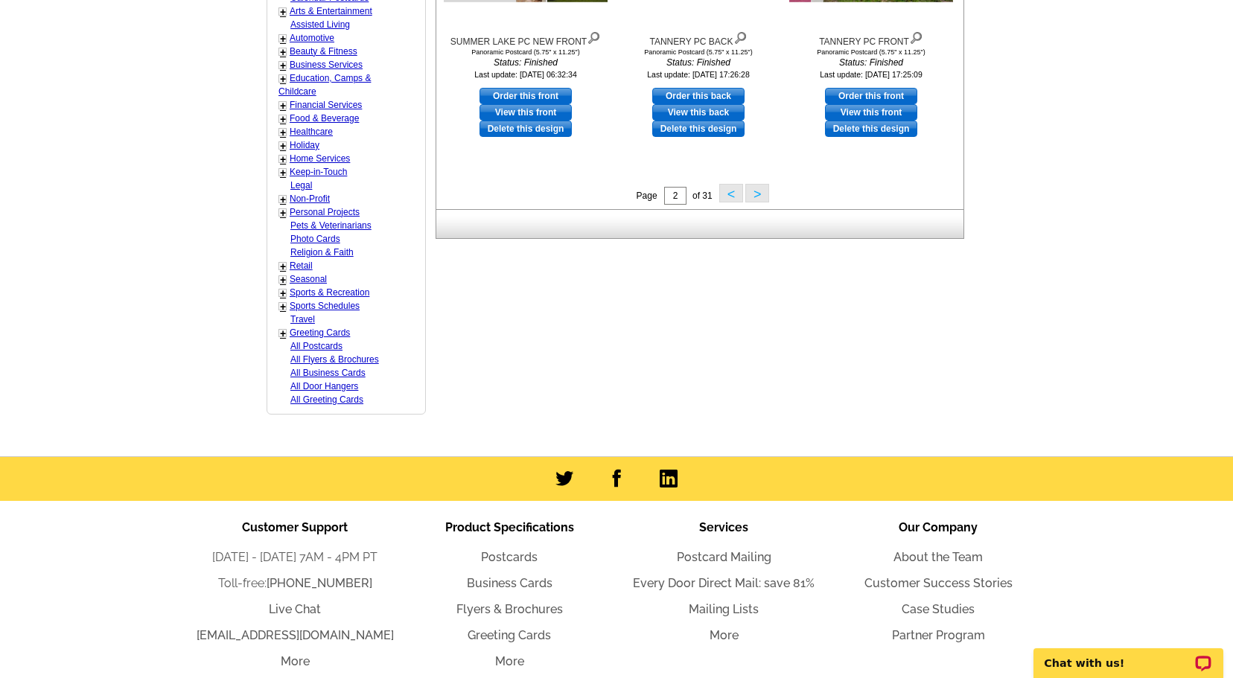
click at [757, 191] on button ">" at bounding box center [757, 193] width 24 height 19
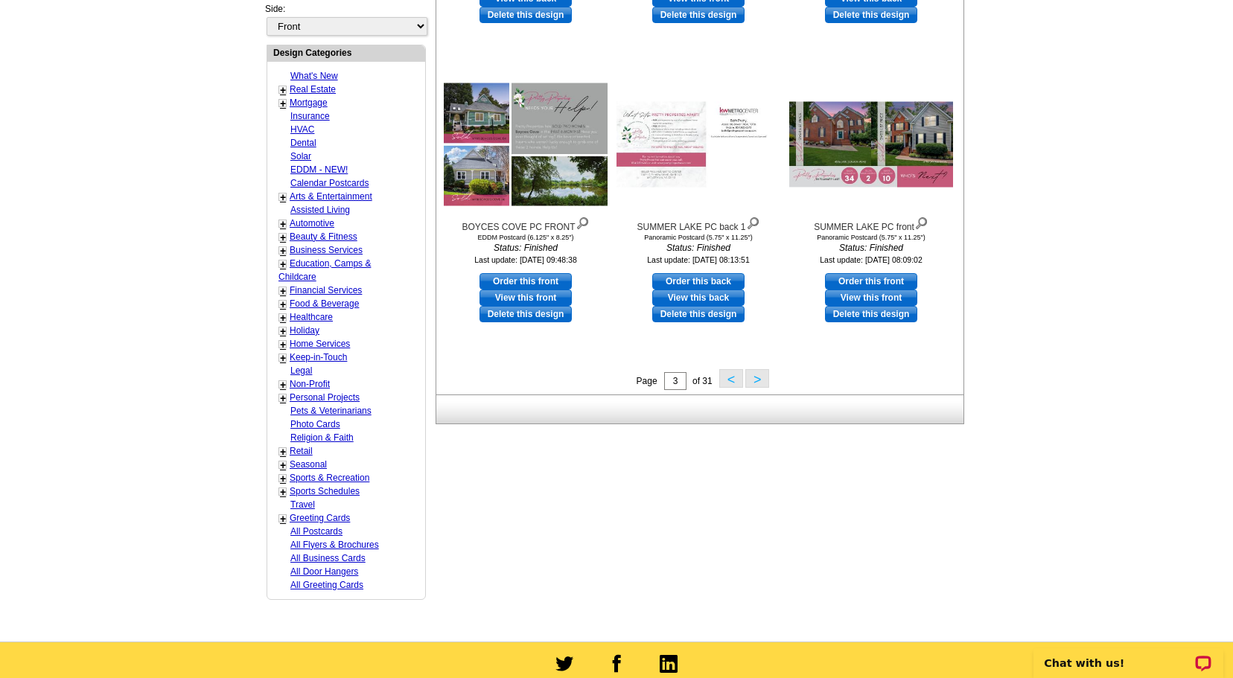
scroll to position [517, 0]
click at [753, 378] on button ">" at bounding box center [757, 378] width 24 height 19
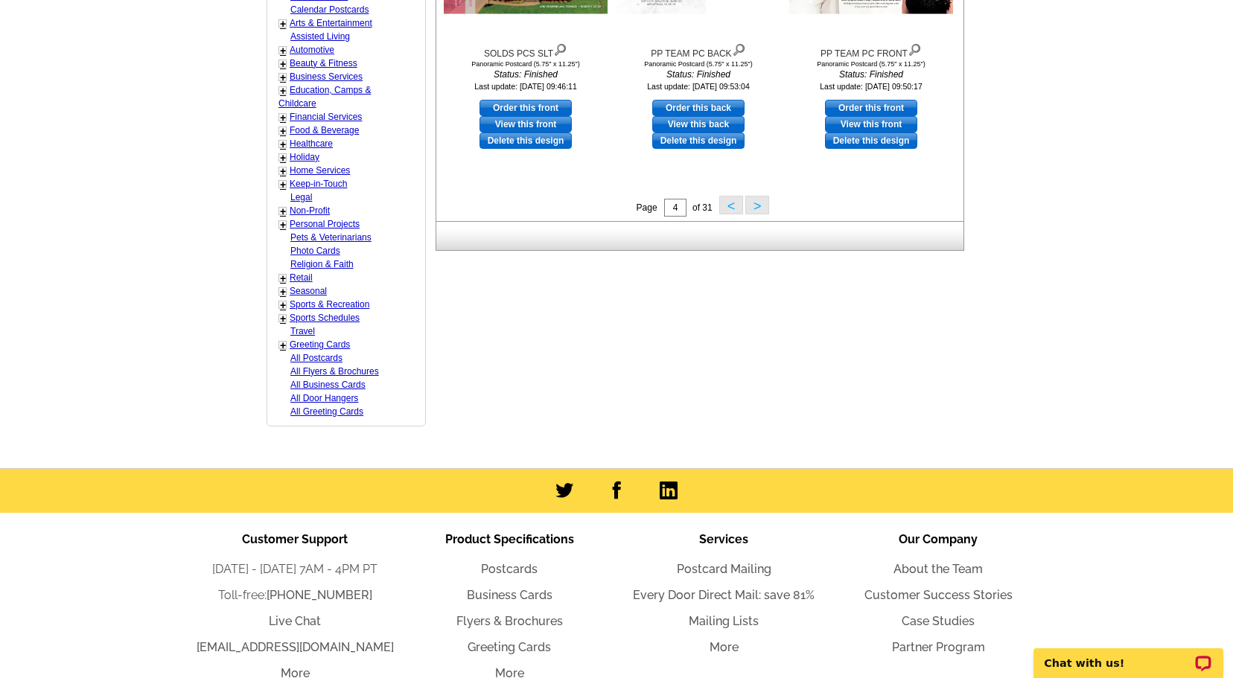
scroll to position [698, 0]
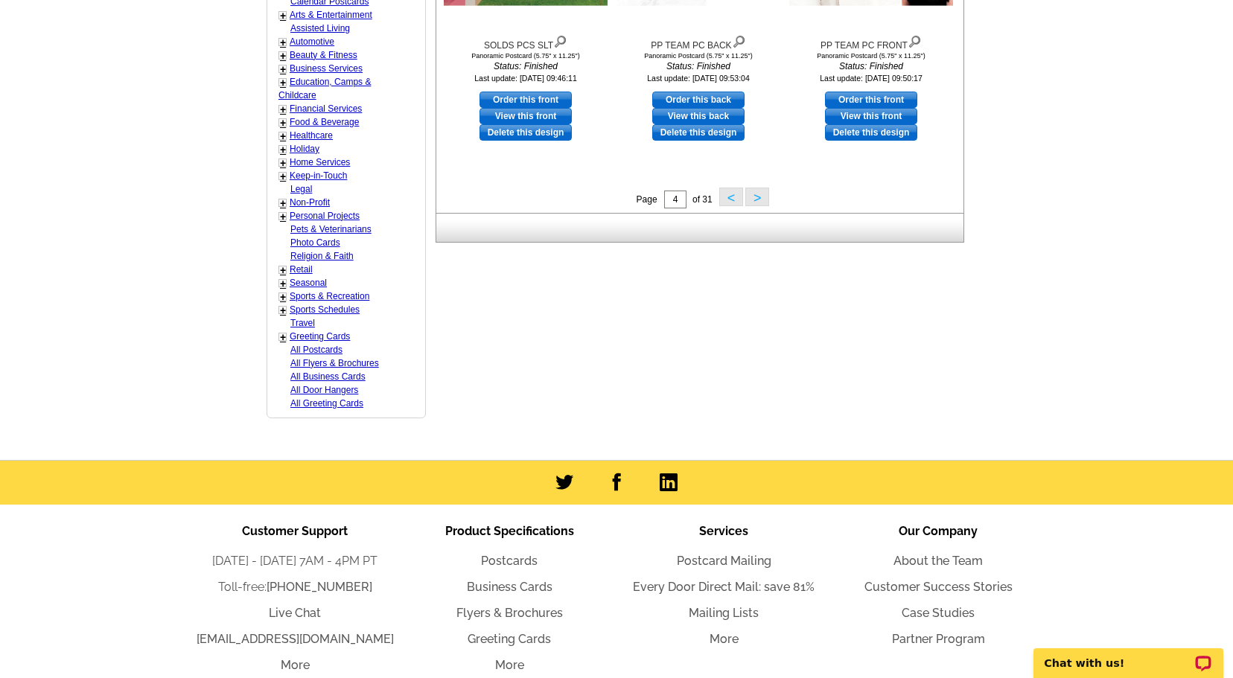
click at [754, 202] on button ">" at bounding box center [757, 197] width 24 height 19
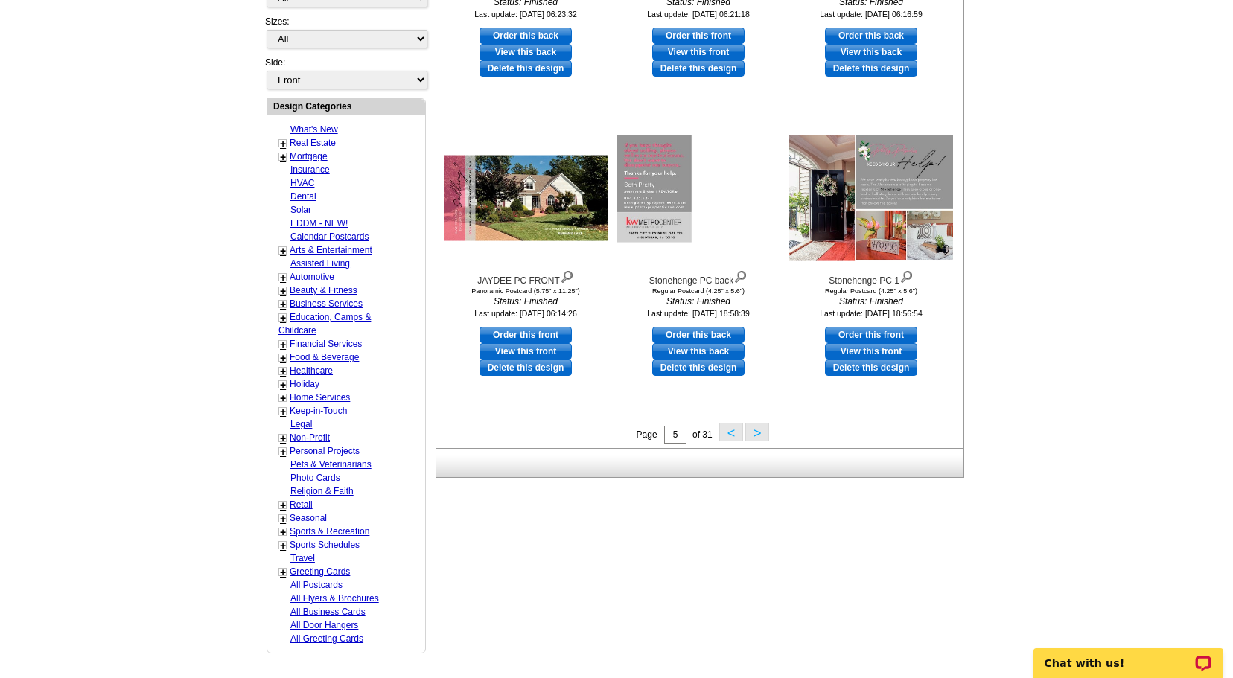
scroll to position [465, 0]
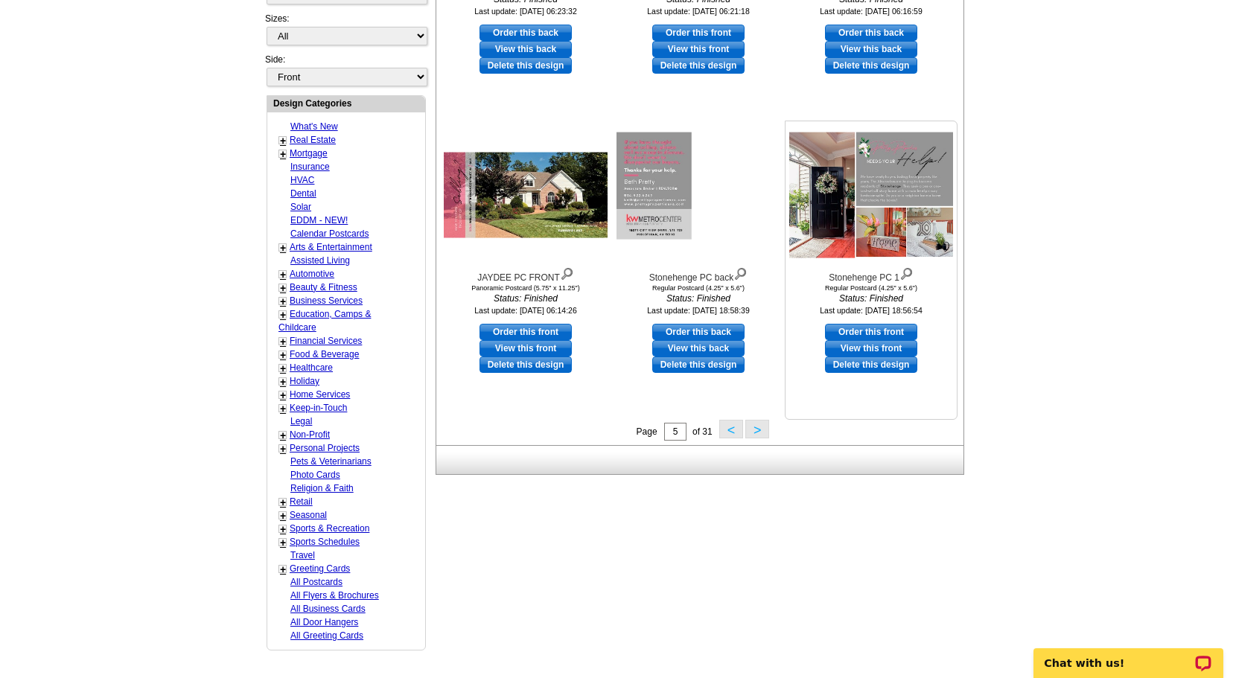
click at [877, 331] on link "Order this front" at bounding box center [871, 332] width 92 height 16
select select "1"
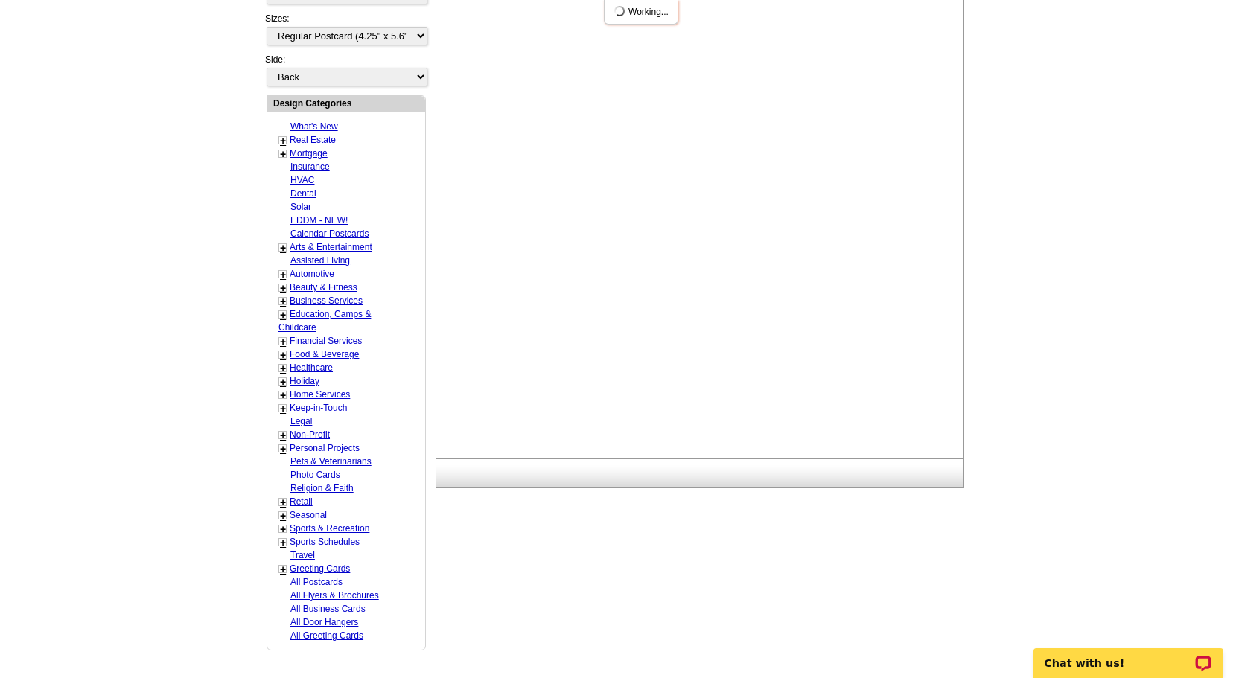
scroll to position [0, 0]
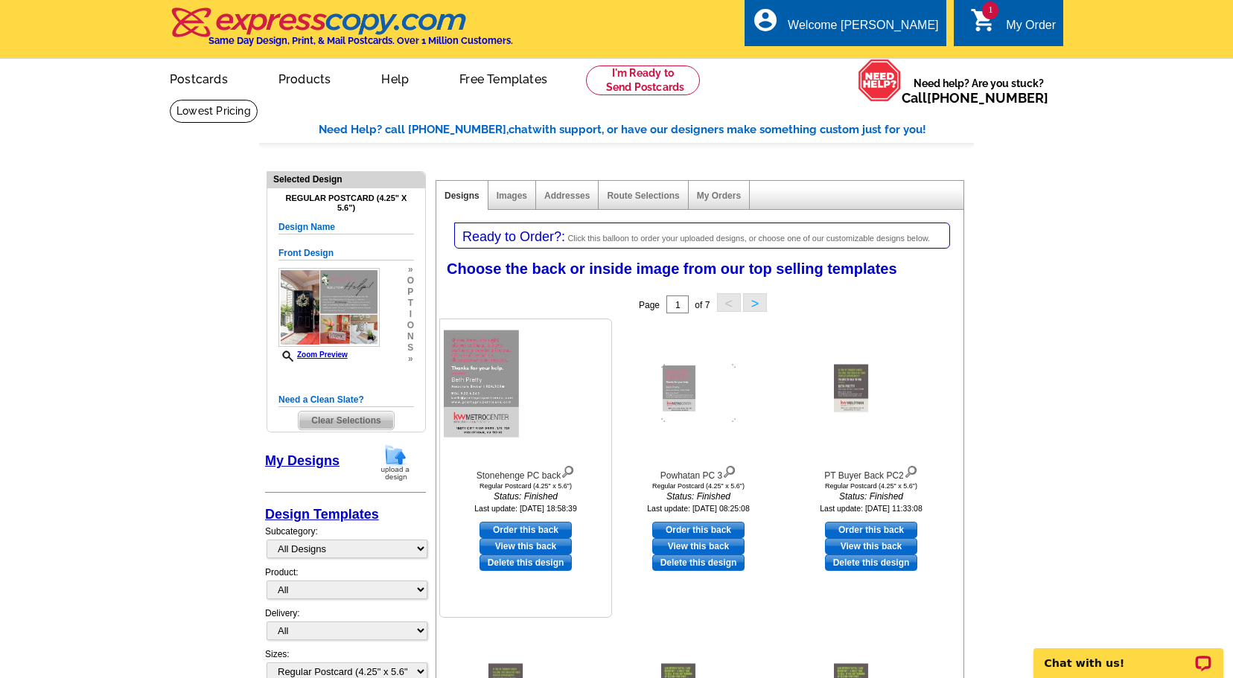
click at [537, 530] on link "Order this back" at bounding box center [526, 530] width 92 height 16
select select "front"
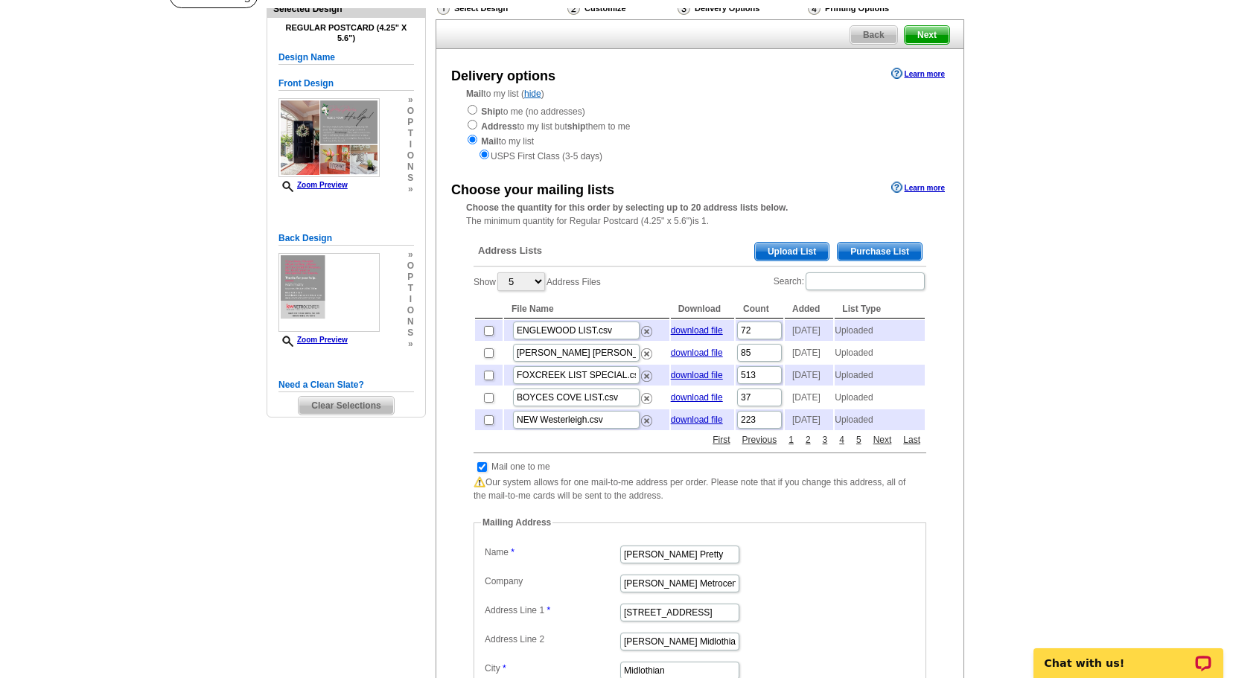
scroll to position [113, 0]
click at [538, 283] on select "5 10 25 50 100" at bounding box center [521, 283] width 48 height 19
select select "25"
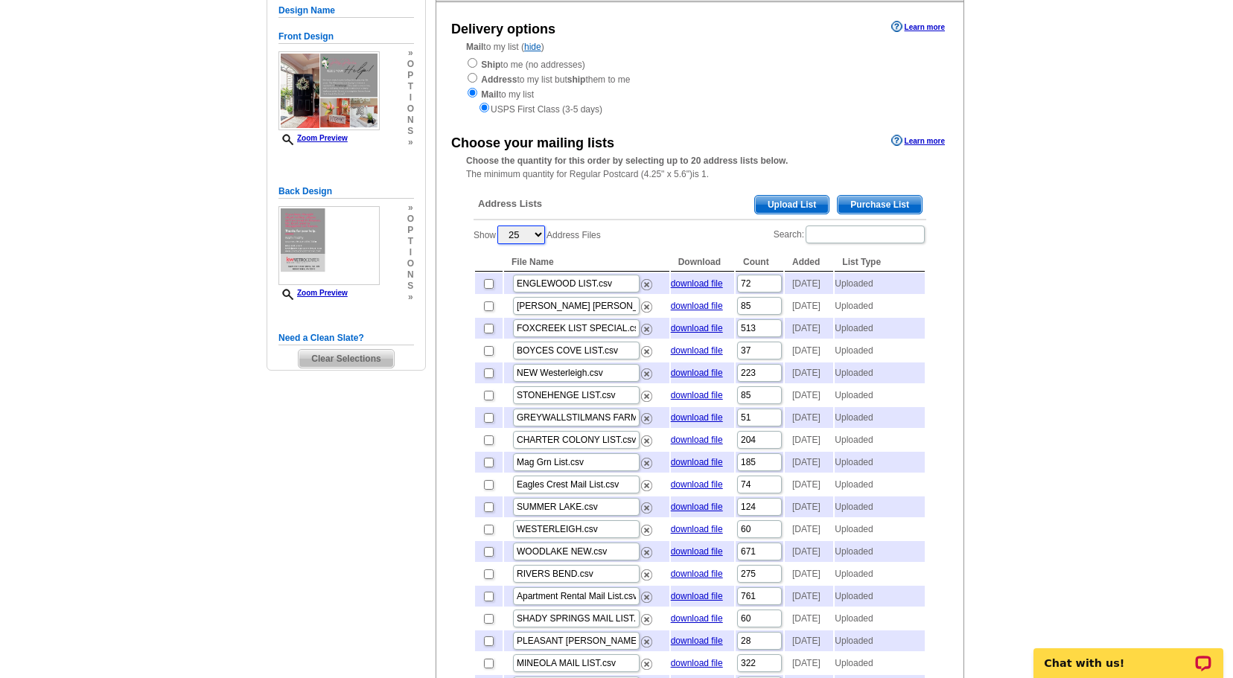
scroll to position [0, 0]
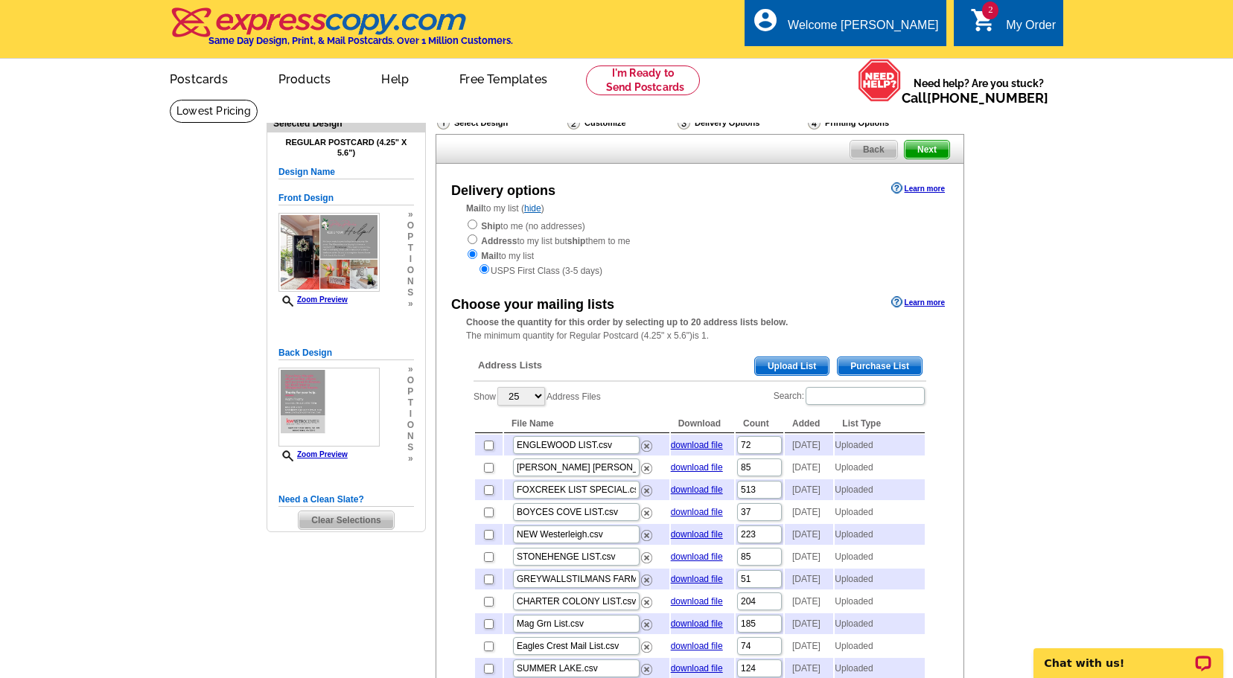
click at [367, 523] on span "Clear Selections" at bounding box center [346, 521] width 95 height 18
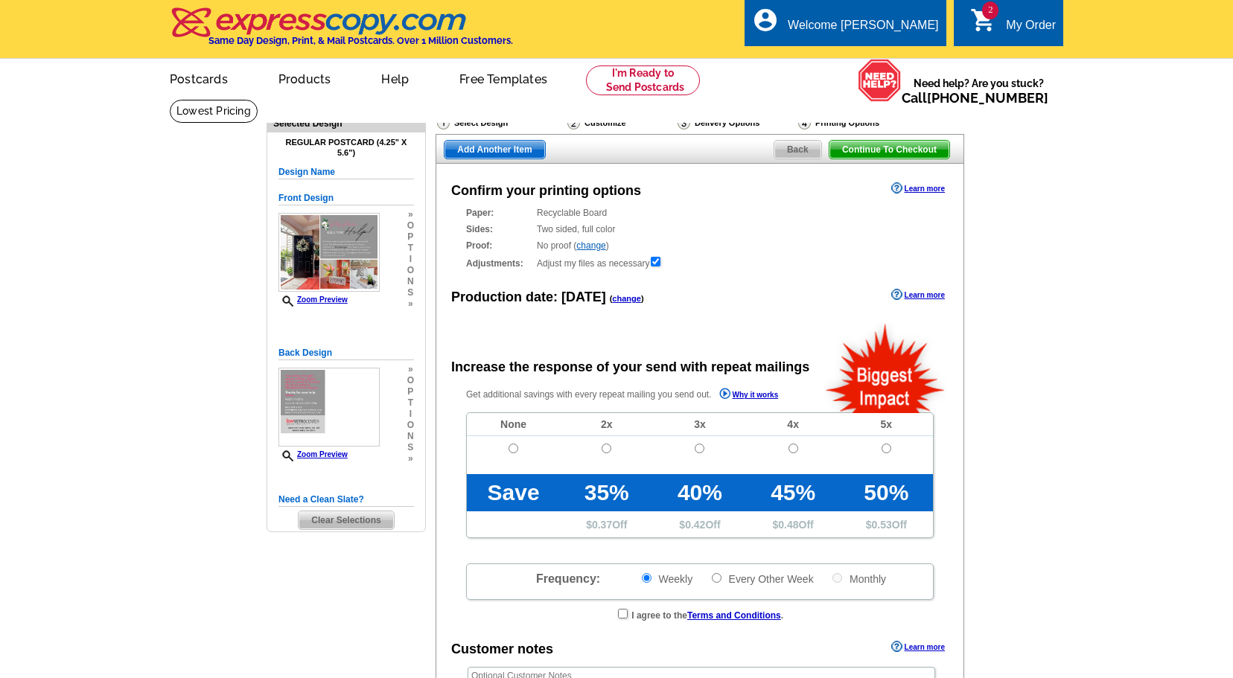
radio input "false"
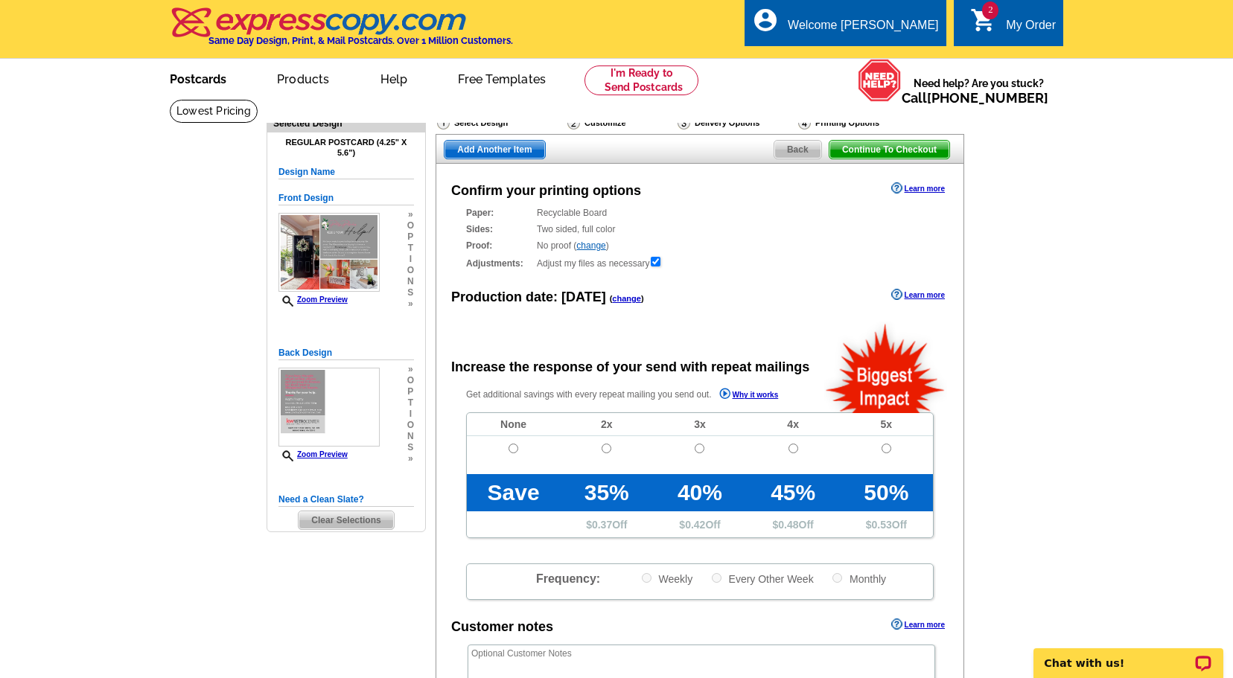
click at [211, 79] on link "Postcards" at bounding box center [198, 77] width 104 height 35
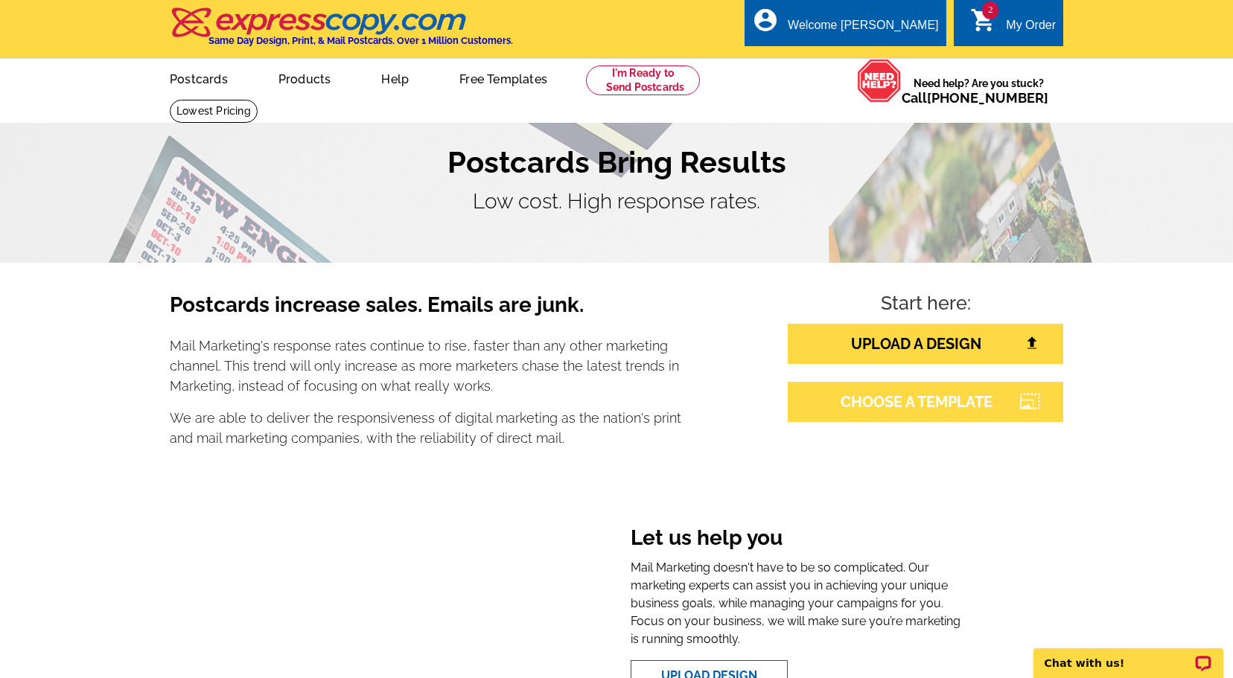
click at [976, 407] on link "CHOOSE A TEMPLATE" at bounding box center [926, 402] width 276 height 40
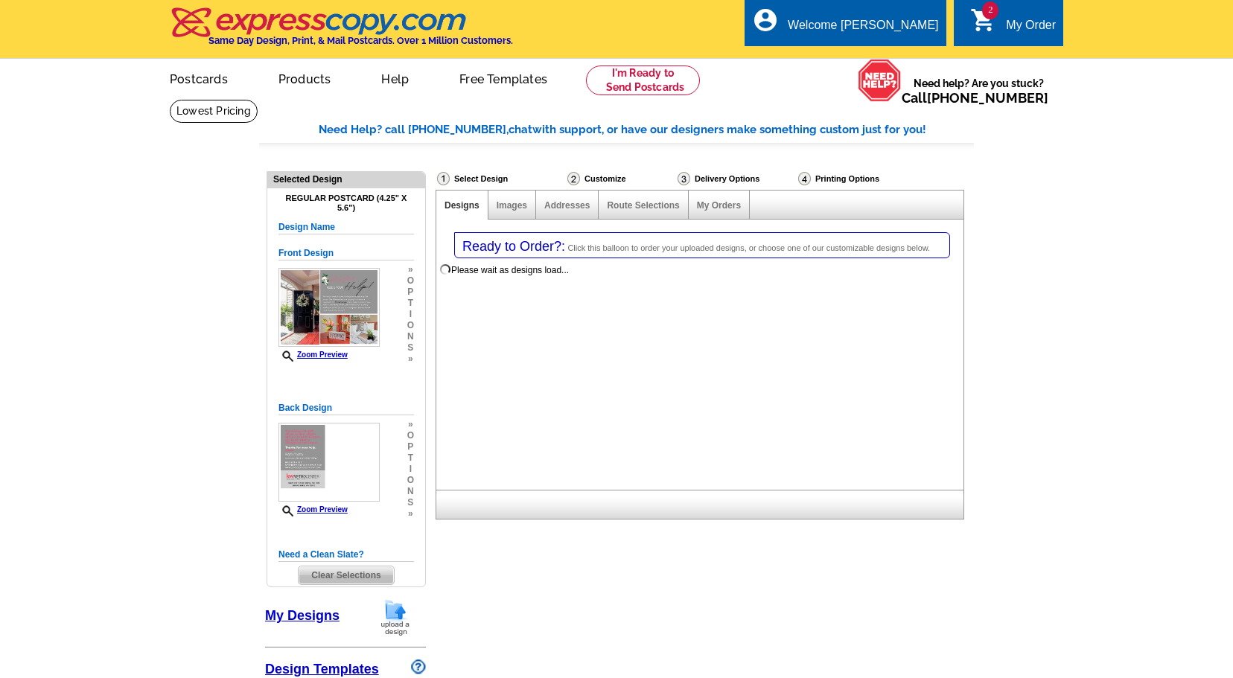
select select "1"
select select "785"
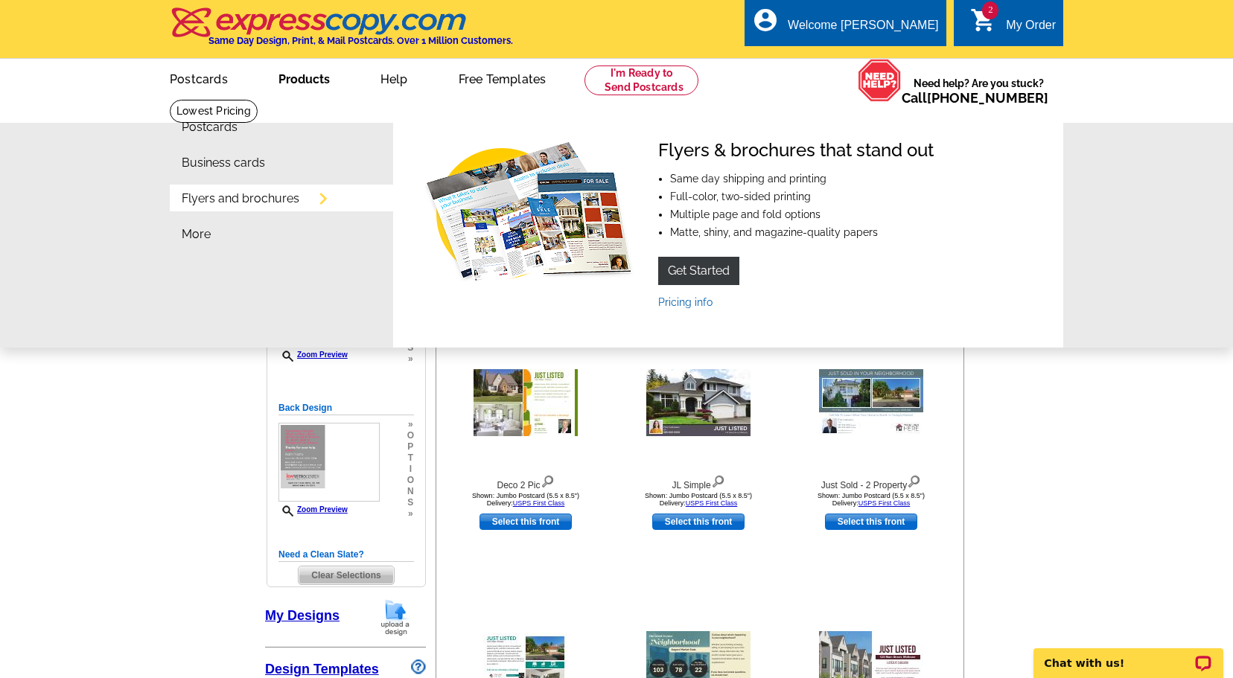
click at [310, 85] on link "Products" at bounding box center [304, 77] width 99 height 35
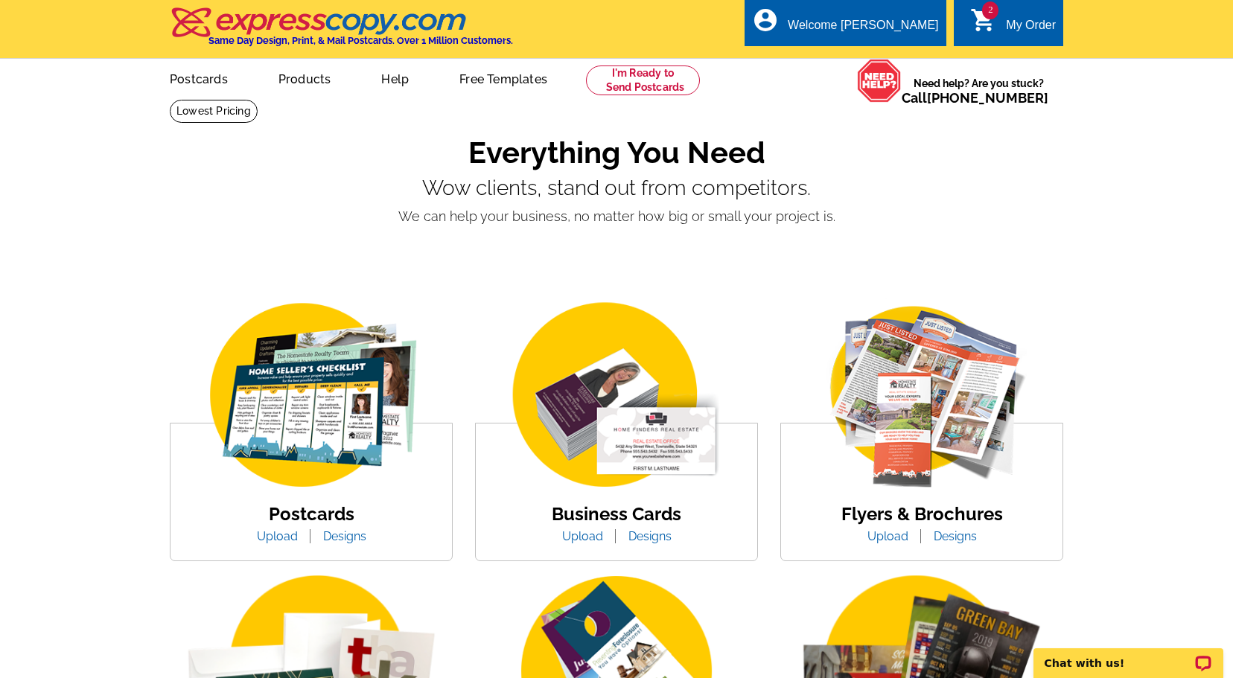
click at [363, 430] on img at bounding box center [311, 397] width 253 height 196
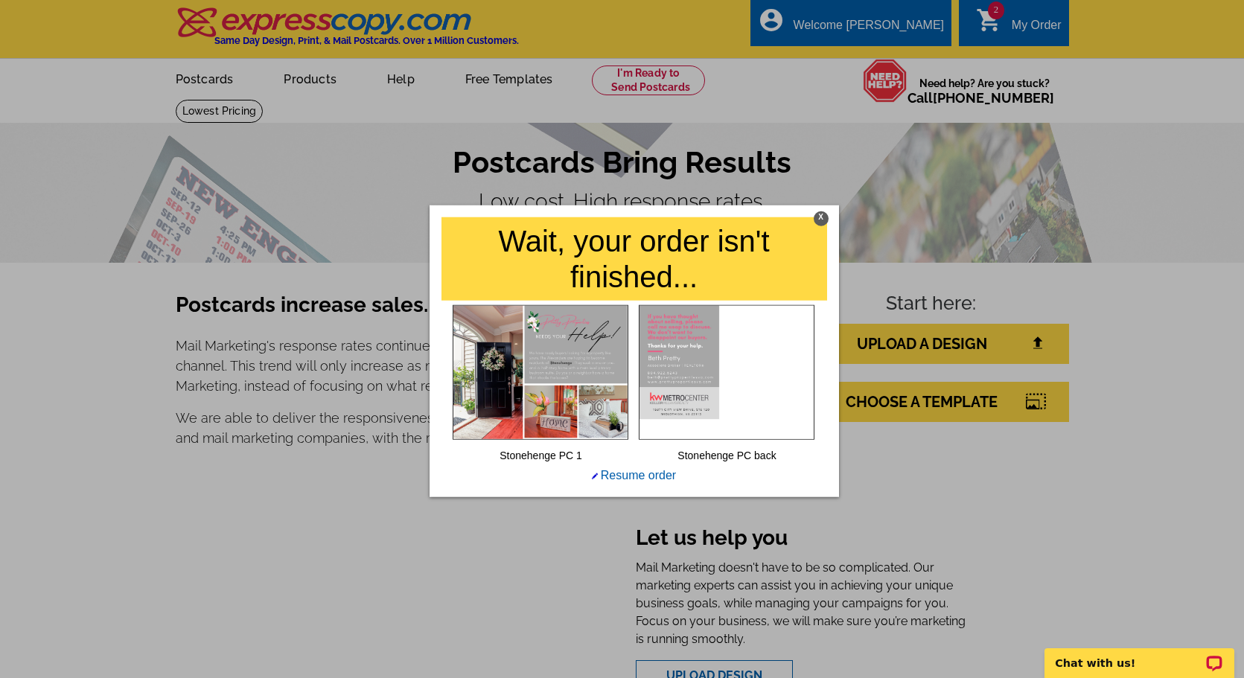
click at [823, 219] on div "X" at bounding box center [821, 218] width 15 height 15
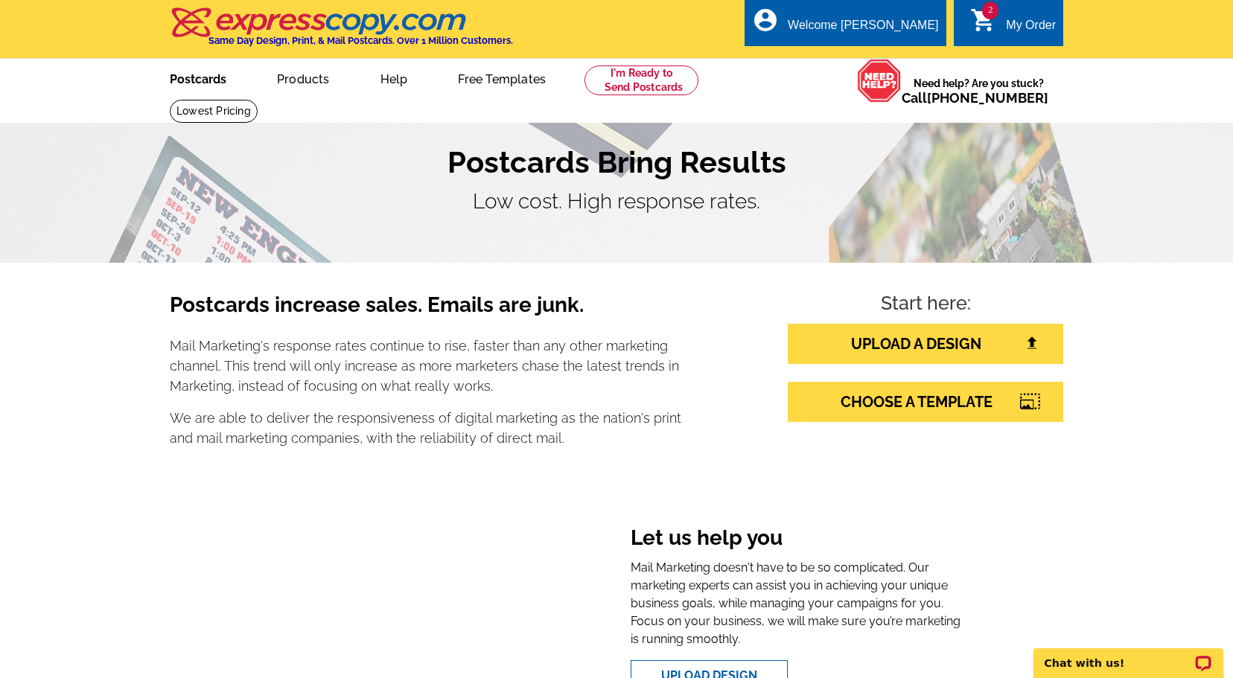
click at [186, 77] on link "Postcards" at bounding box center [198, 77] width 104 height 35
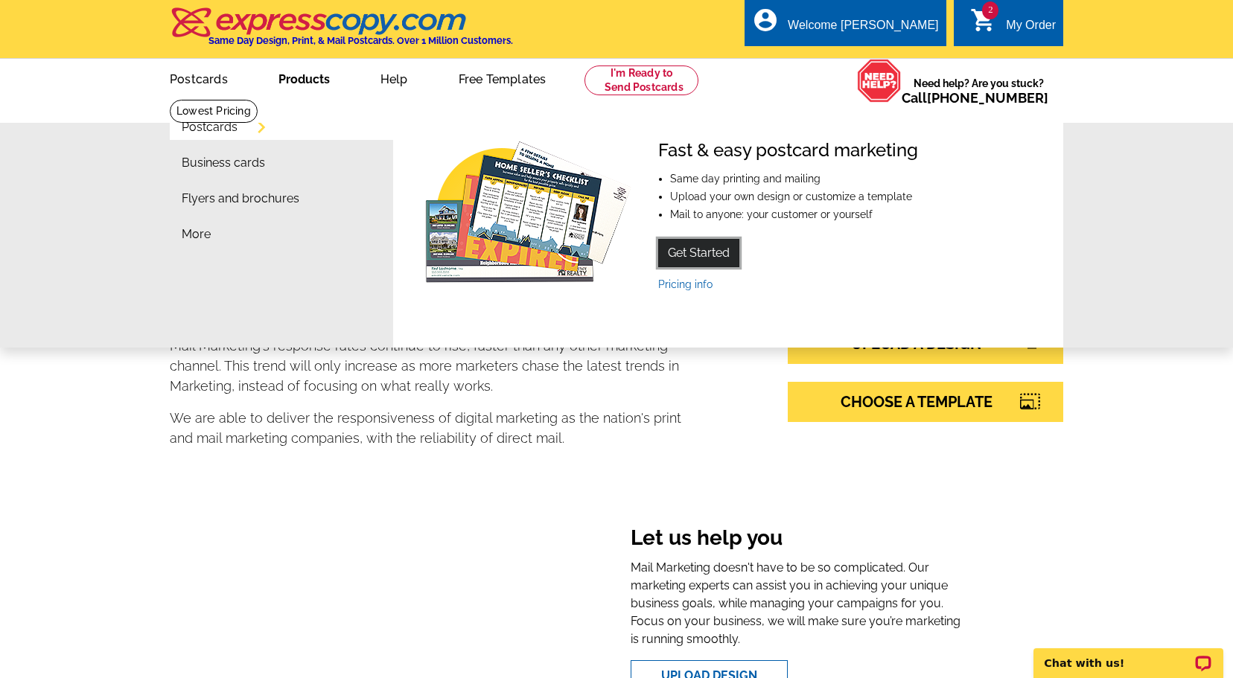
click at [714, 251] on link "Get Started" at bounding box center [698, 253] width 81 height 28
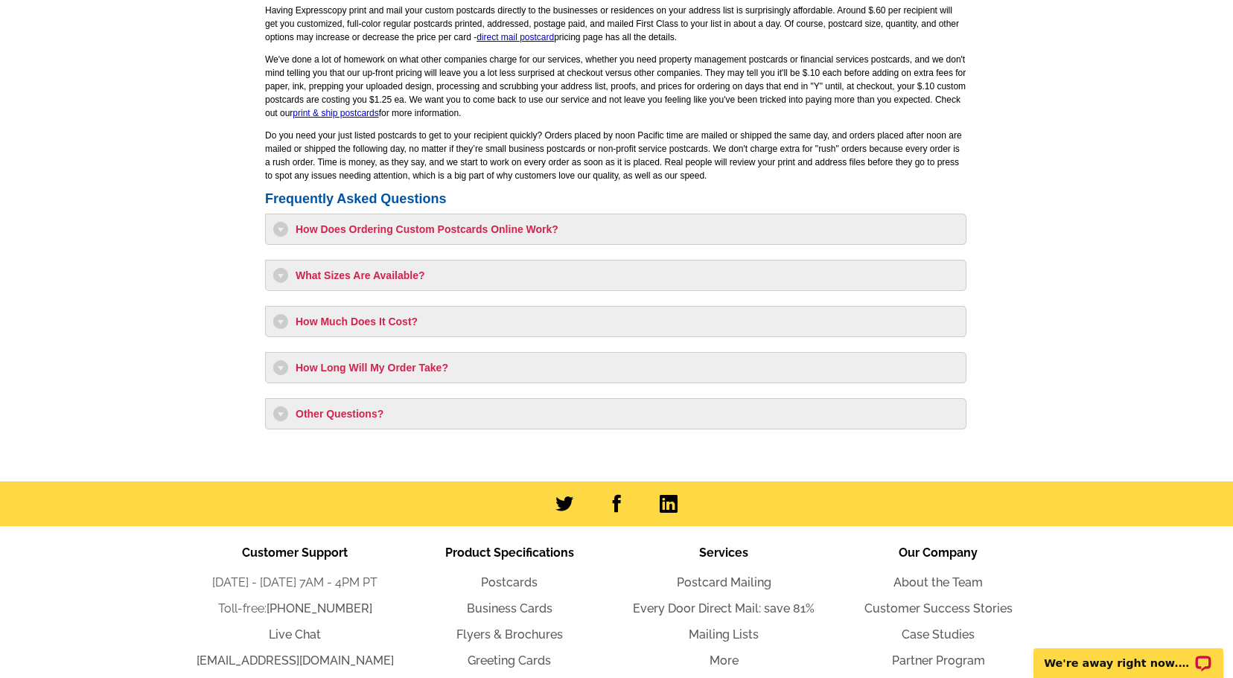
scroll to position [1174, 0]
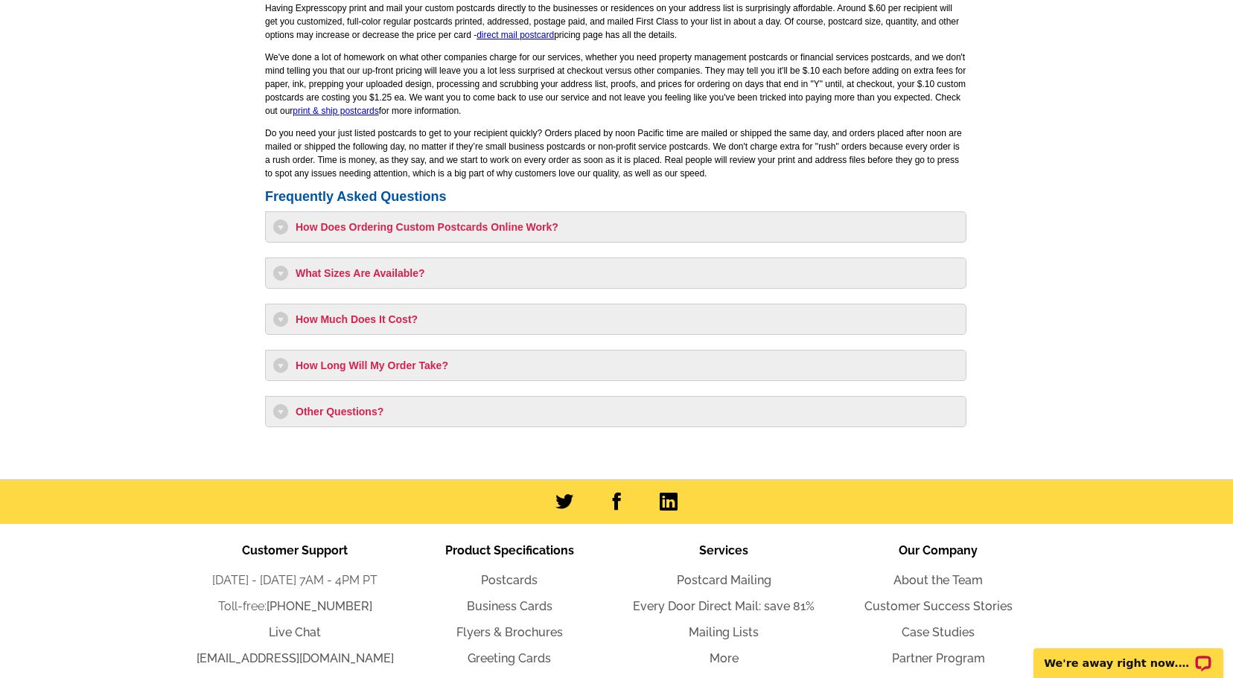
click at [409, 272] on h3 "What Sizes Are Available?" at bounding box center [615, 273] width 685 height 15
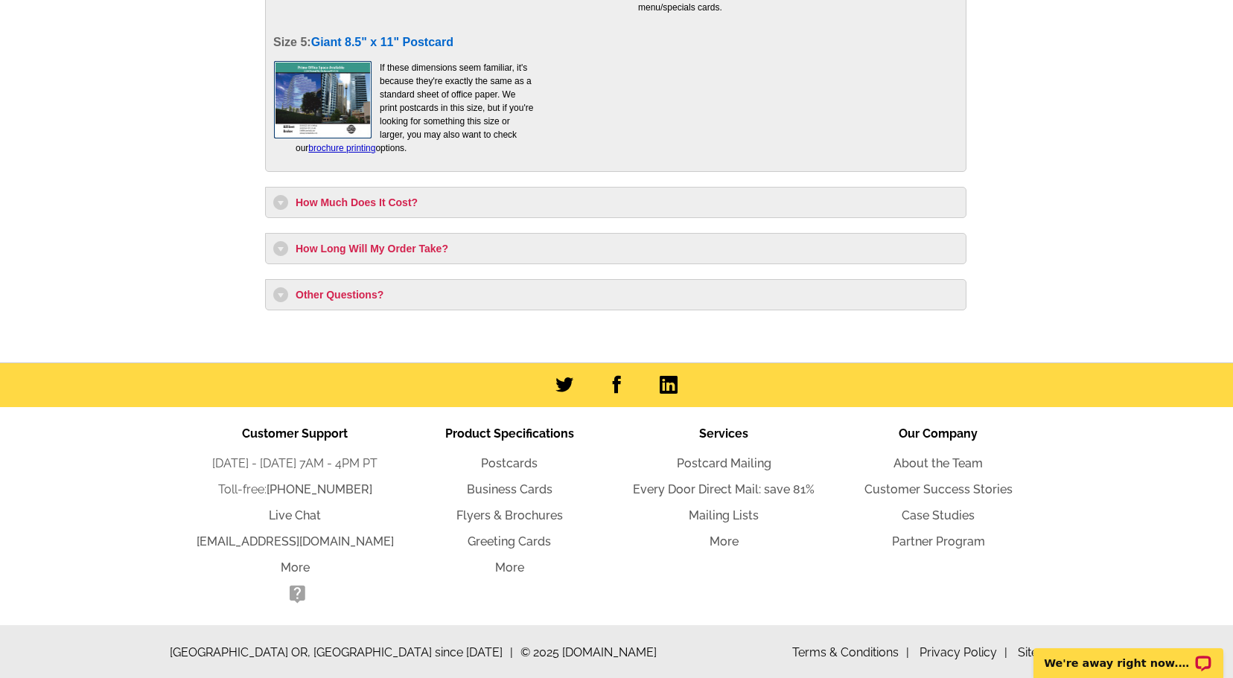
scroll to position [1708, 0]
click at [383, 200] on h3 "How Much Does It Cost?" at bounding box center [615, 201] width 685 height 15
select select "1"
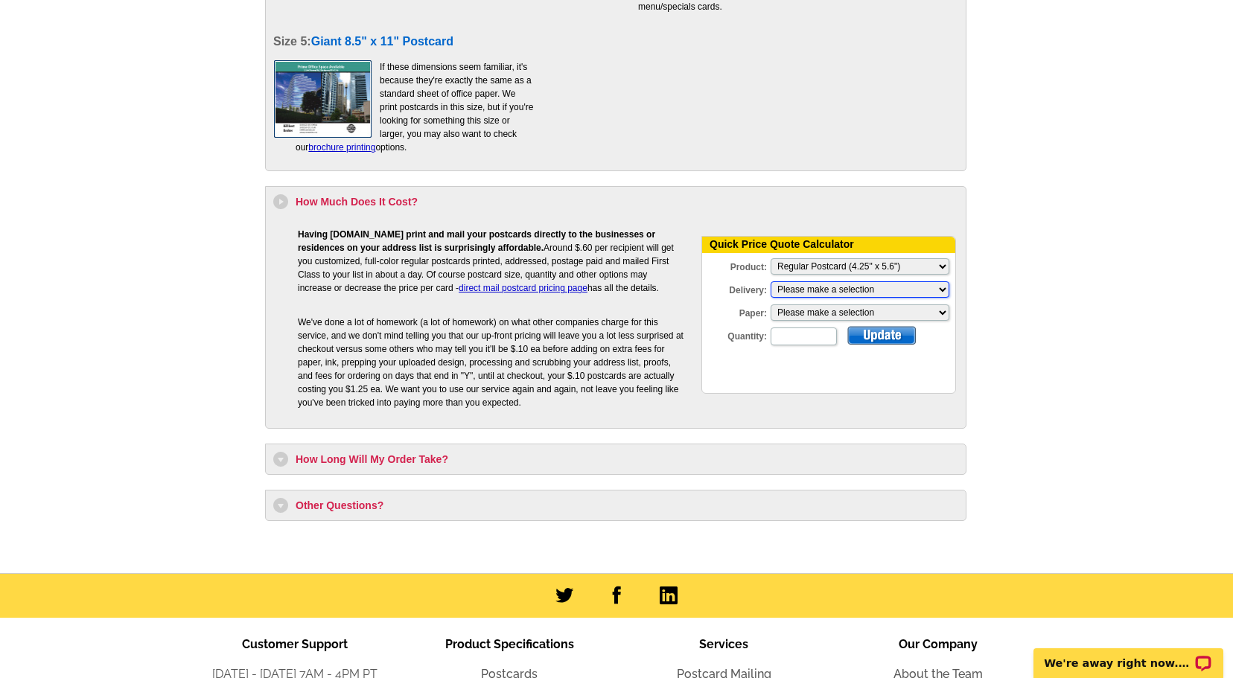
click at [938, 290] on select "Please make a selection Print + Address+USPS First Class Print-Only+Shipped To …" at bounding box center [860, 289] width 179 height 16
select select "3"
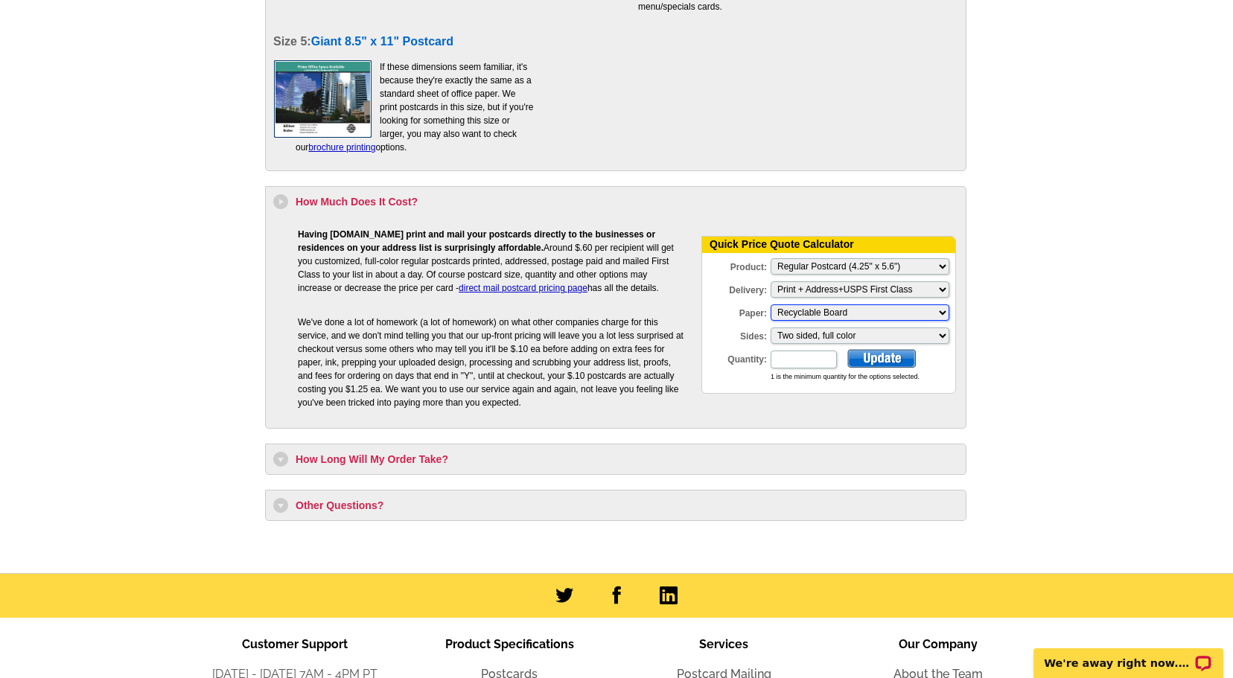
click at [941, 312] on select "Please make a selection Recyclable Board" at bounding box center [860, 313] width 179 height 16
click at [812, 363] on input "Quantity:" at bounding box center [804, 360] width 66 height 18
type input "600"
click at [882, 357] on div at bounding box center [881, 358] width 69 height 19
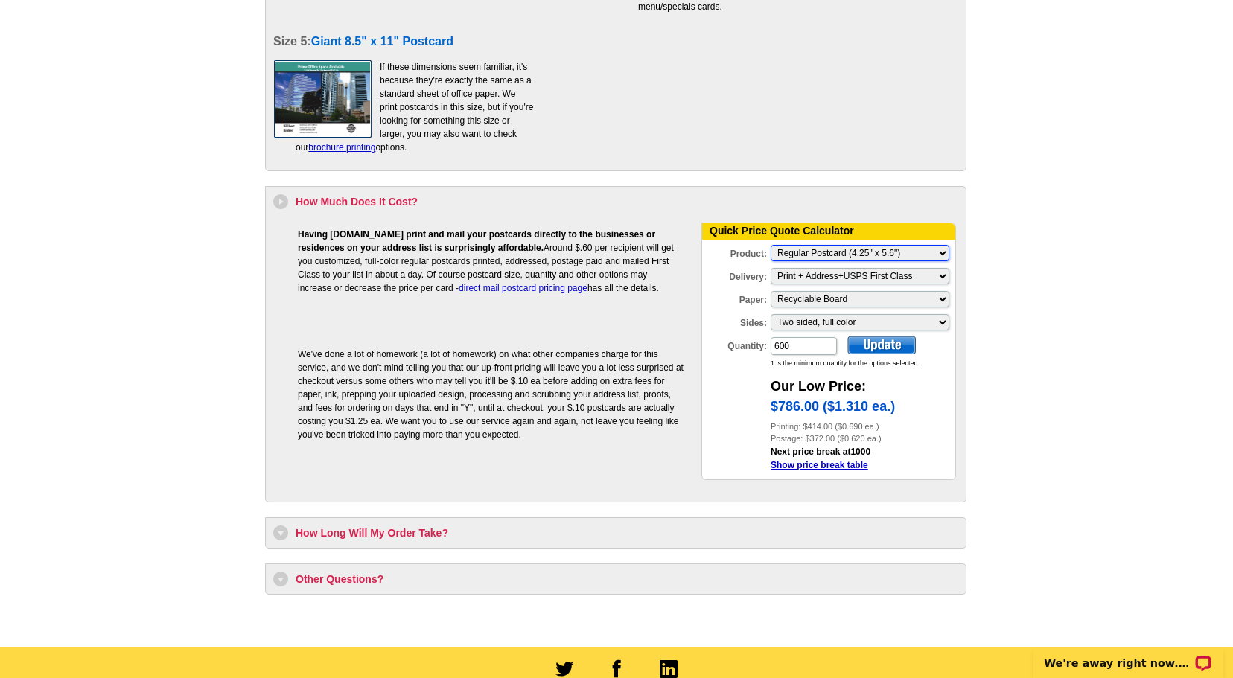
click at [939, 251] on select "Please Make a Selection Jumbo Postcard (5.5" x 8.5") Regular Postcard (4.25" x …" at bounding box center [860, 253] width 179 height 16
click at [937, 274] on select "Please make a selection Print + Address+USPS First Class Print + Address+Shippe…" at bounding box center [860, 276] width 179 height 16
click at [939, 254] on select "Please Make a Selection Jumbo Postcard (5.5" x 8.5") Regular Postcard (4.25" x …" at bounding box center [860, 253] width 179 height 16
click at [935, 279] on select "Please make a selection Print + Address+USPS First Class Print-Only+Shipped To …" at bounding box center [860, 276] width 179 height 16
click at [932, 252] on select "Please Make a Selection Jumbo Postcard (5.5" x 8.5") Regular Postcard (4.25" x …" at bounding box center [860, 253] width 179 height 16
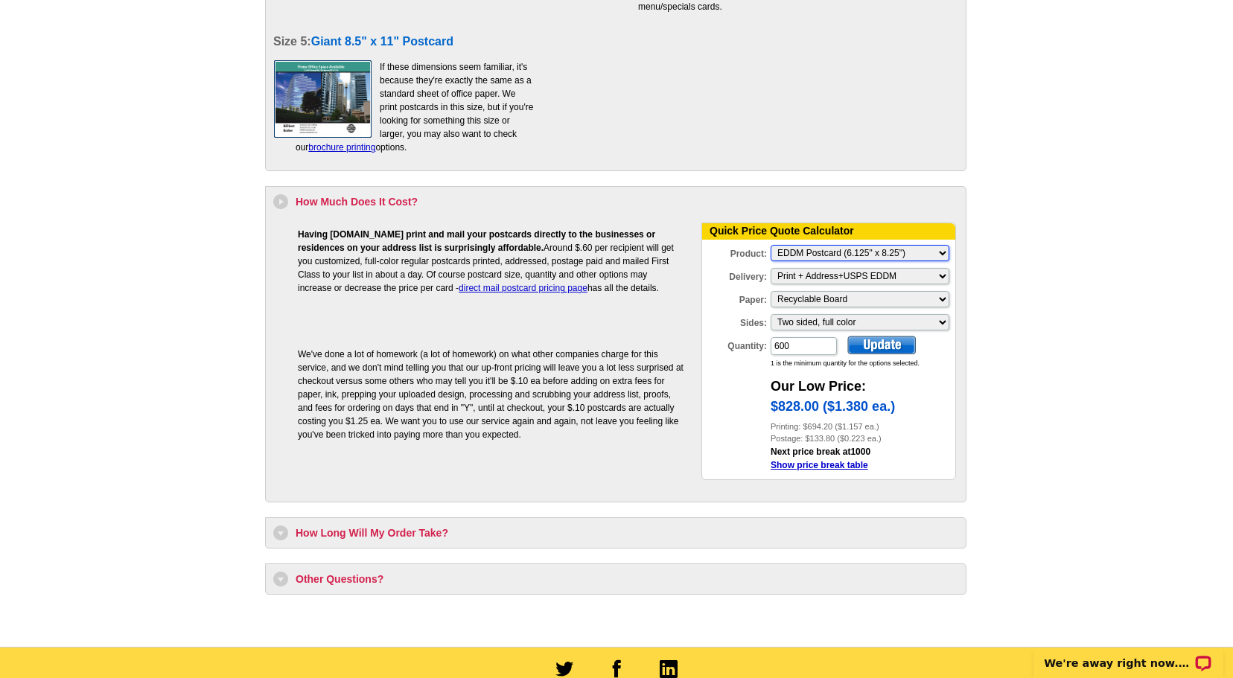
select select "1"
click at [923, 273] on select "Please make a selection Print + Address+USPS First Class Print-Only+Shipped To …" at bounding box center [860, 276] width 179 height 16
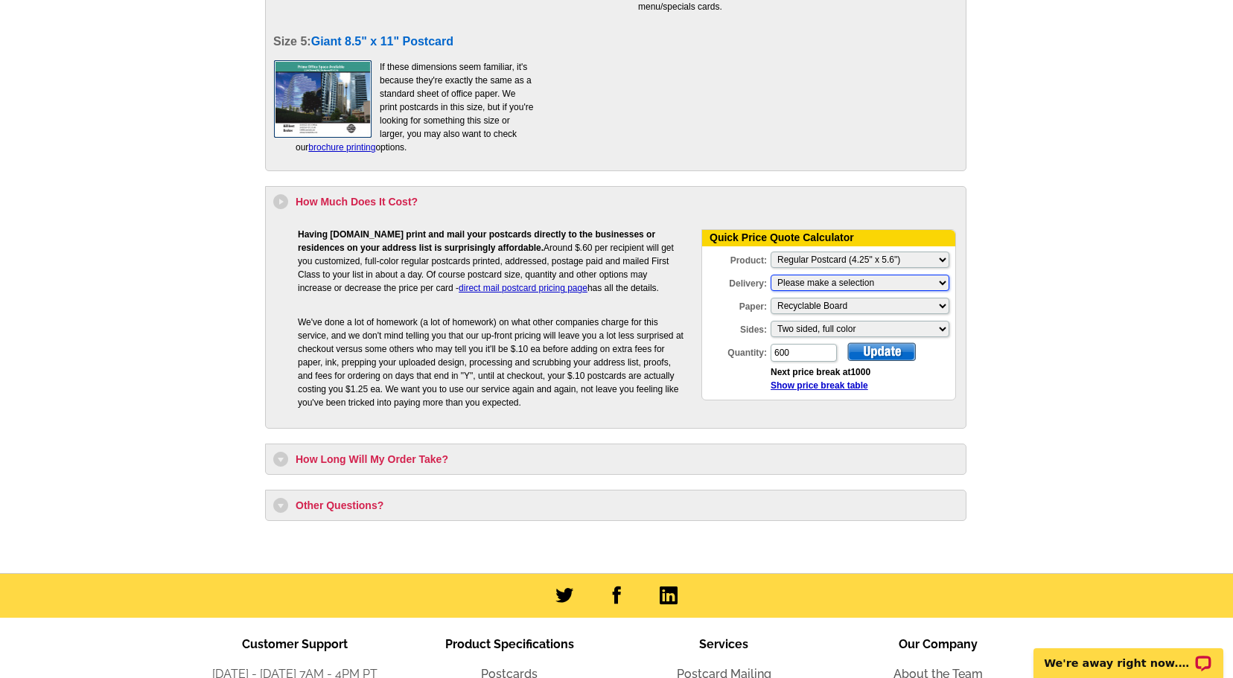
click at [933, 280] on select "Please make a selection Print + Address+USPS First Class Print + Address+Shippe…" at bounding box center [860, 283] width 179 height 16
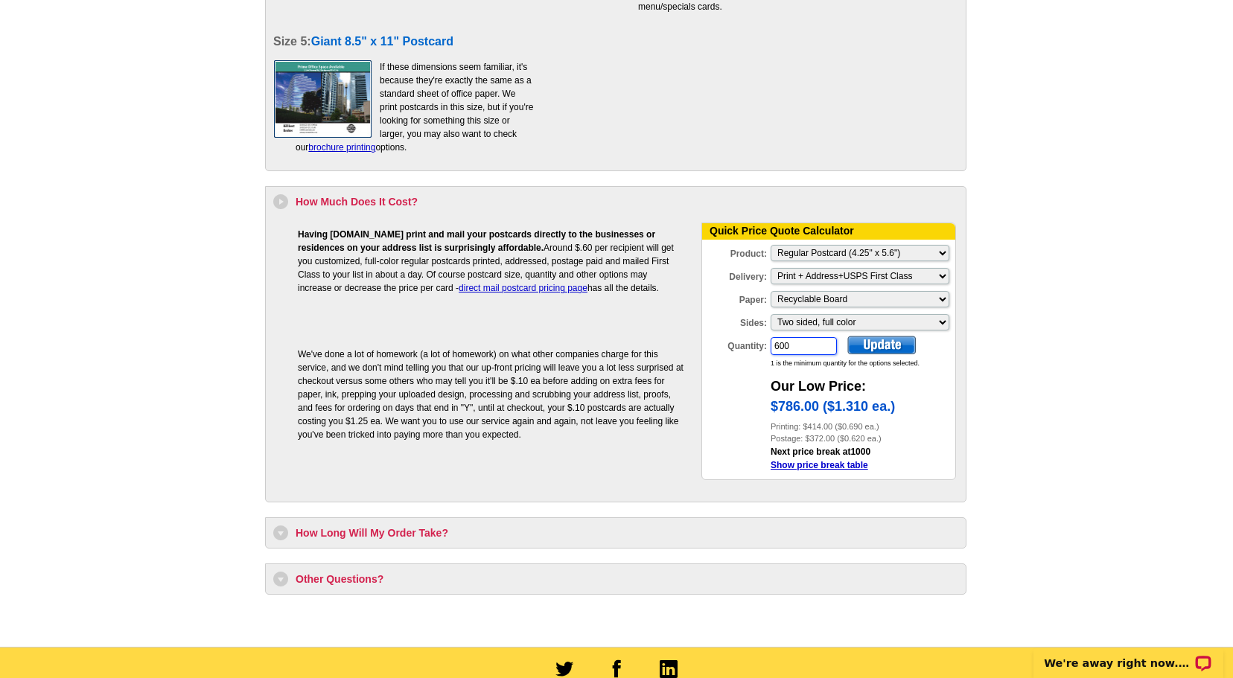
drag, startPoint x: 791, startPoint y: 345, endPoint x: 760, endPoint y: 344, distance: 30.5
click at [760, 344] on div "Quantity: 600" at bounding box center [770, 346] width 136 height 21
type input "1350"
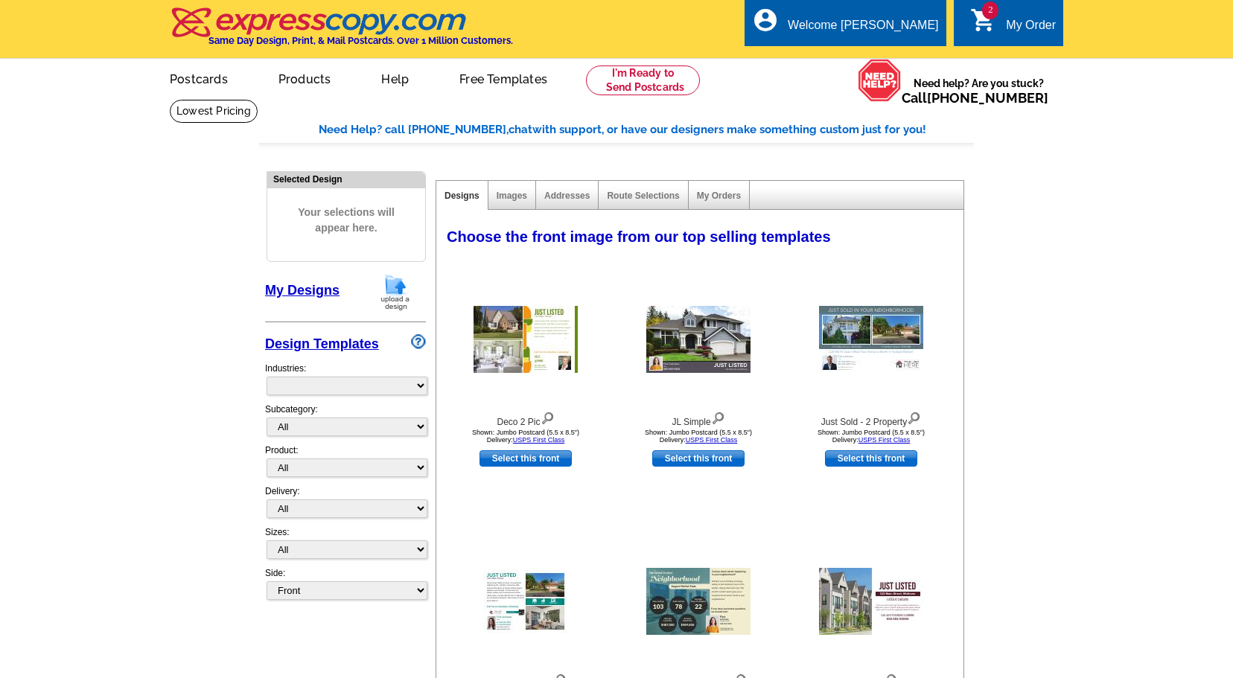
select select "785"
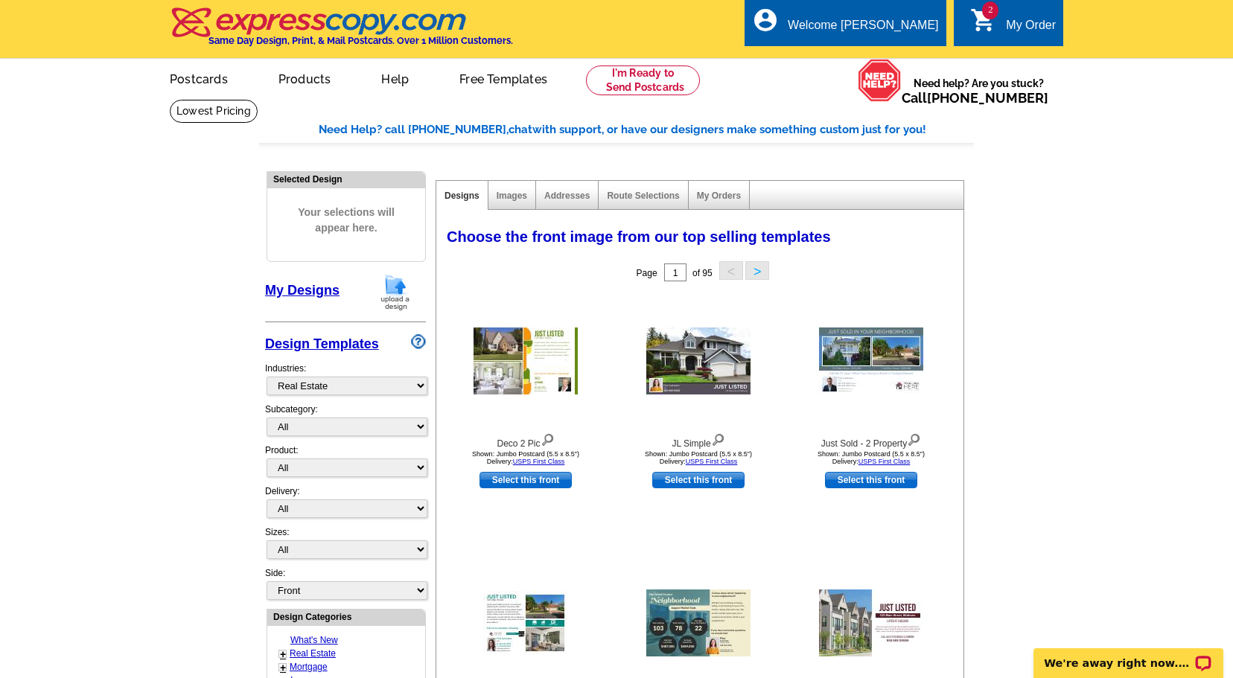
click at [1020, 25] on div "My Order" at bounding box center [1031, 29] width 50 height 21
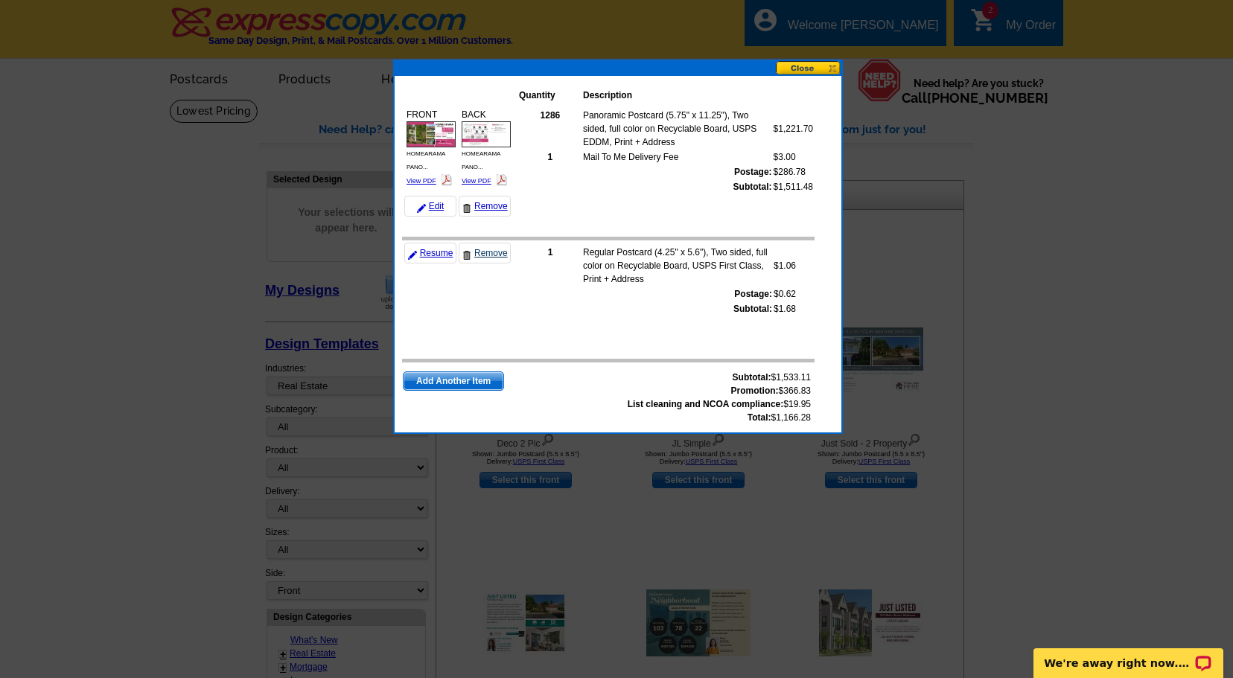
click at [483, 252] on link "Remove" at bounding box center [485, 253] width 52 height 21
click at [480, 380] on span "Add Another Item" at bounding box center [454, 381] width 100 height 18
click at [466, 382] on span "Add Another Item" at bounding box center [454, 381] width 100 height 18
click at [814, 69] on button at bounding box center [809, 68] width 66 height 14
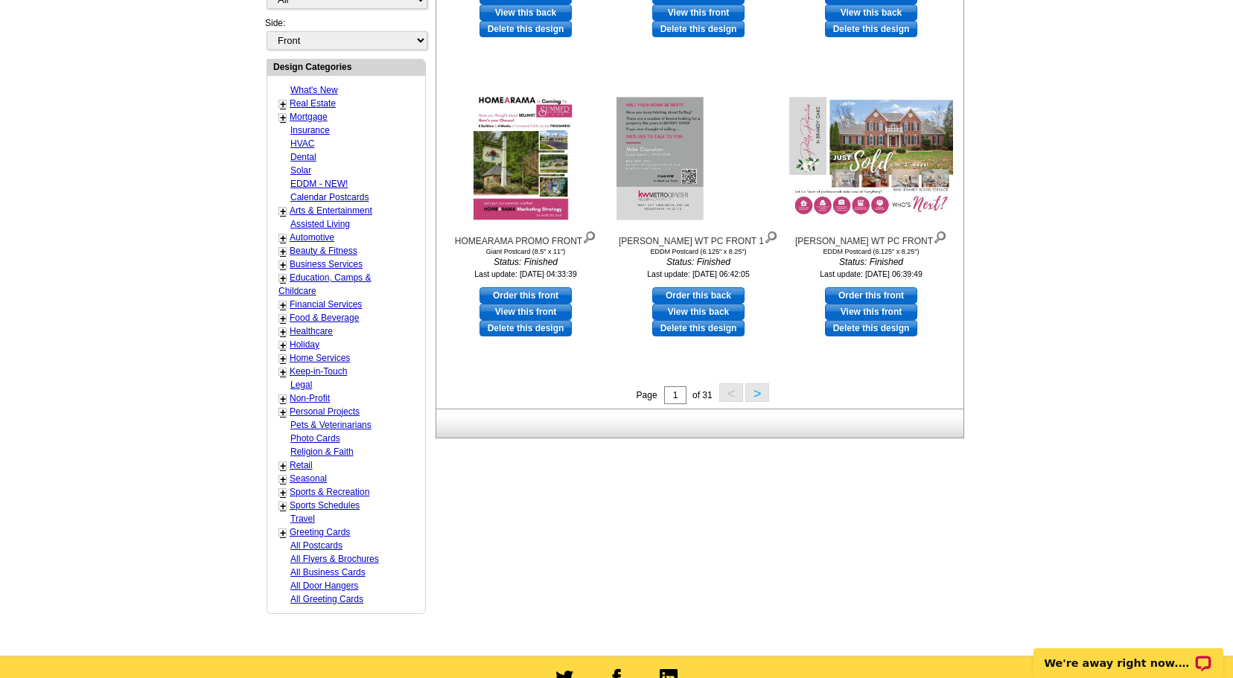
scroll to position [499, 0]
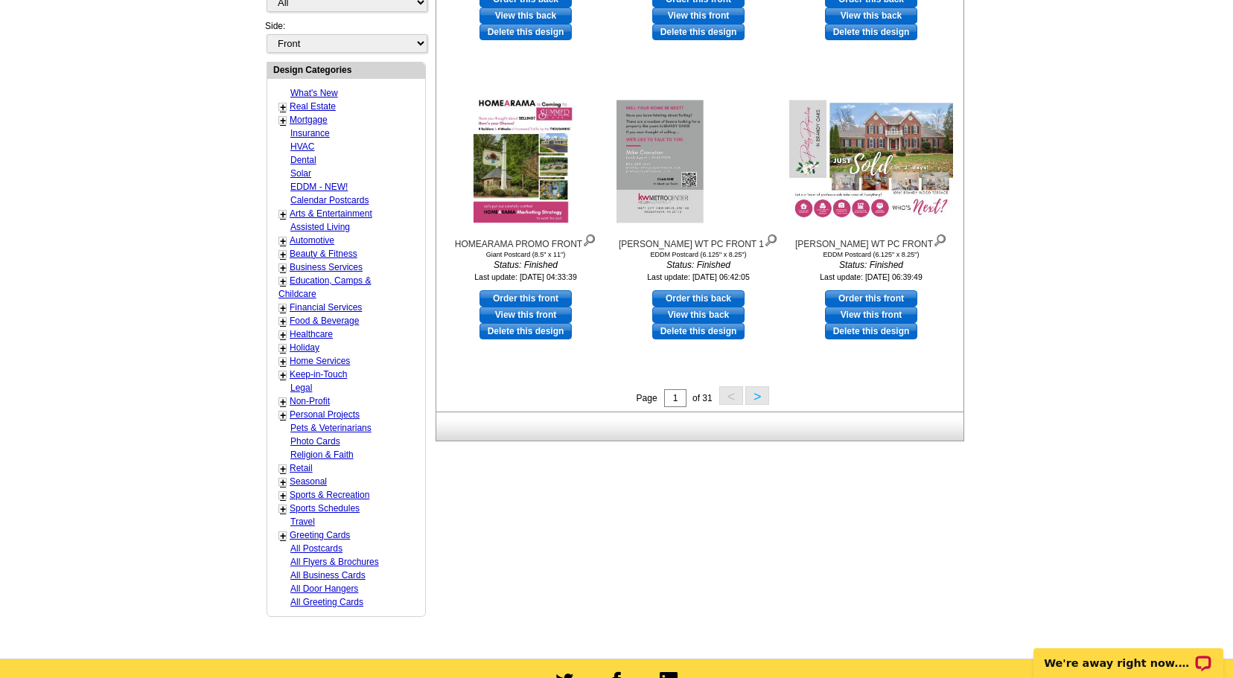
click at [754, 396] on button ">" at bounding box center [757, 395] width 24 height 19
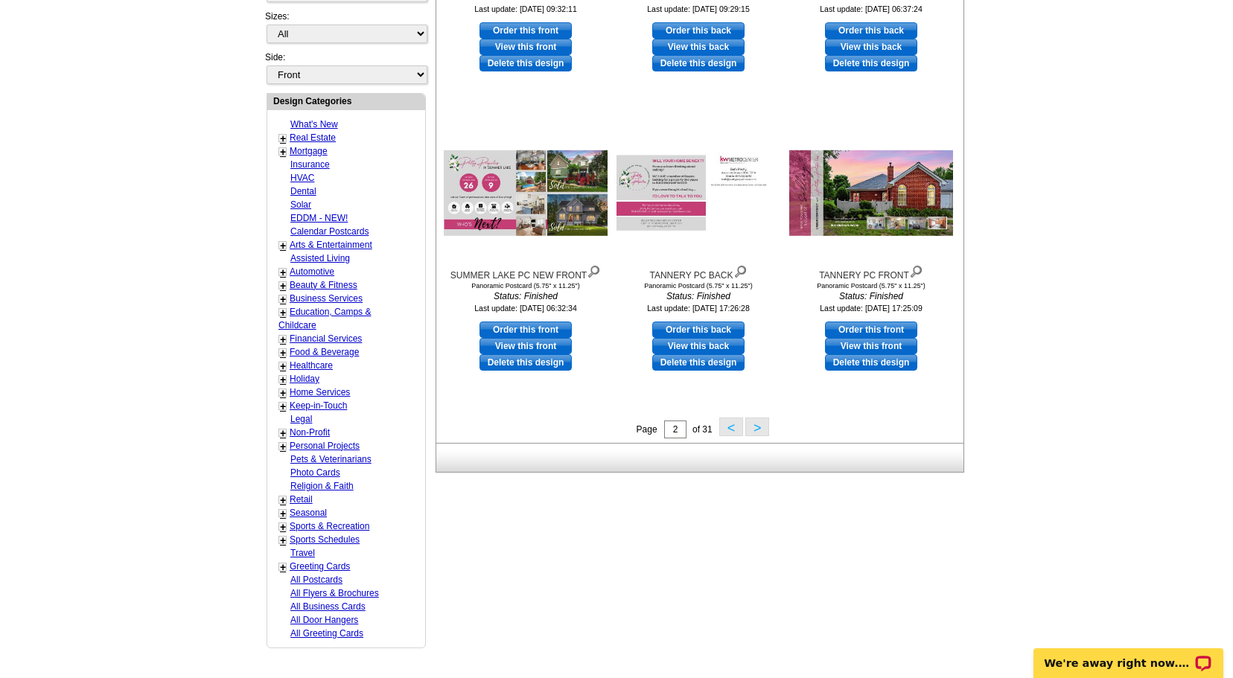
scroll to position [478, 0]
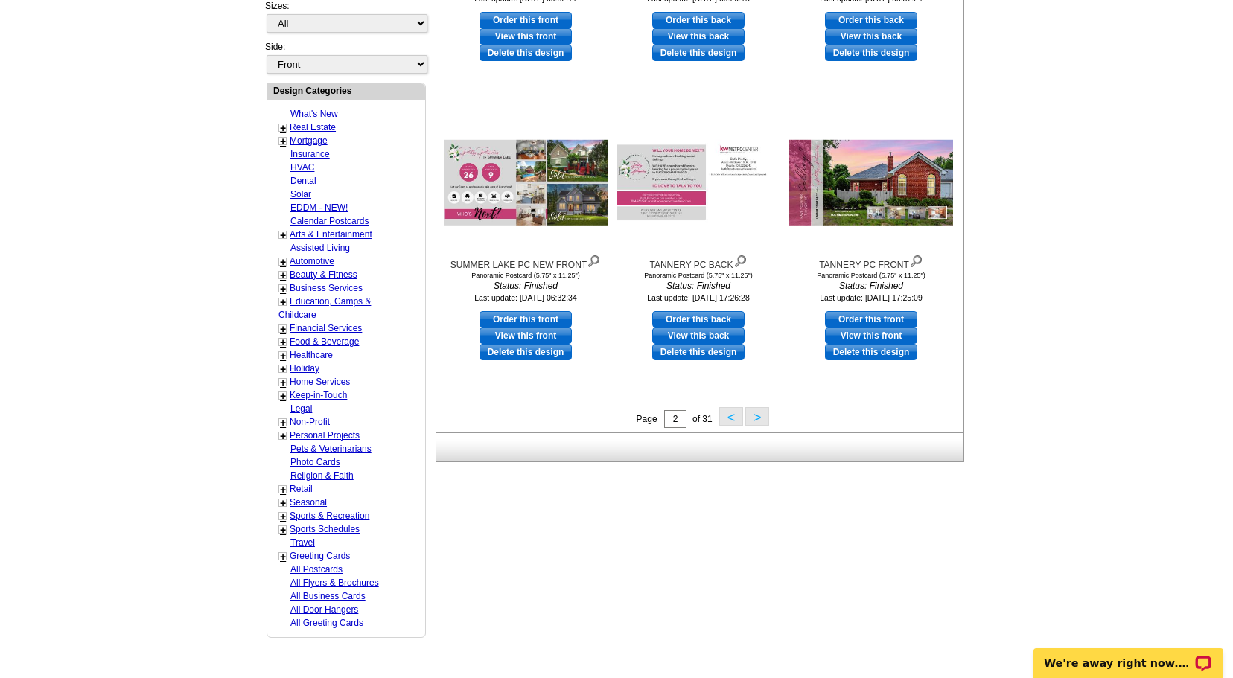
click at [758, 415] on button ">" at bounding box center [757, 416] width 24 height 19
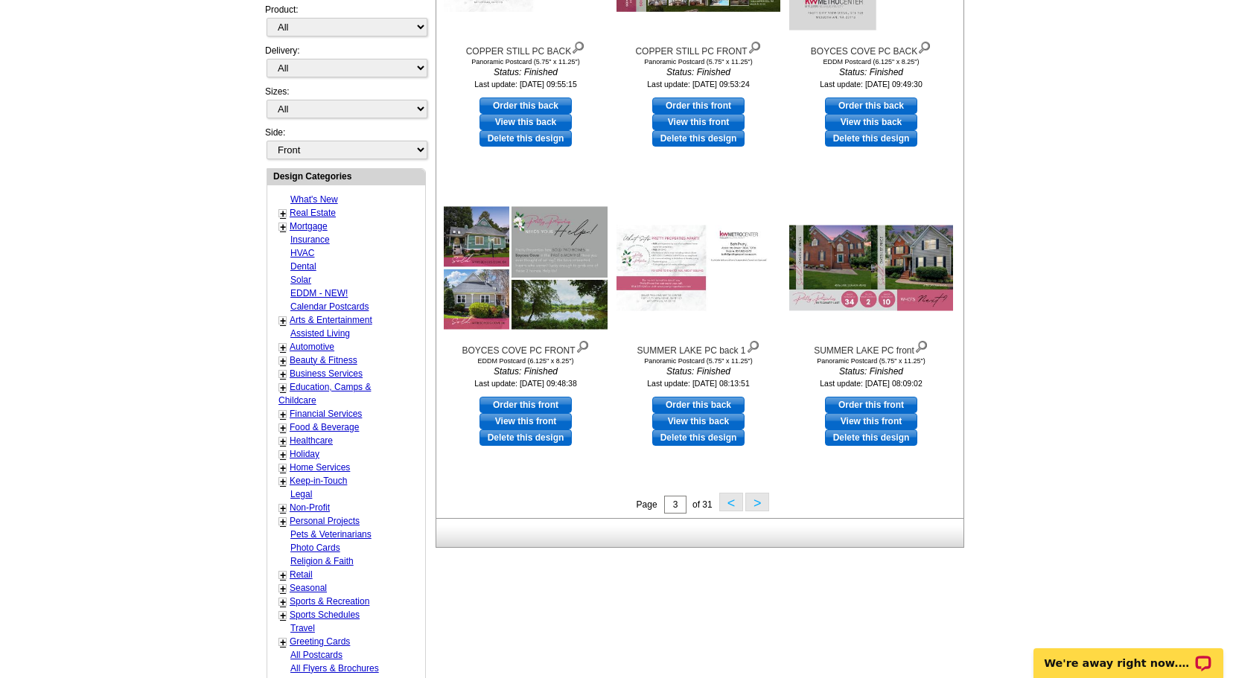
scroll to position [398, 0]
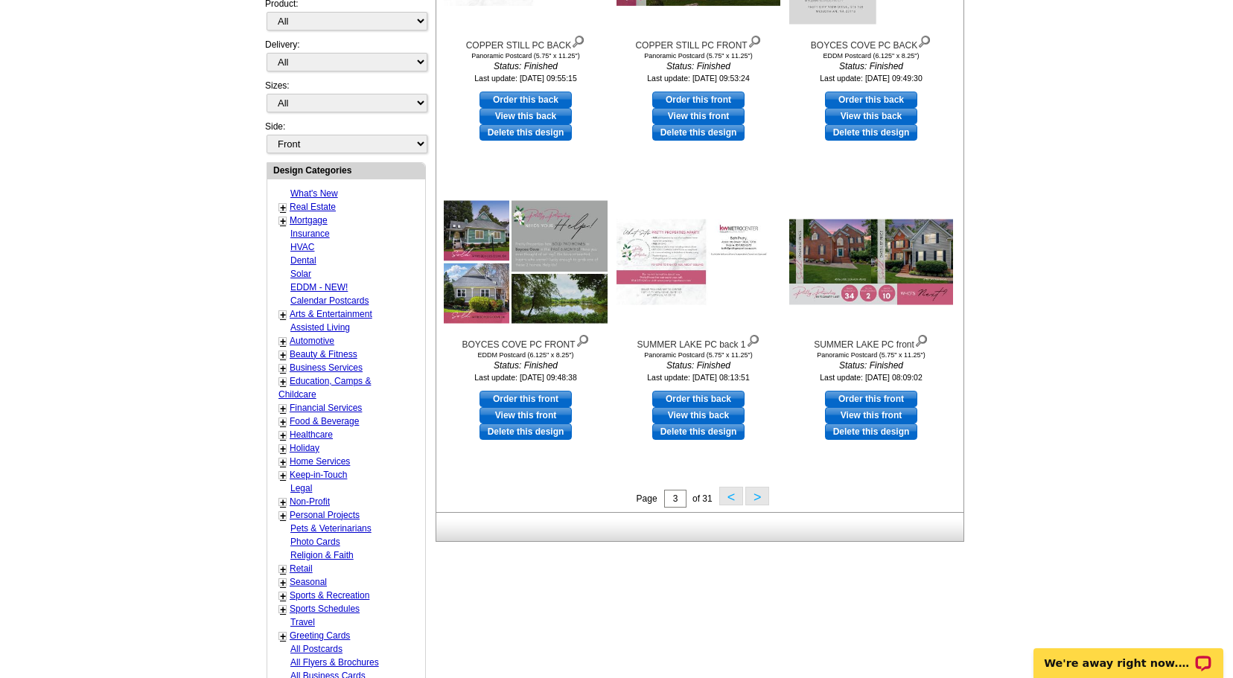
click at [759, 496] on button ">" at bounding box center [757, 496] width 24 height 19
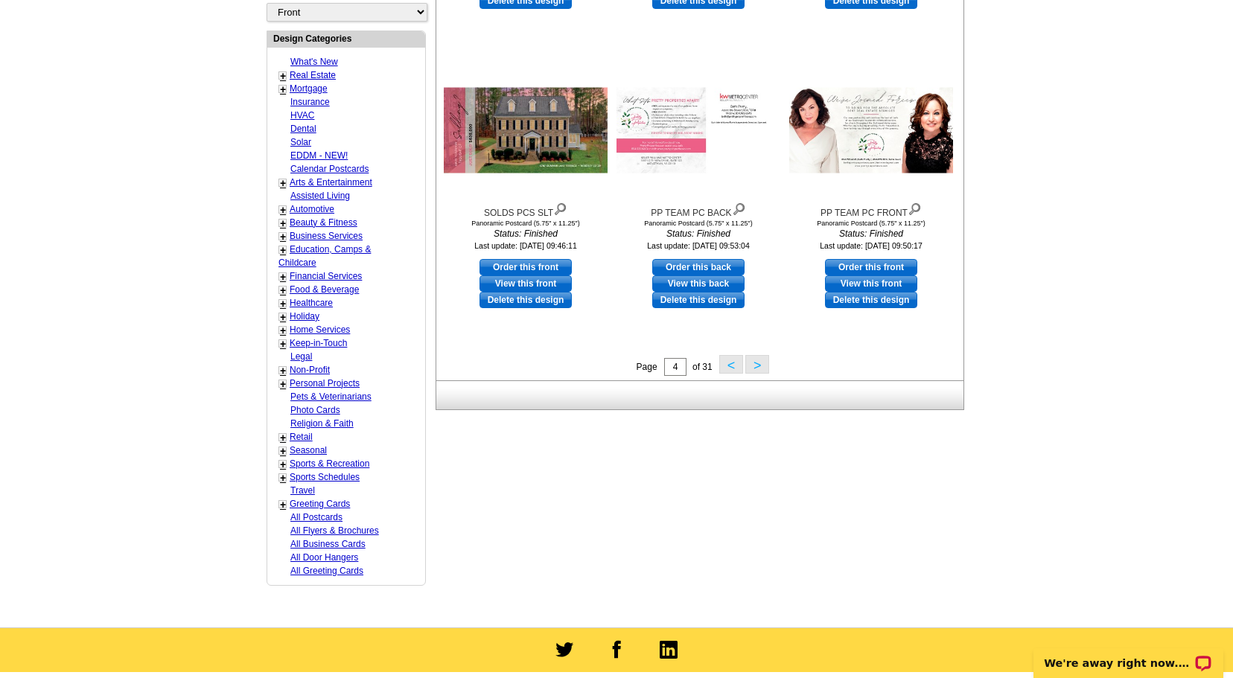
scroll to position [531, 0]
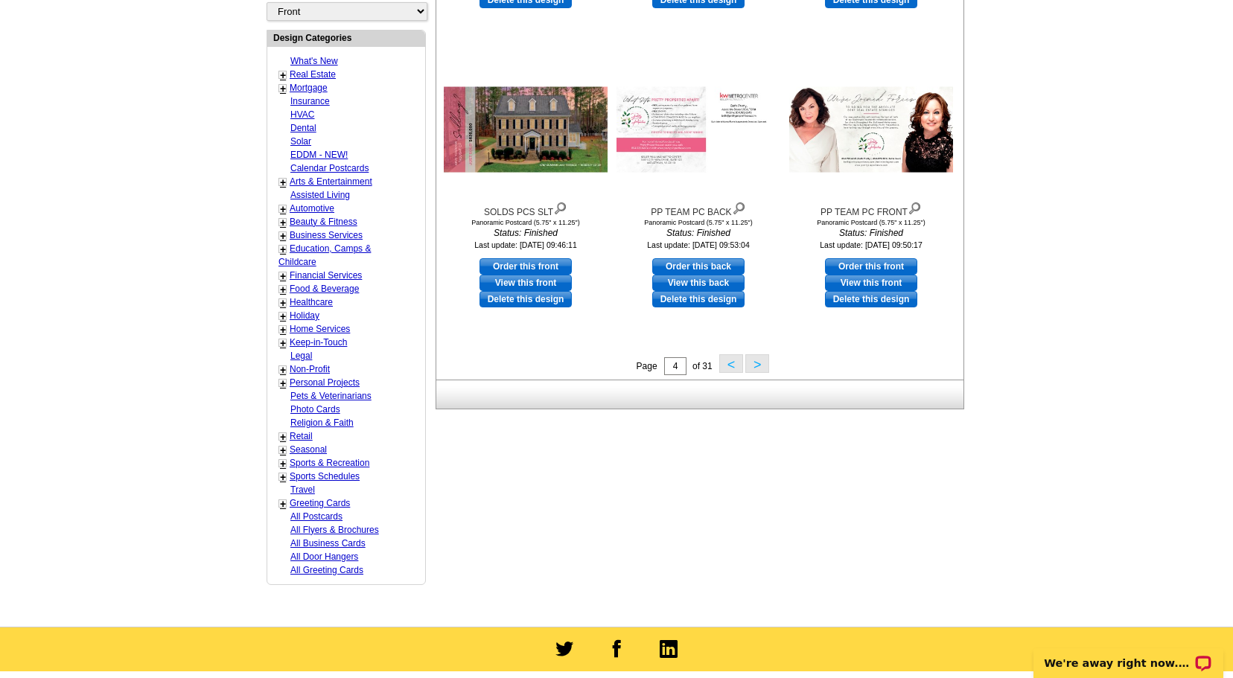
click at [756, 361] on button ">" at bounding box center [757, 363] width 24 height 19
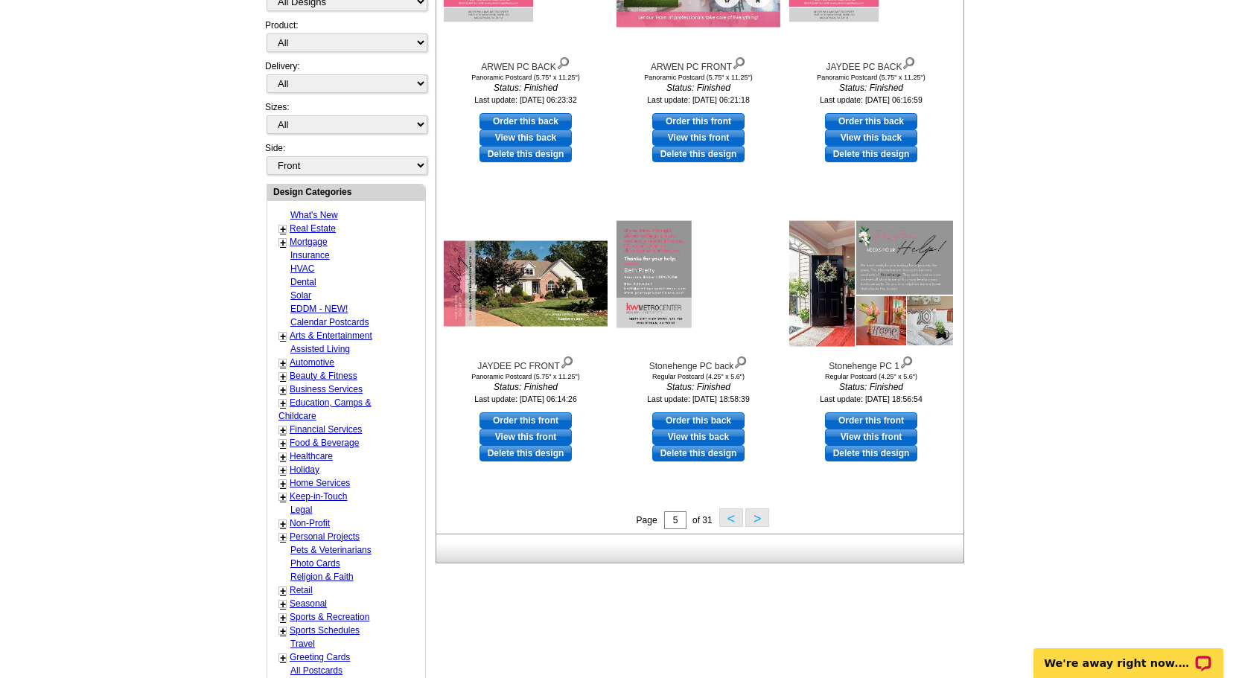
scroll to position [378, 0]
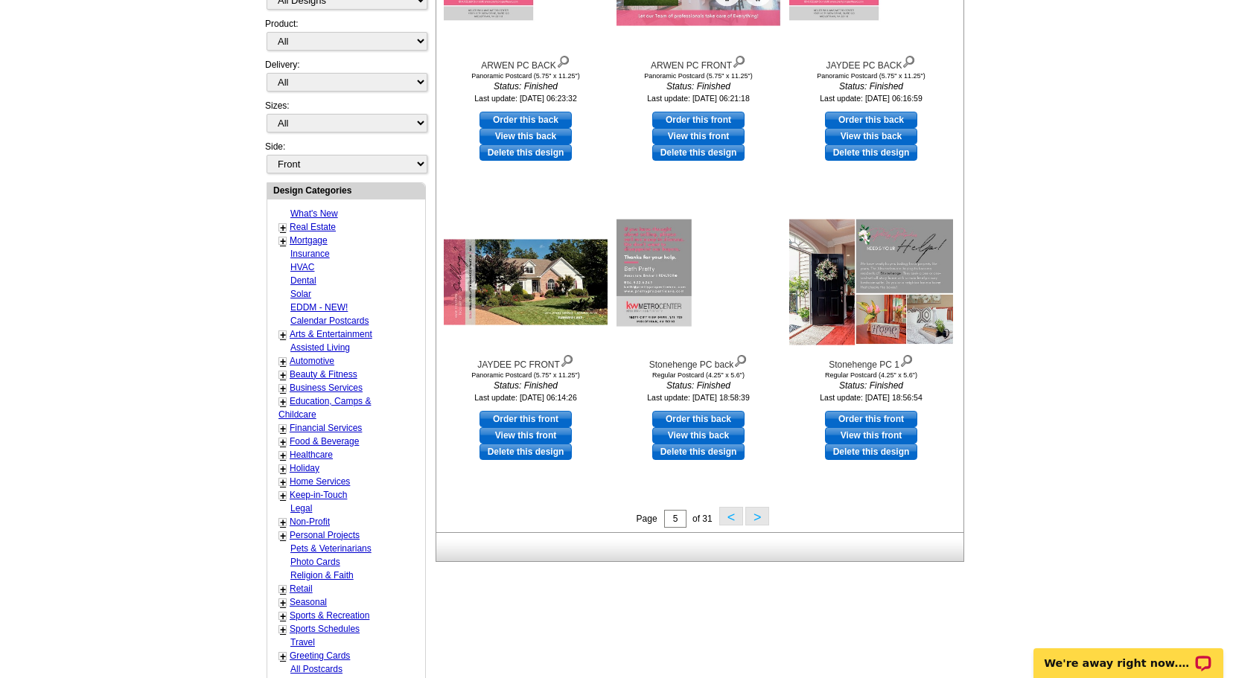
click at [758, 514] on button ">" at bounding box center [757, 516] width 24 height 19
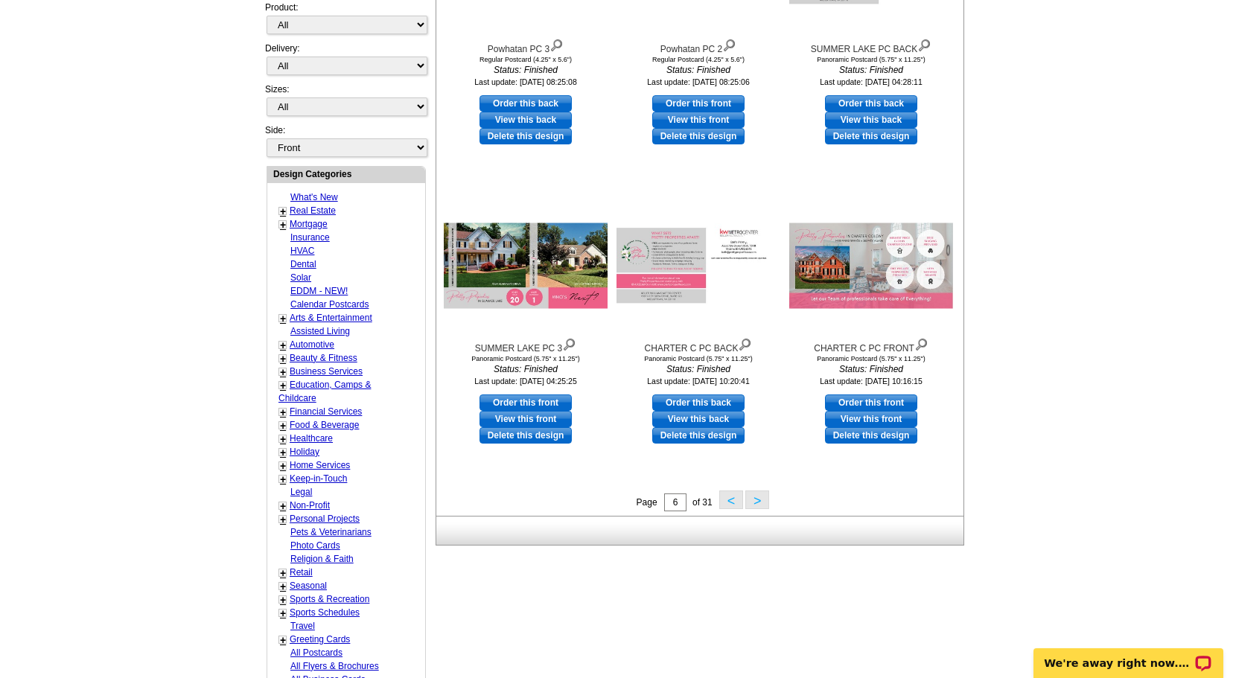
scroll to position [454, 0]
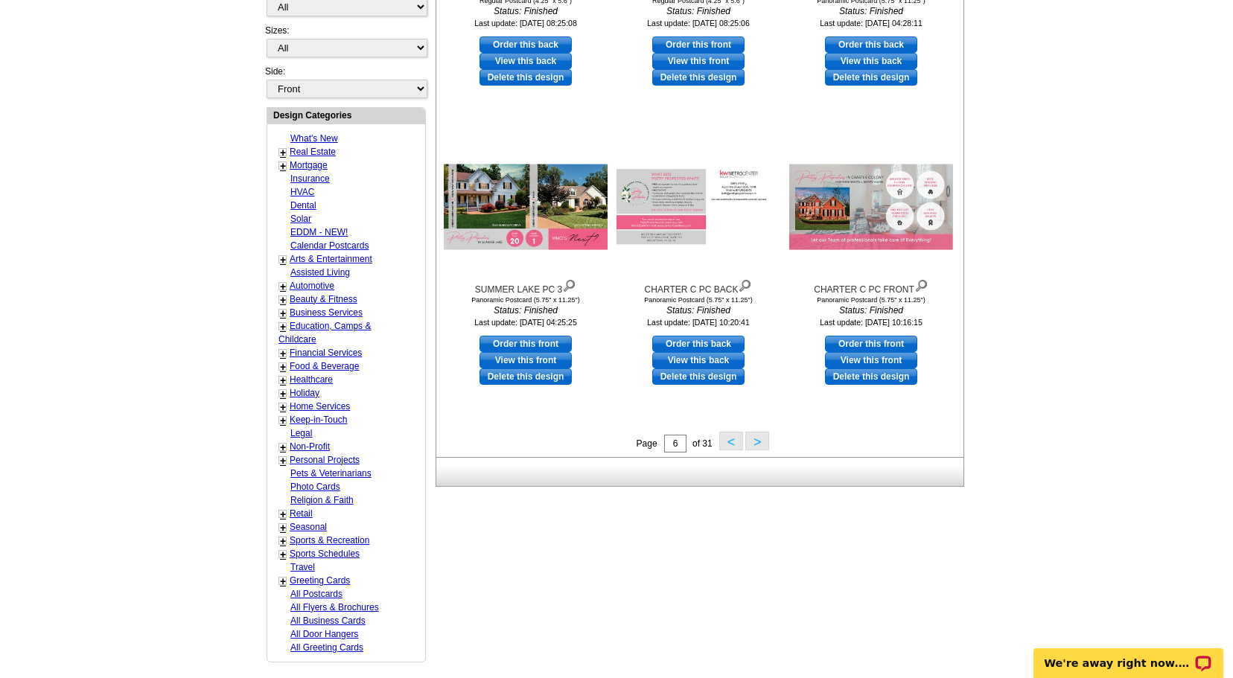
click at [760, 438] on button ">" at bounding box center [757, 441] width 24 height 19
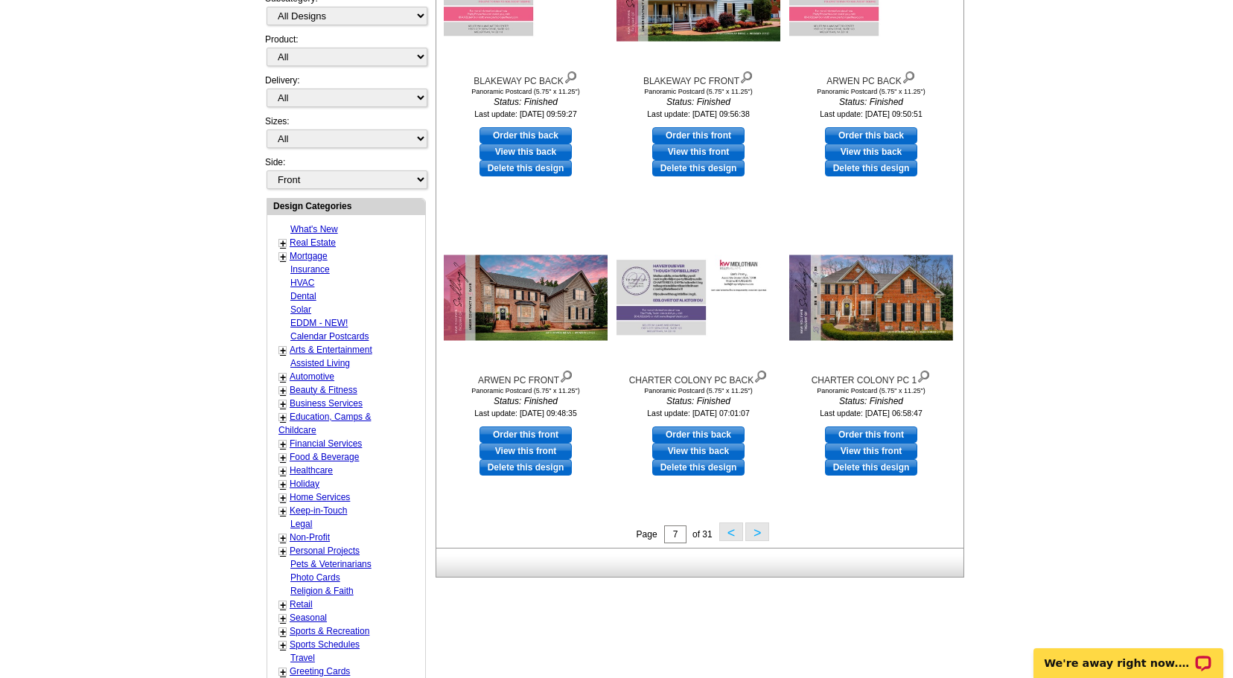
scroll to position [375, 0]
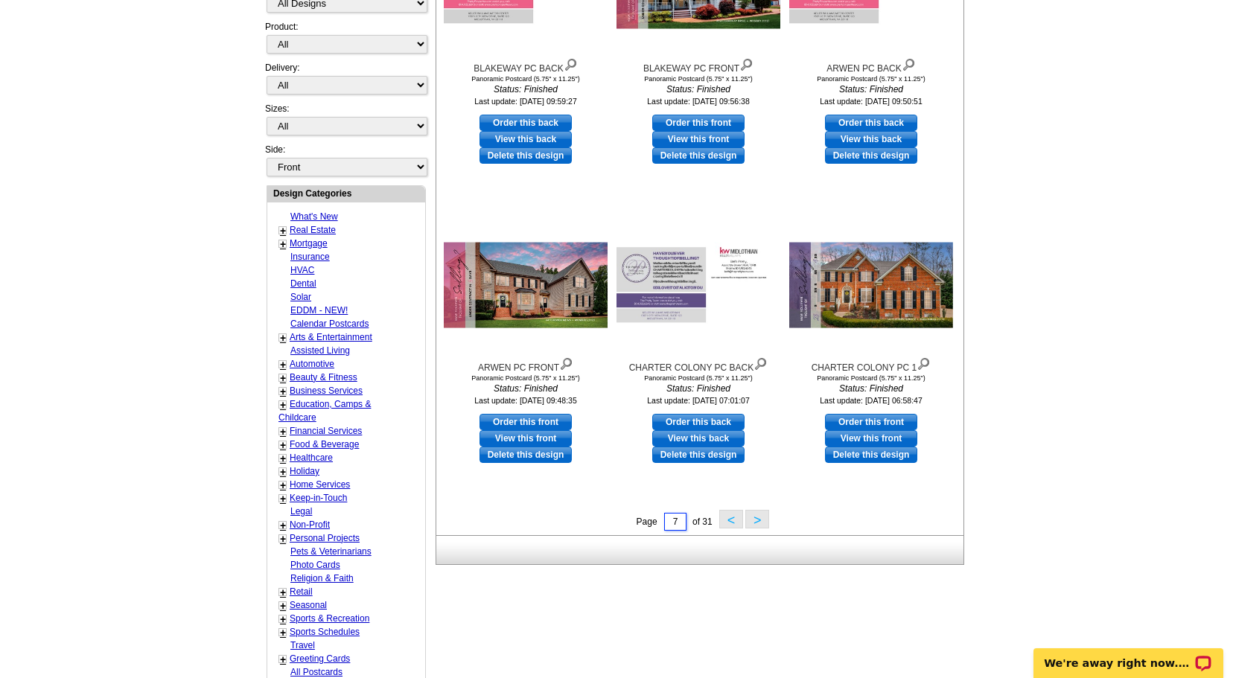
drag, startPoint x: 681, startPoint y: 525, endPoint x: 672, endPoint y: 524, distance: 9.8
click at [672, 524] on input "7" at bounding box center [675, 522] width 22 height 18
type input "2"
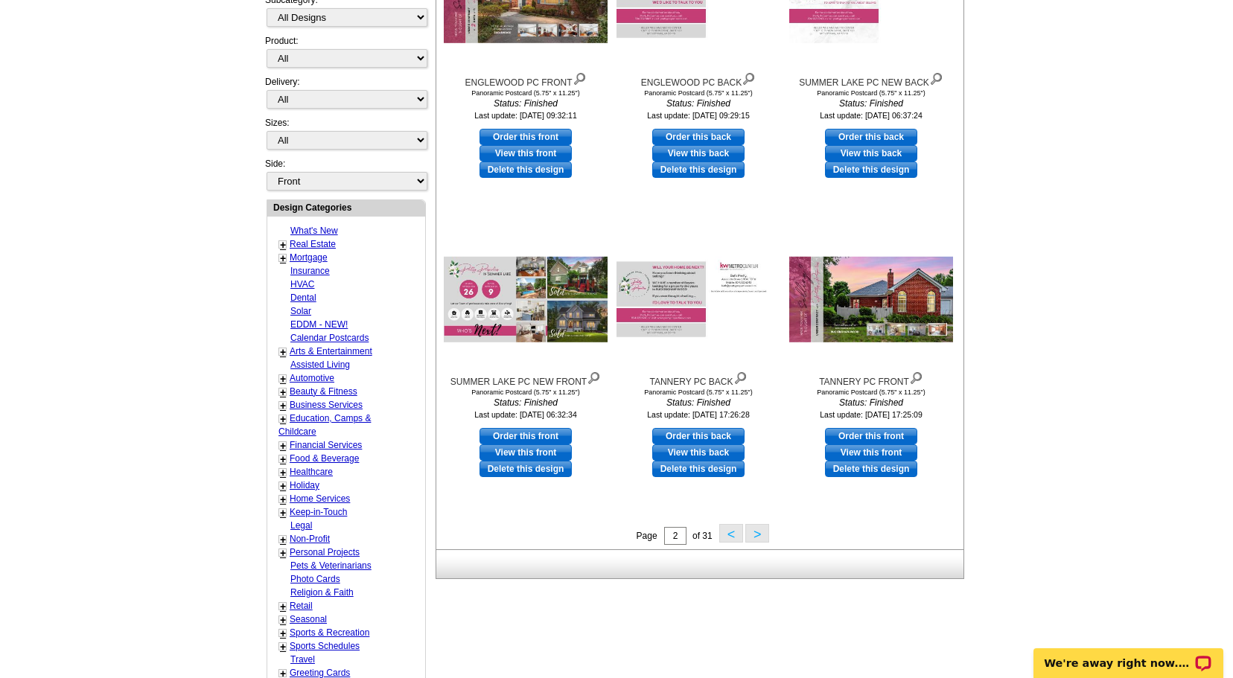
scroll to position [365, 0]
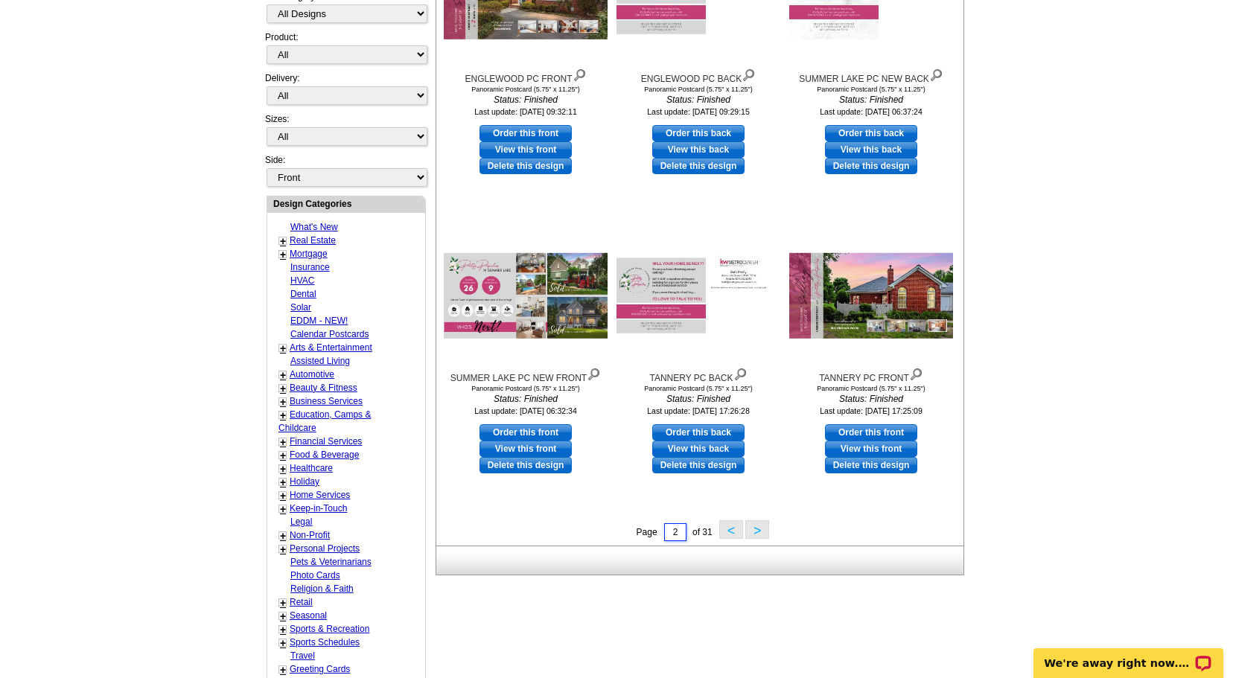
click at [672, 531] on input "2" at bounding box center [675, 533] width 22 height 18
type input "1"
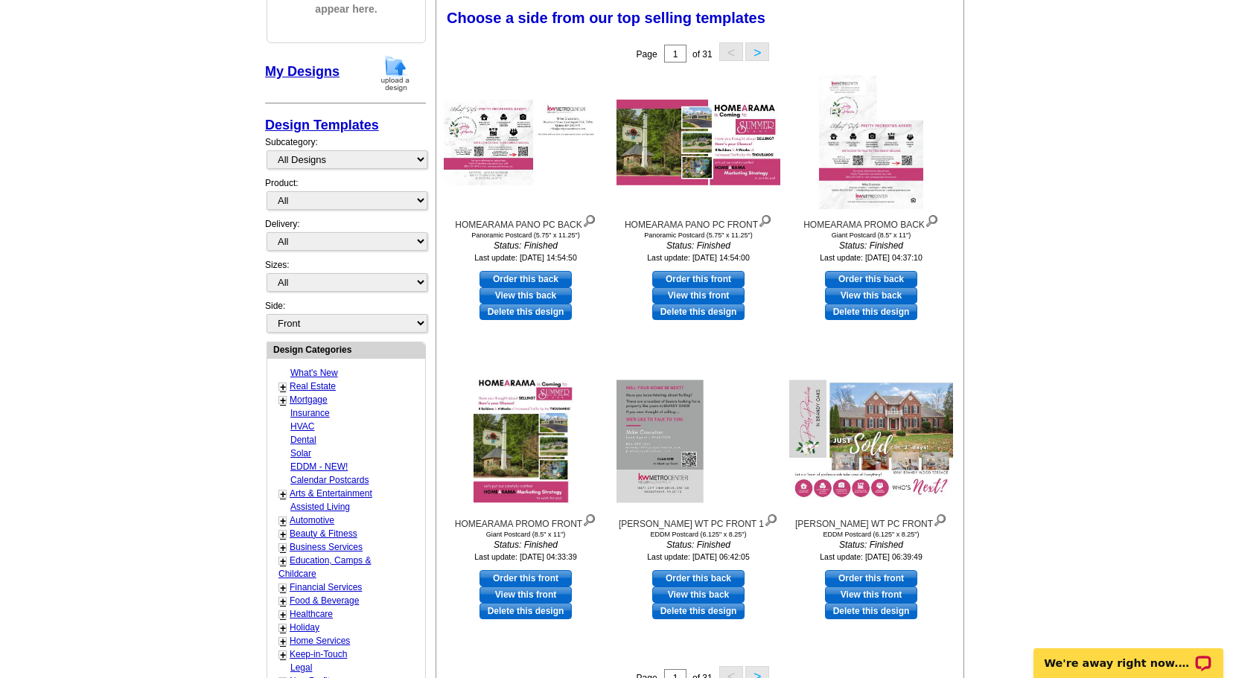
scroll to position [219, 0]
click at [883, 577] on link "Order this front" at bounding box center [871, 578] width 92 height 16
select select "14"
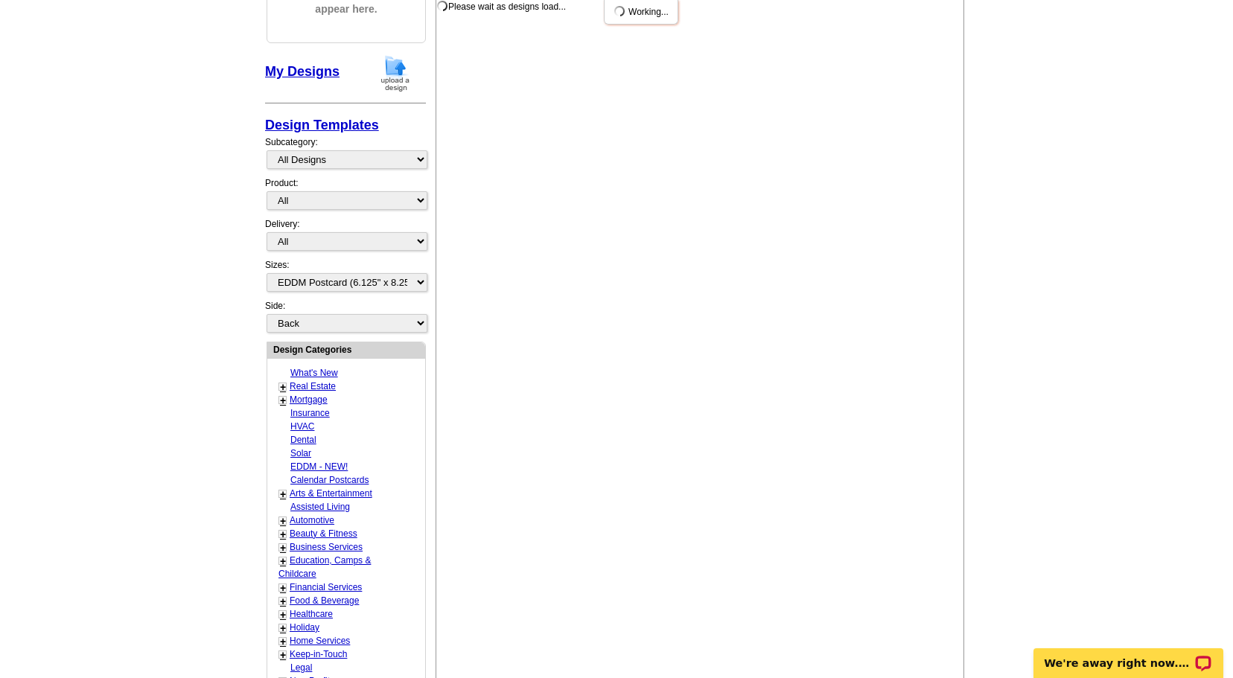
scroll to position [0, 0]
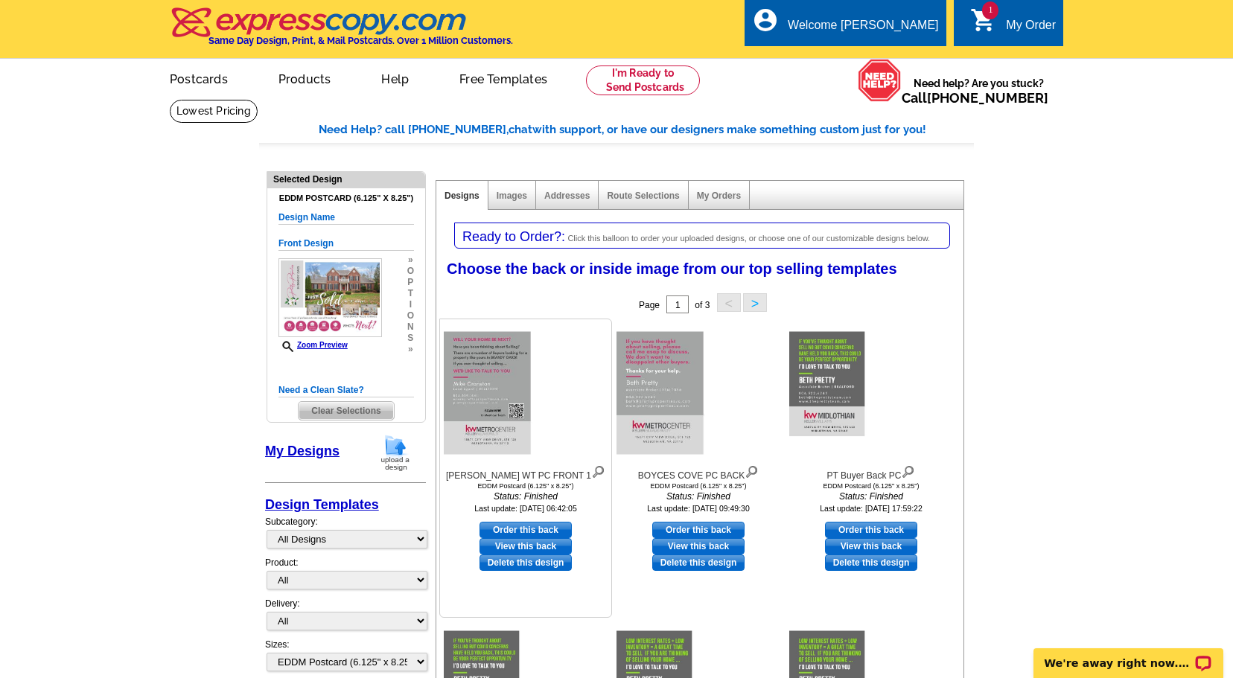
click at [532, 526] on link "Order this back" at bounding box center [526, 530] width 92 height 16
select select "front"
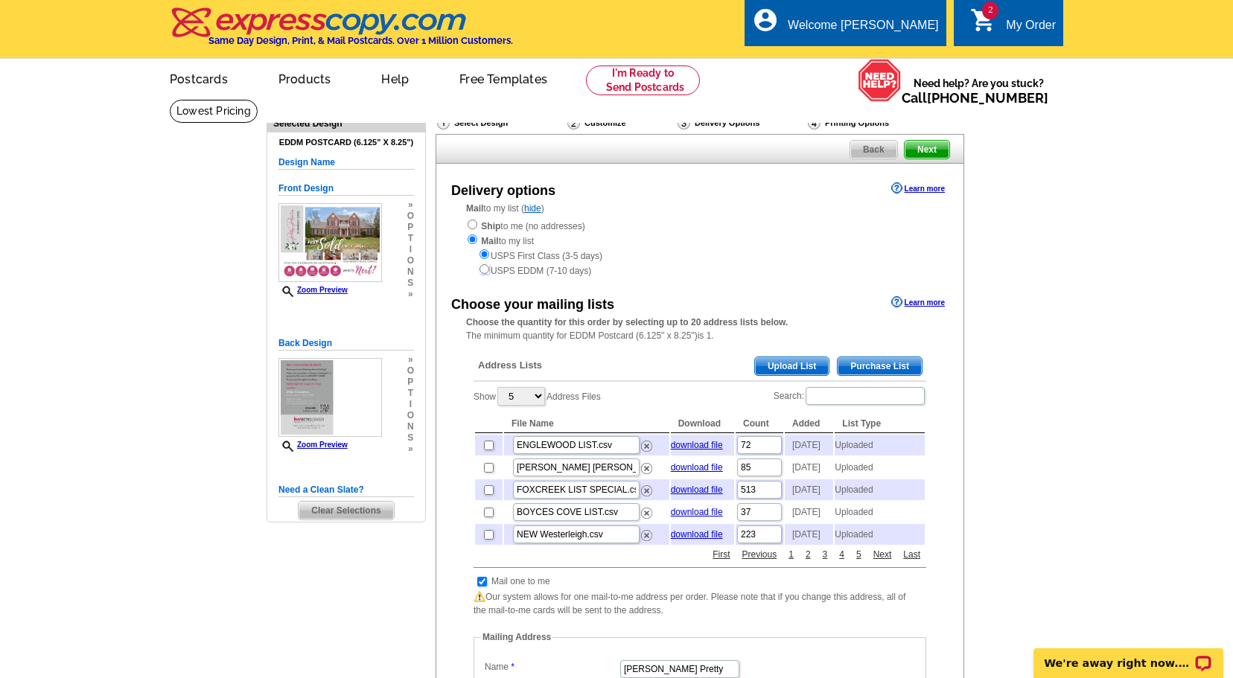
click at [484, 271] on input "radio" at bounding box center [485, 269] width 10 height 10
radio input "true"
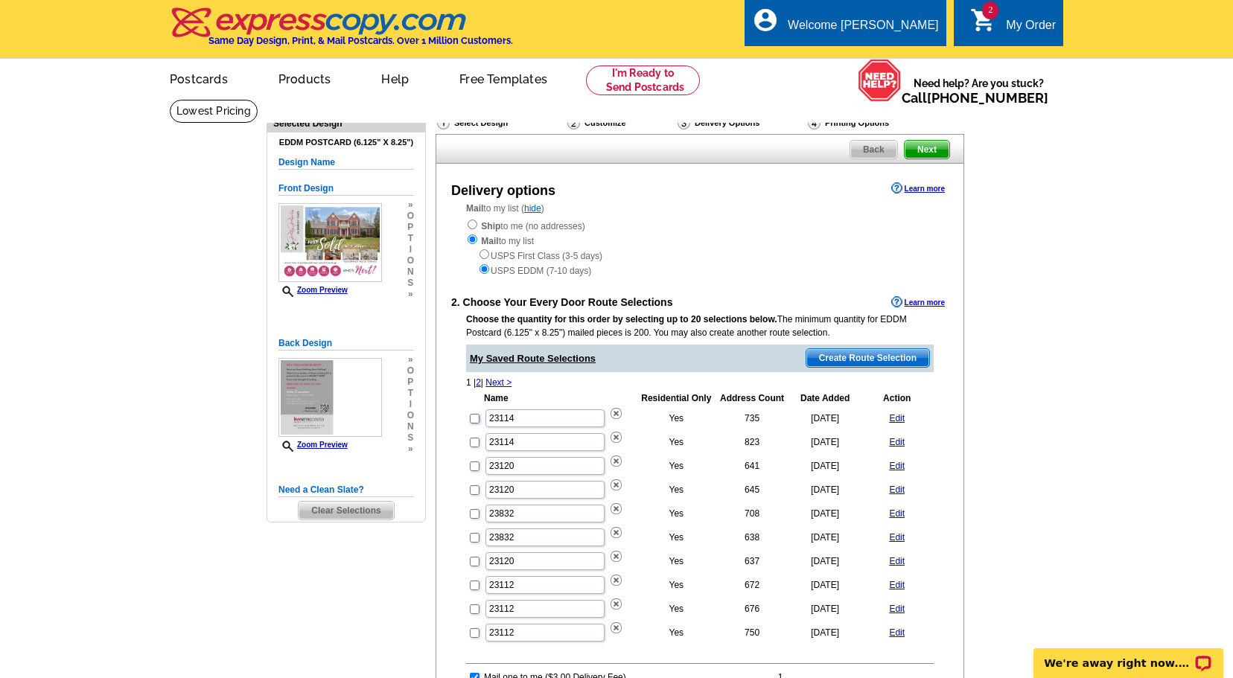
click at [470, 420] on input "checkbox" at bounding box center [475, 419] width 10 height 10
checkbox input "true"
click at [476, 445] on input "checkbox" at bounding box center [475, 443] width 10 height 10
checkbox input "true"
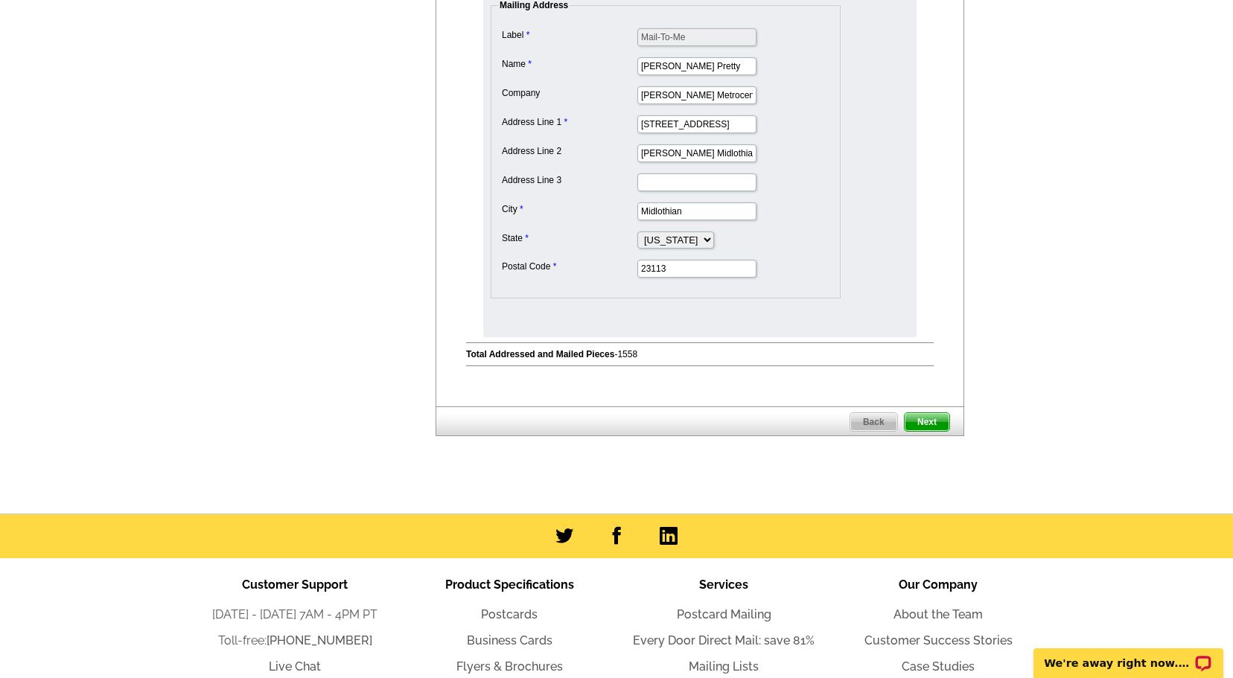
scroll to position [751, 0]
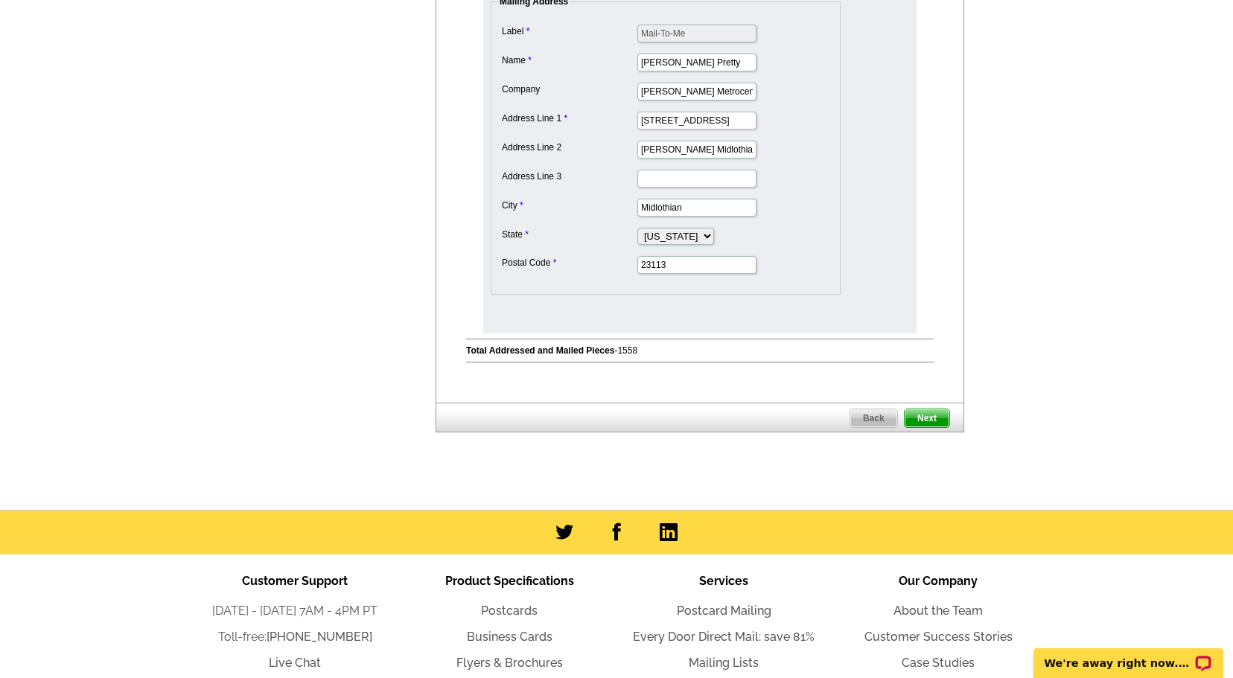
click at [934, 414] on span "Next" at bounding box center [927, 419] width 45 height 18
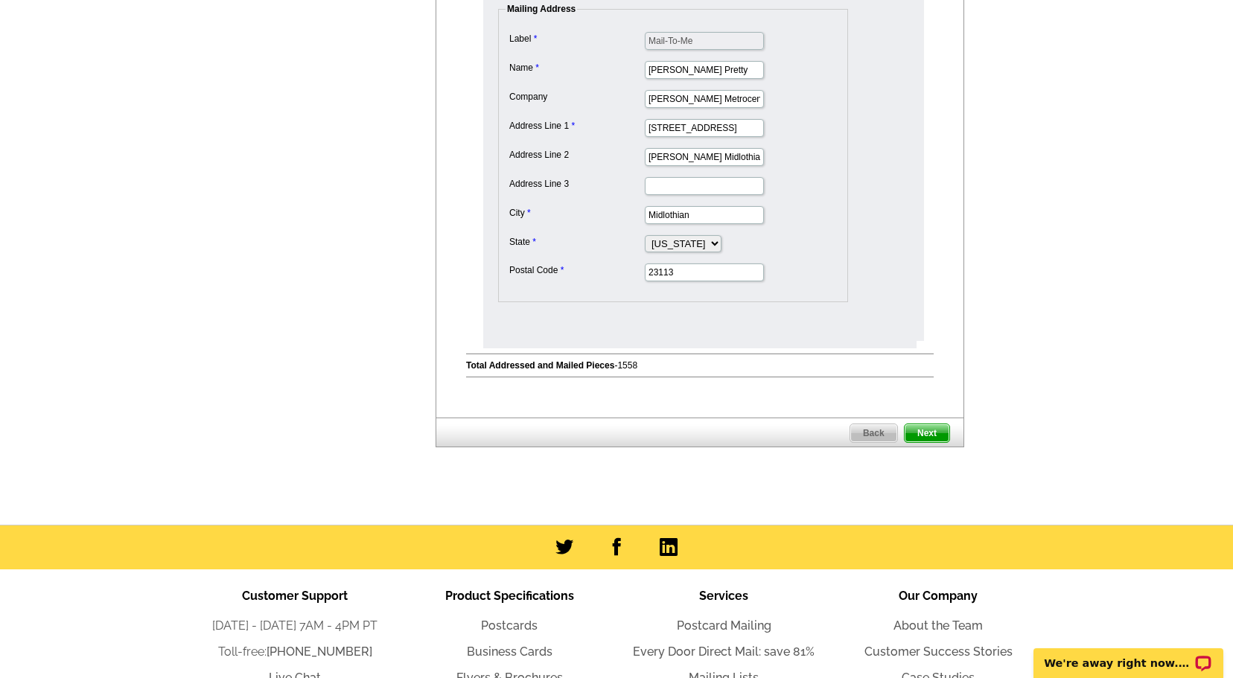
scroll to position [0, 0]
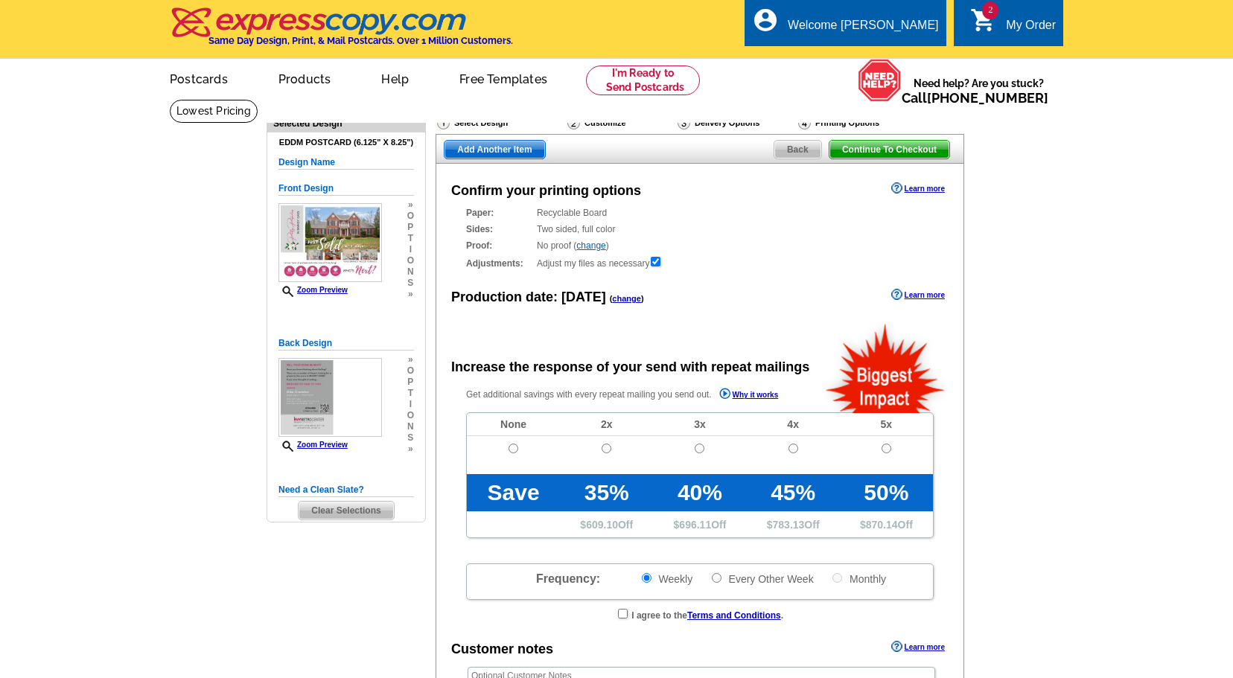
radio input "false"
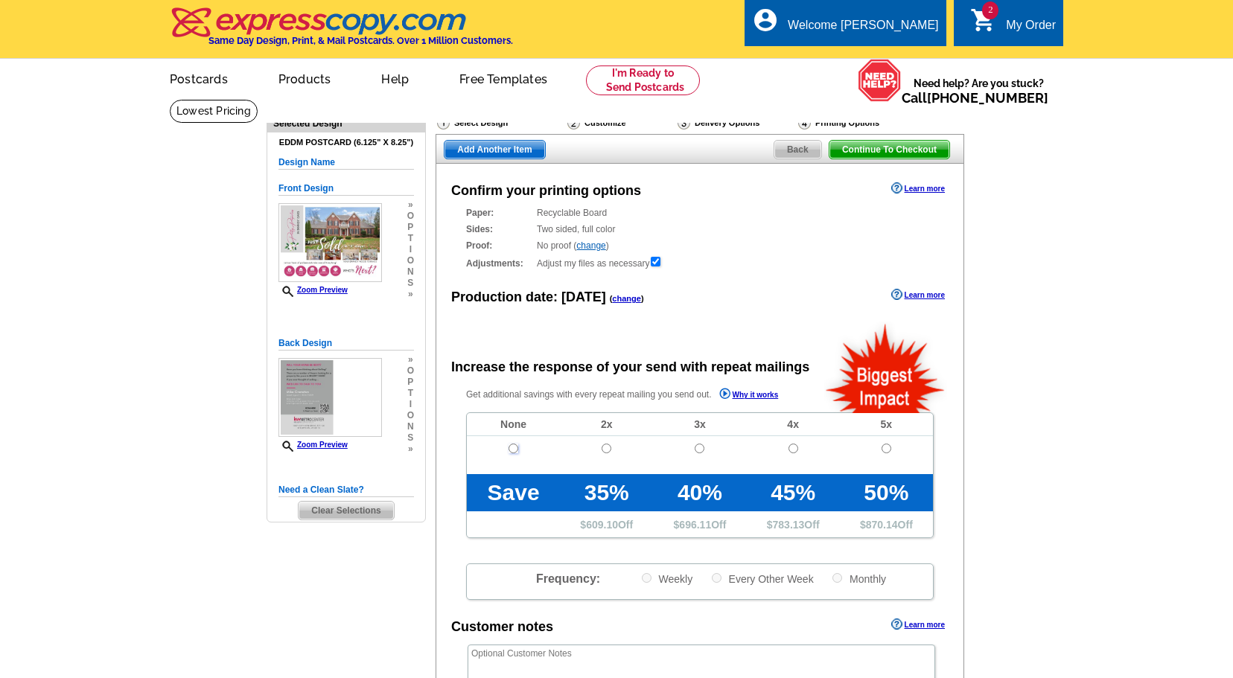
click at [517, 448] on input "radio" at bounding box center [514, 449] width 10 height 10
radio input "true"
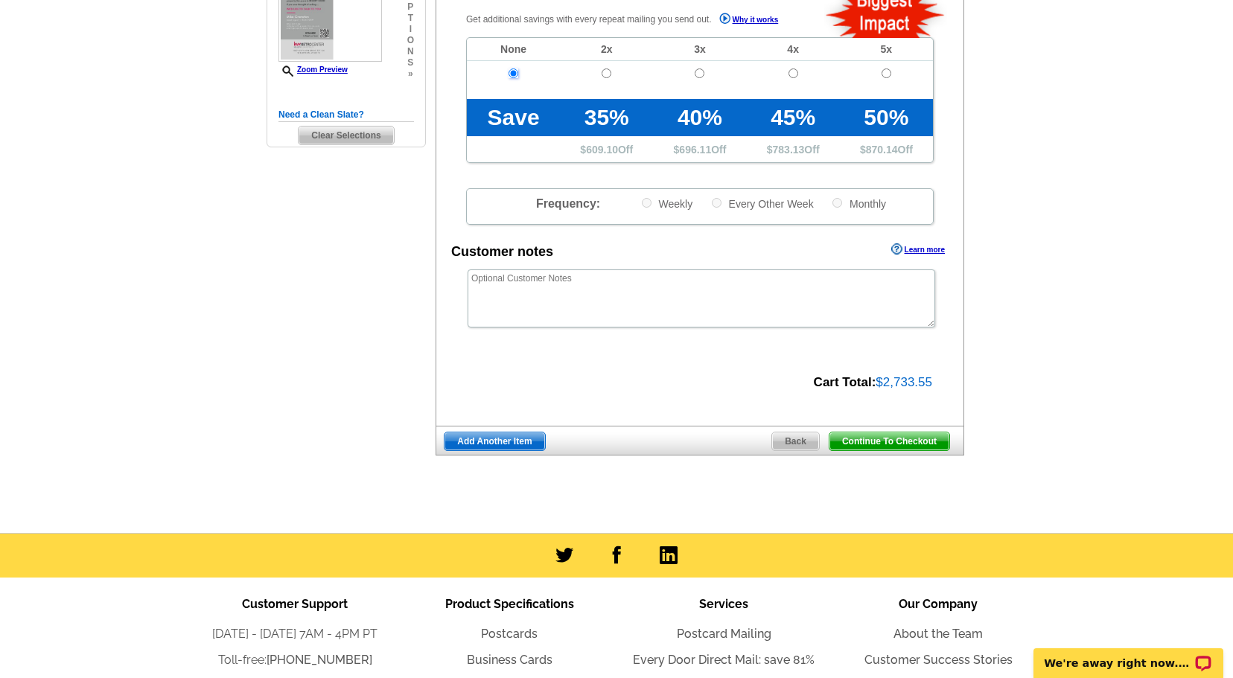
scroll to position [409, 0]
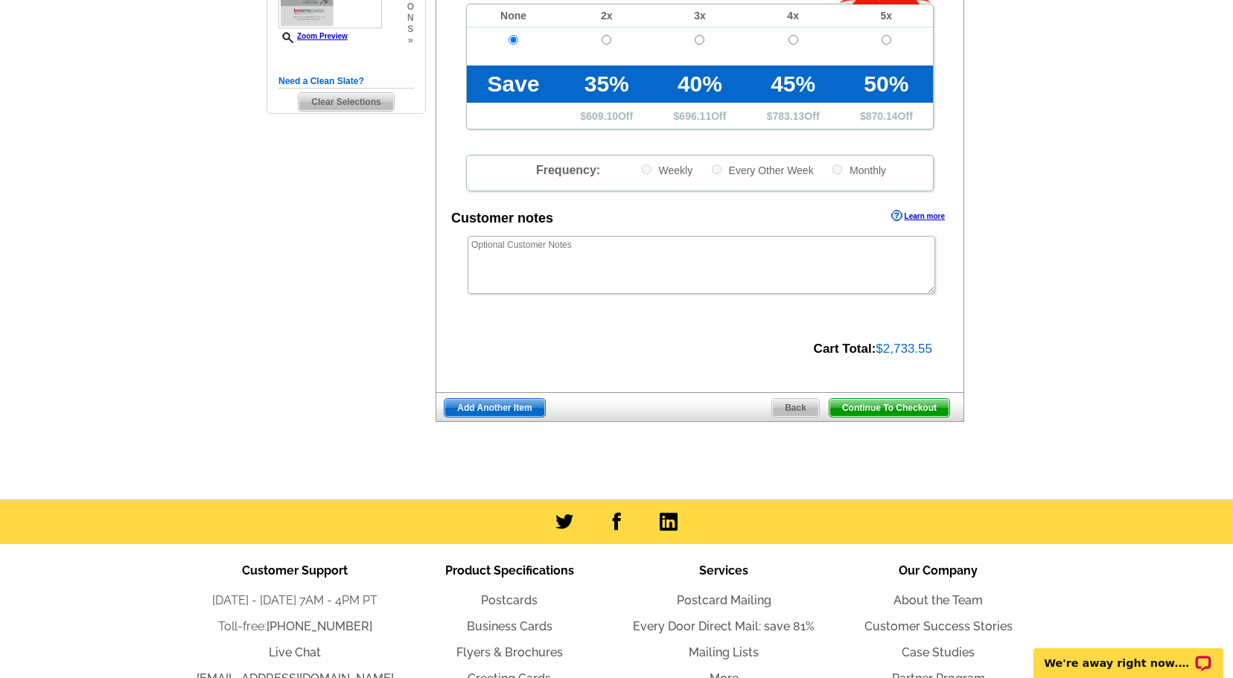
click at [906, 407] on span "Continue To Checkout" at bounding box center [890, 408] width 120 height 18
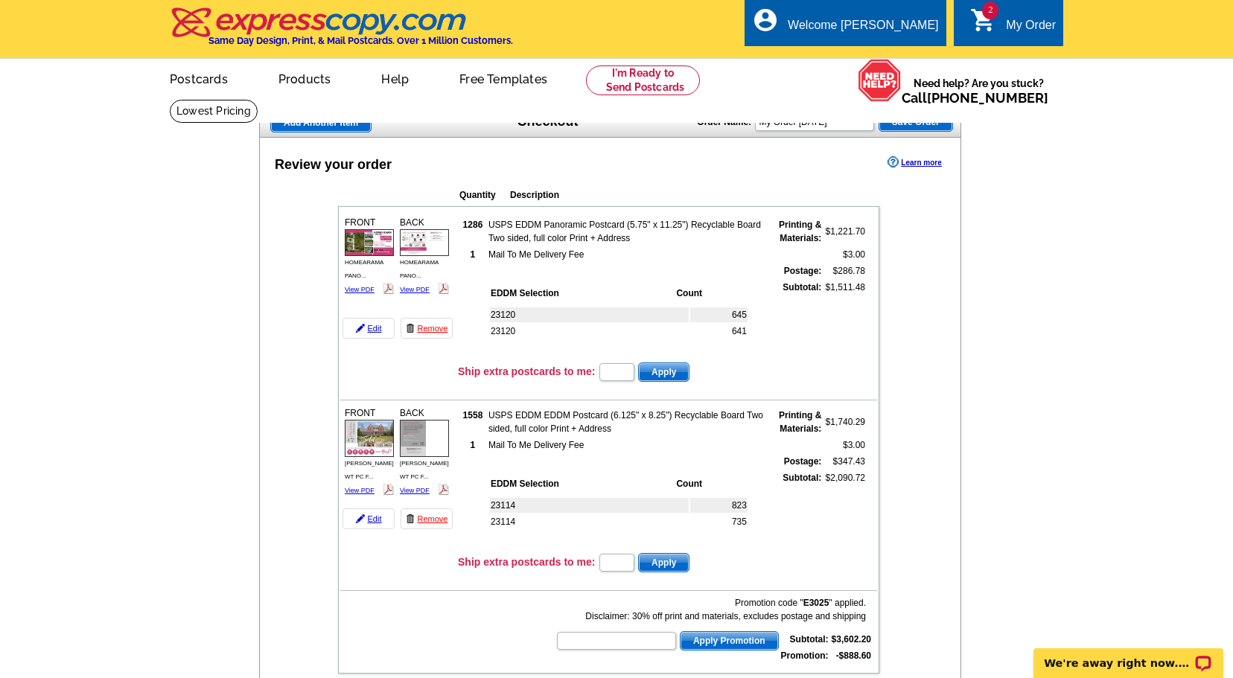
drag, startPoint x: 1236, startPoint y: 171, endPoint x: 1252, endPoint y: 165, distance: 16.5
